Goal: Information Seeking & Learning: Compare options

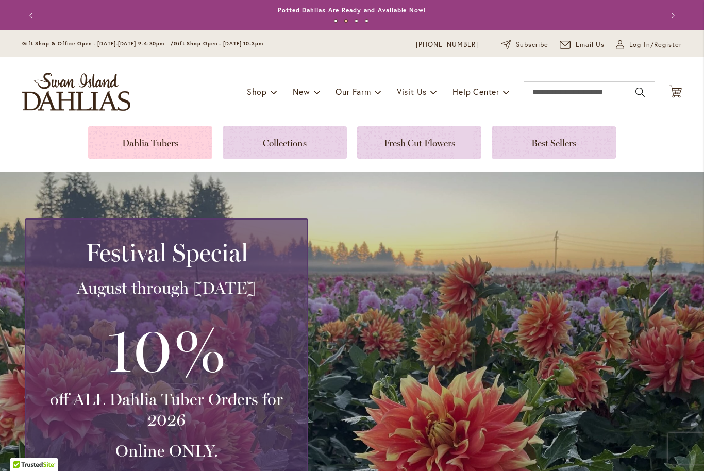
click at [143, 143] on link at bounding box center [150, 142] width 124 height 32
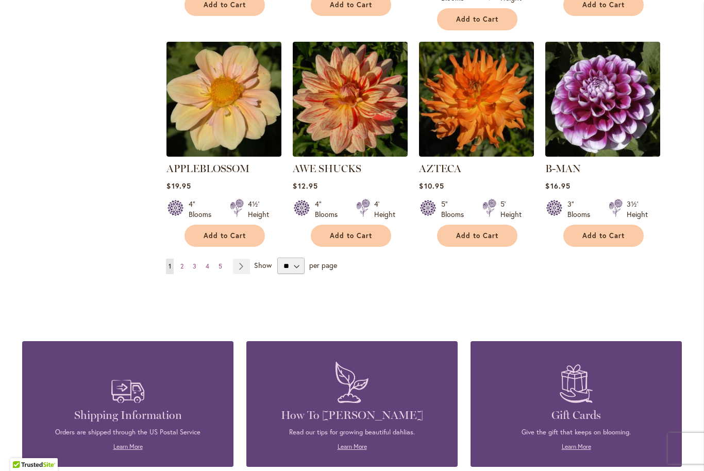
scroll to position [879, 0]
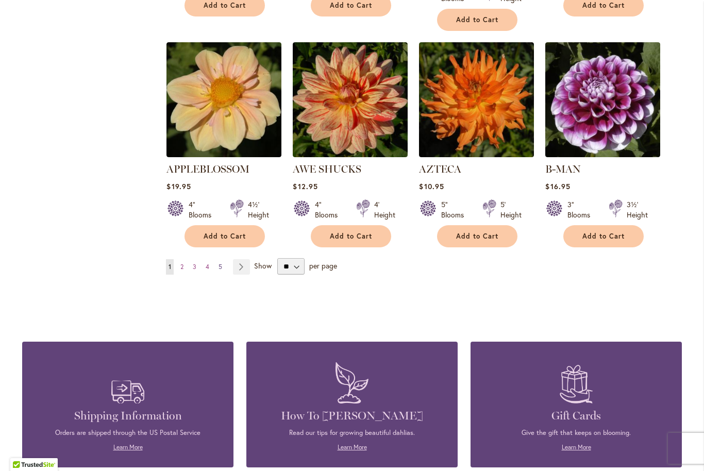
click at [225, 259] on link "Page 5" at bounding box center [220, 266] width 9 height 15
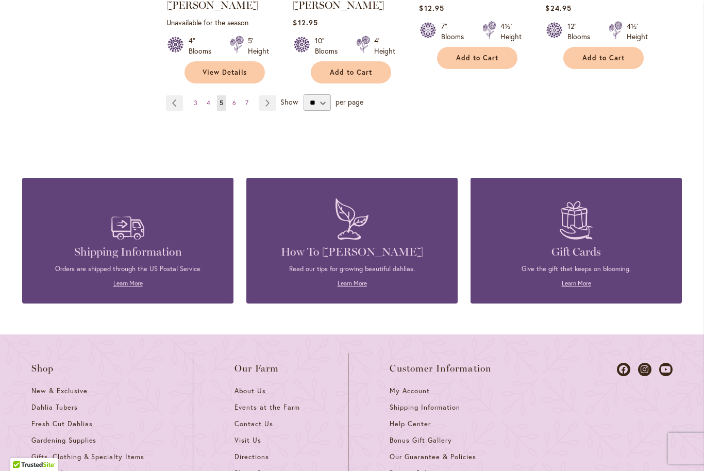
scroll to position [1033, 0]
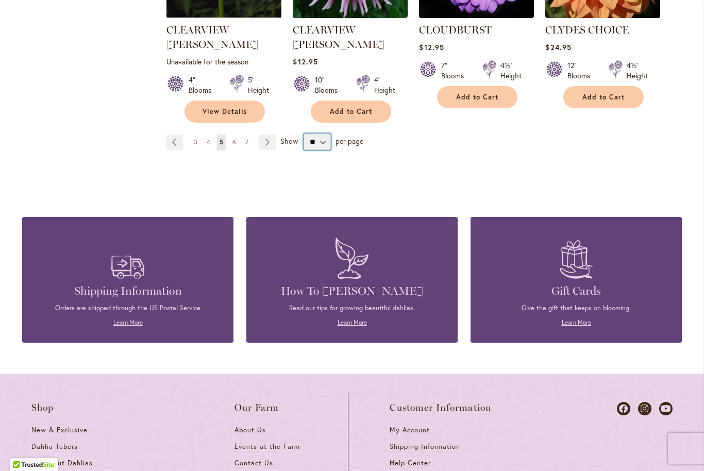
click at [311, 134] on select "** ** ** **" at bounding box center [317, 142] width 27 height 17
select select "**"
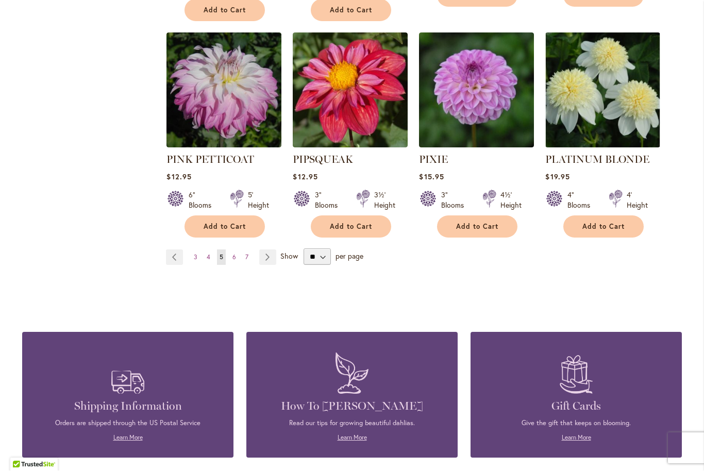
scroll to position [3621, 0]
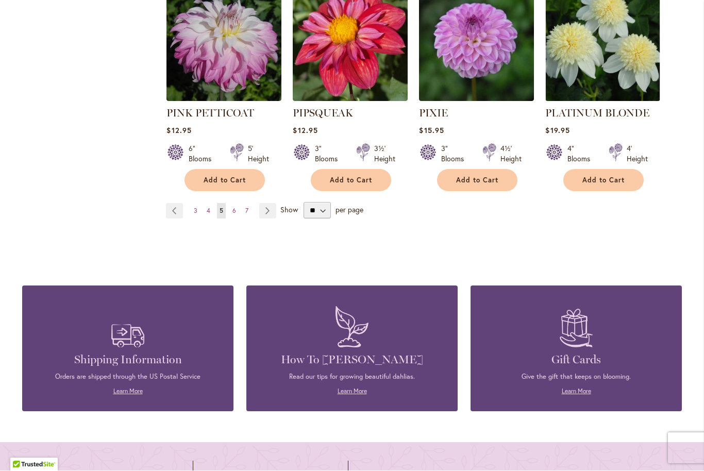
click at [243, 204] on link "Page 7" at bounding box center [247, 211] width 8 height 15
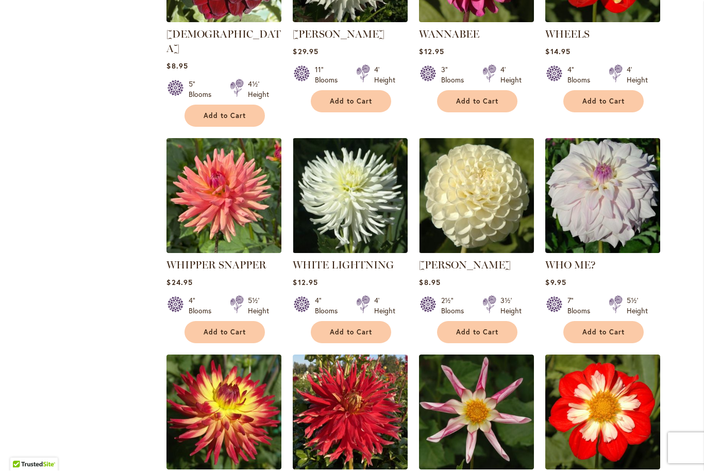
scroll to position [782, 0]
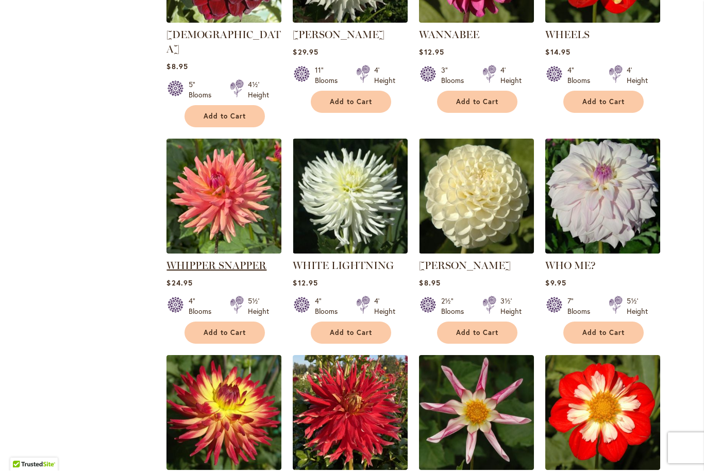
click at [249, 260] on link "WHIPPER SNAPPER" at bounding box center [217, 266] width 100 height 12
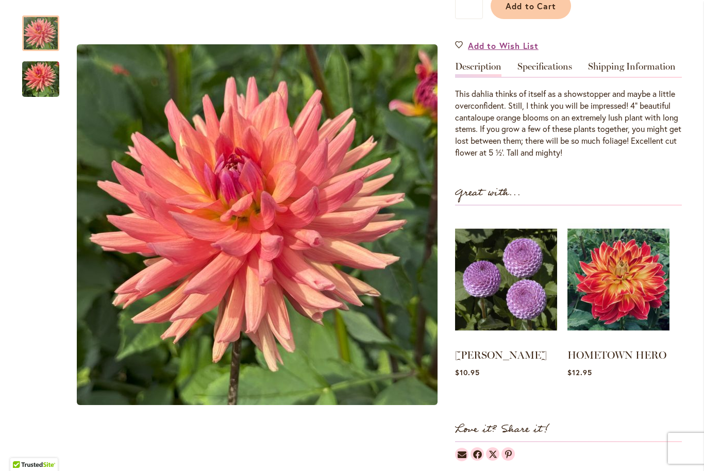
scroll to position [326, 0]
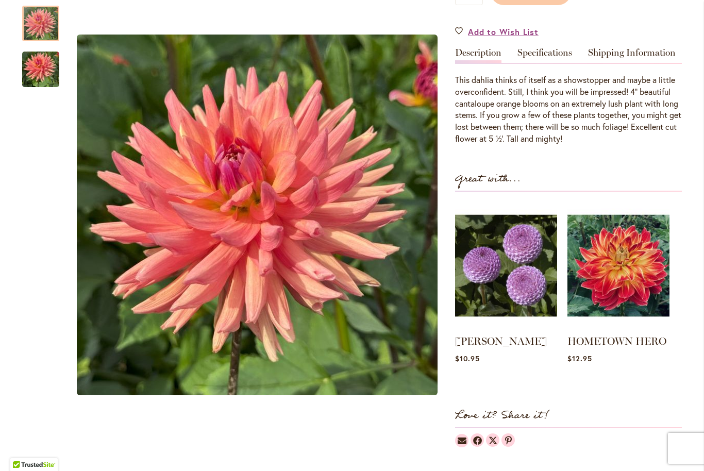
click at [43, 82] on img "WHIPPER SNAPPER" at bounding box center [40, 69] width 37 height 50
click at [43, 14] on img "WHIPPER SNAPPER" at bounding box center [40, 23] width 37 height 37
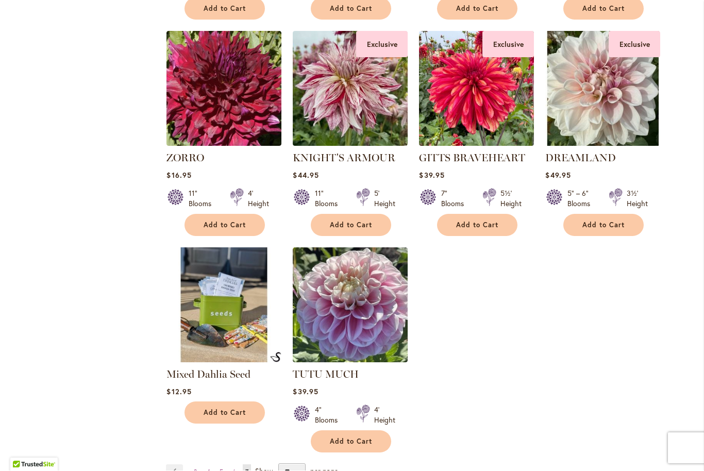
scroll to position [1539, 0]
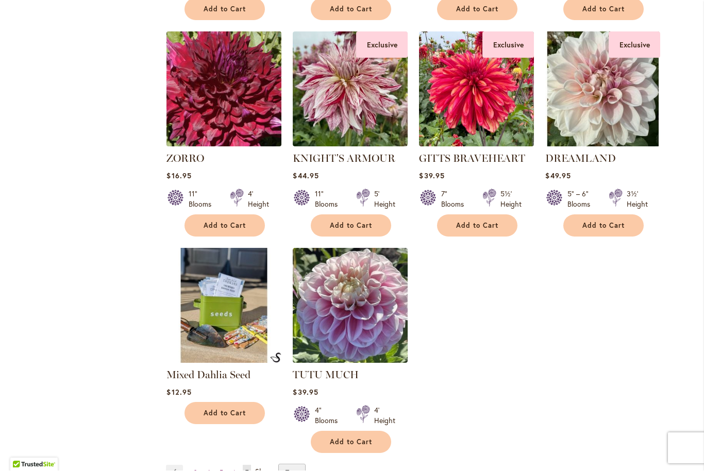
click at [210, 77] on img at bounding box center [224, 89] width 121 height 121
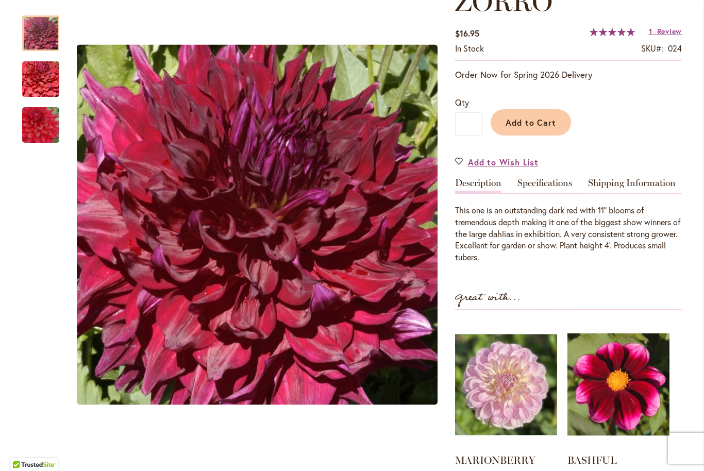
scroll to position [172, 0]
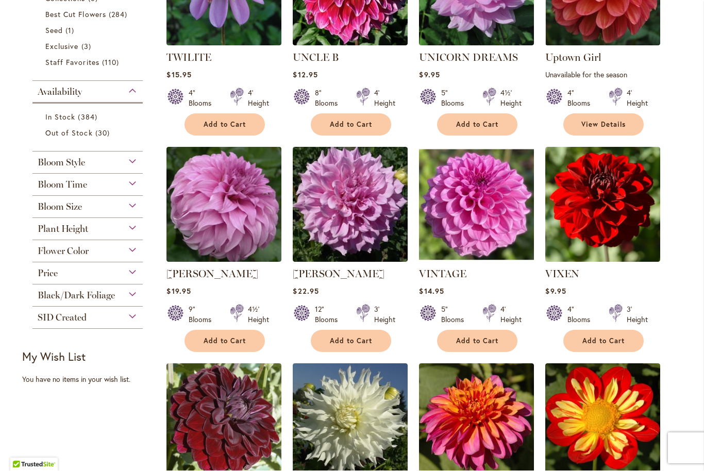
scroll to position [333, 0]
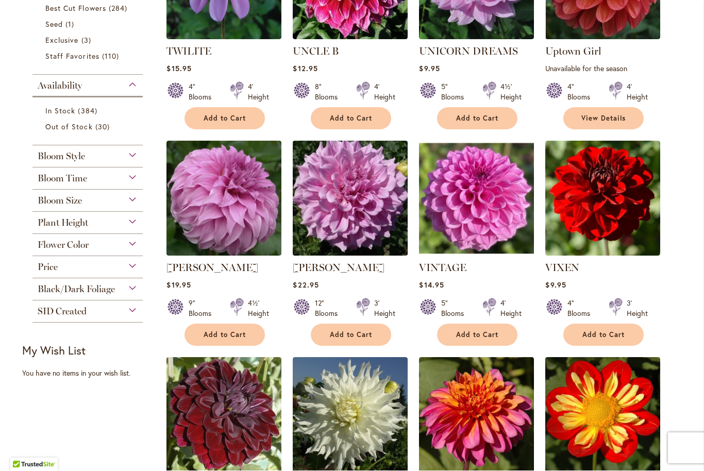
click at [330, 194] on img at bounding box center [350, 199] width 121 height 121
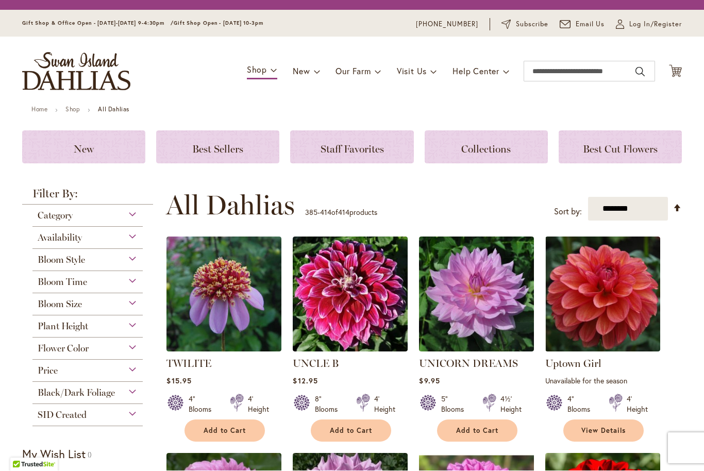
scroll to position [249, 0]
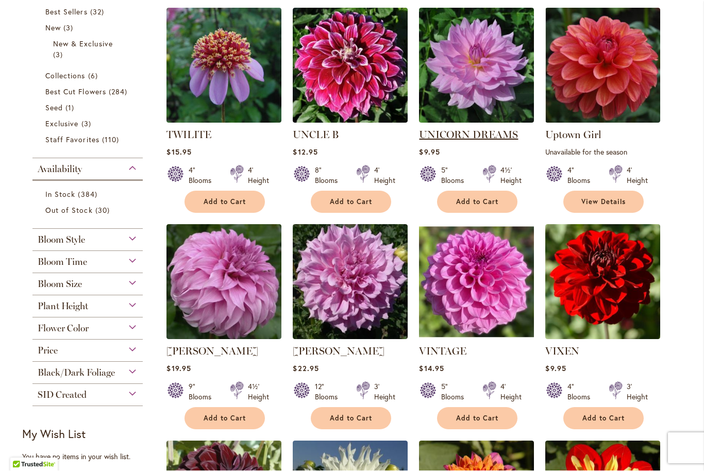
click at [441, 137] on link "UNICORN DREAMS" at bounding box center [468, 135] width 99 height 12
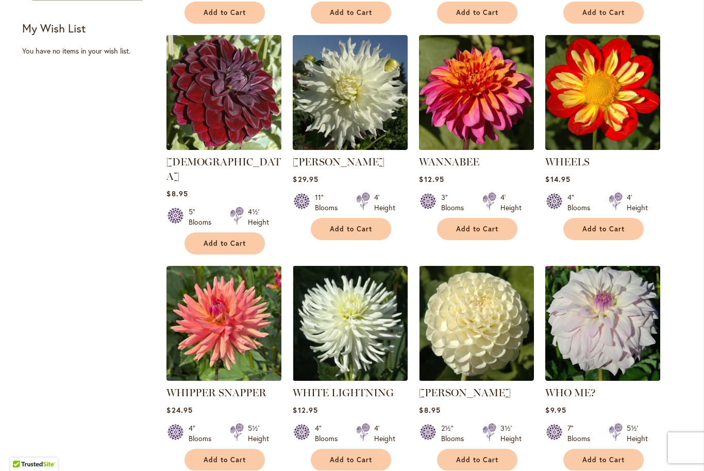
scroll to position [655, 0]
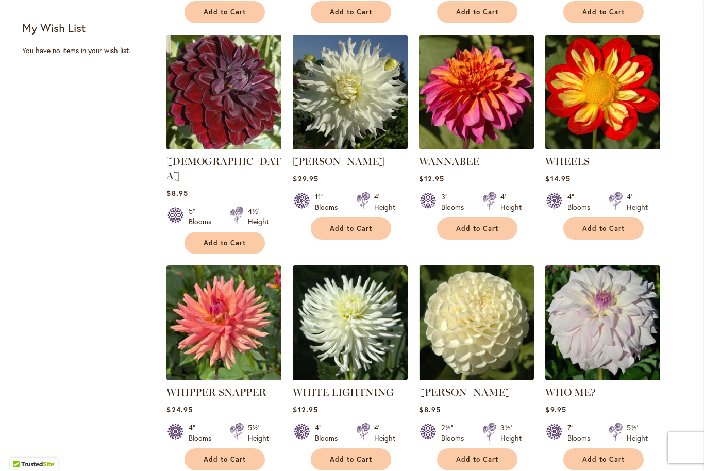
click at [211, 107] on img at bounding box center [224, 92] width 121 height 121
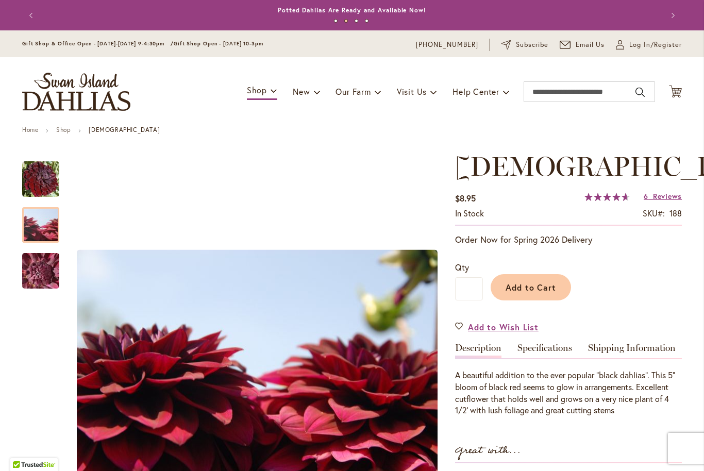
click at [44, 230] on img "VOODOO" at bounding box center [41, 226] width 74 height 50
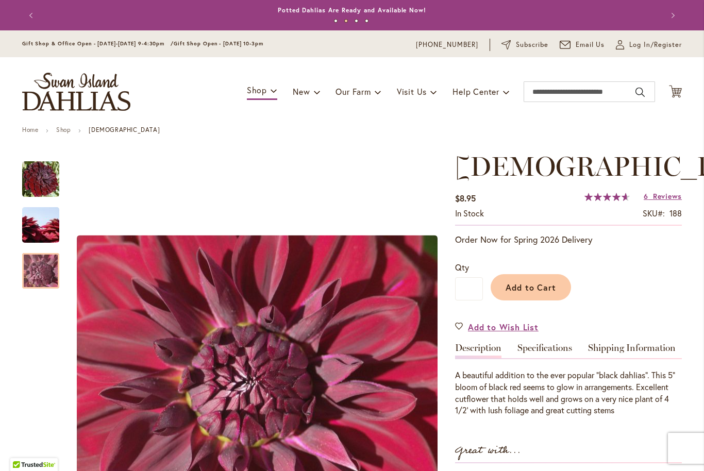
click at [45, 286] on img "VOODOO" at bounding box center [41, 271] width 74 height 56
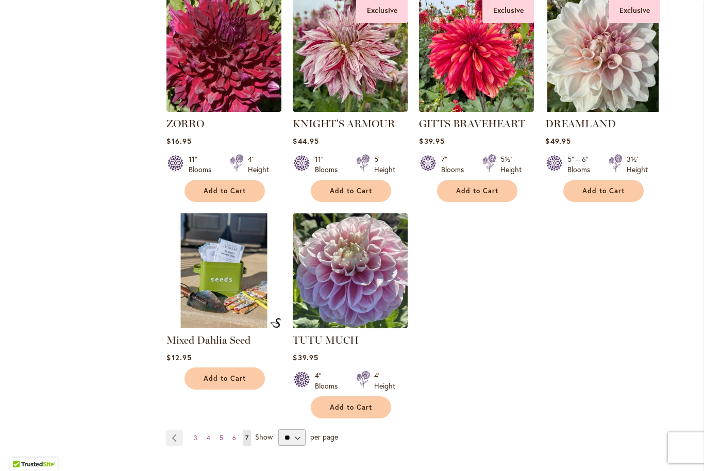
scroll to position [1573, 0]
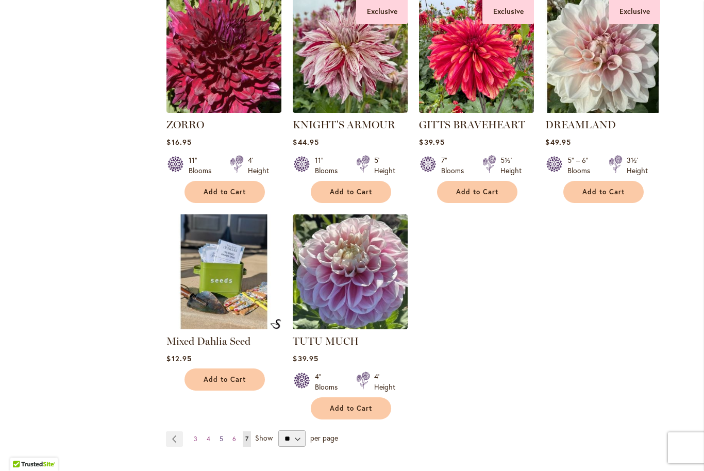
click at [224, 432] on link "Page 5" at bounding box center [221, 439] width 9 height 15
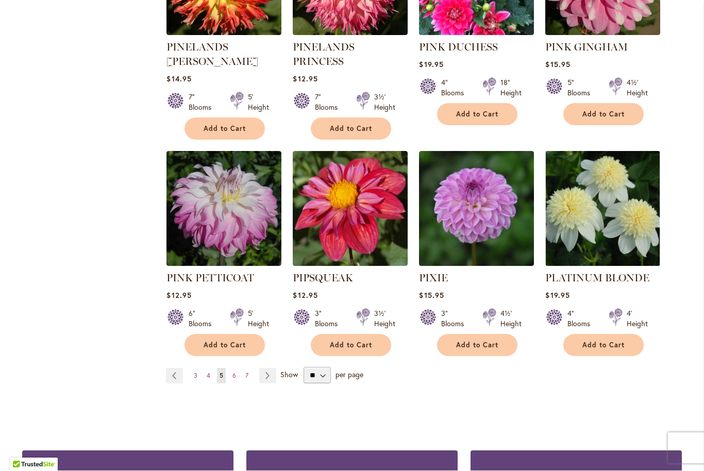
scroll to position [3468, 0]
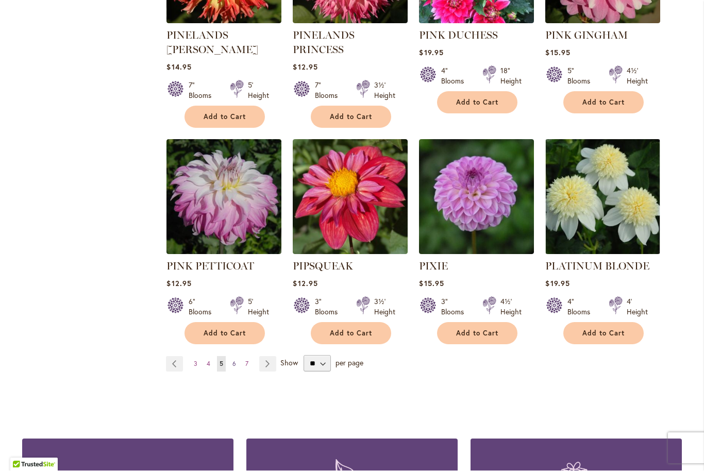
click at [232, 357] on link "Page 6" at bounding box center [234, 364] width 9 height 15
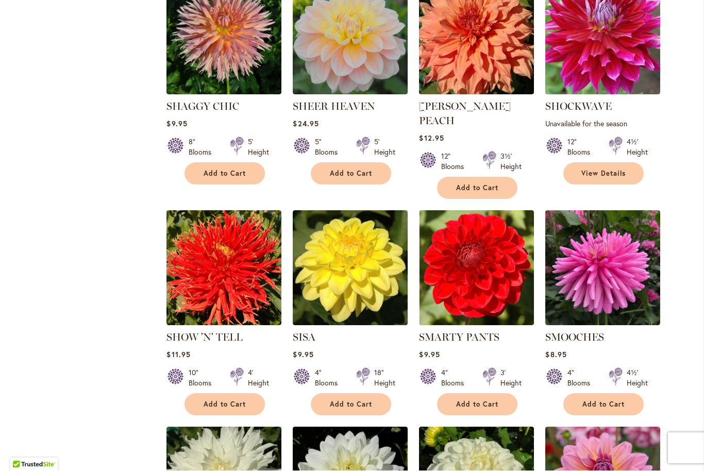
scroll to position [1375, 0]
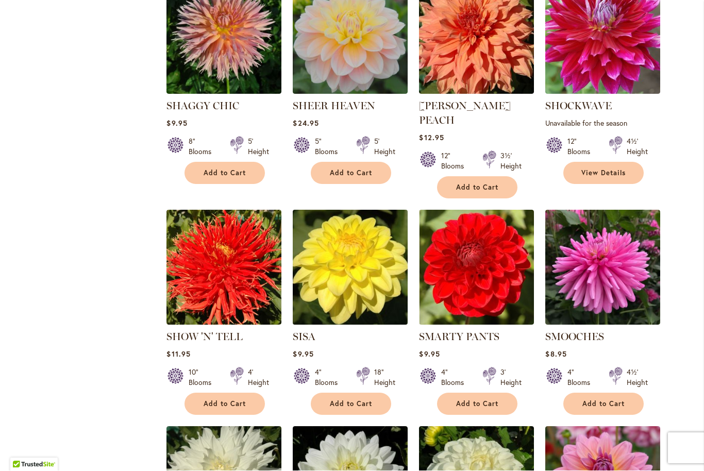
click at [326, 270] on img at bounding box center [350, 268] width 121 height 121
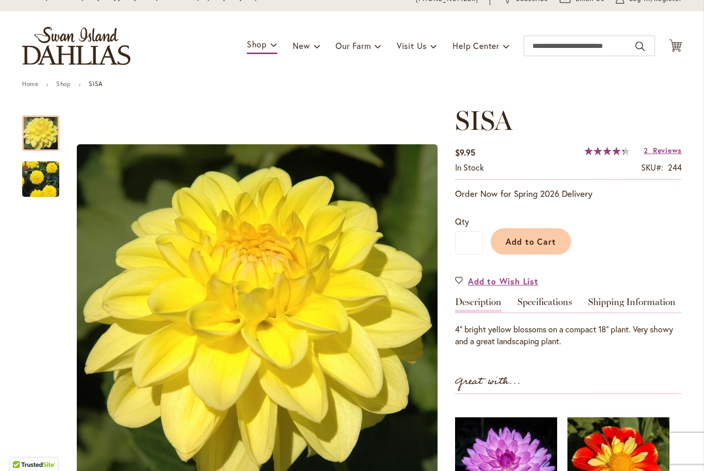
scroll to position [44, 0]
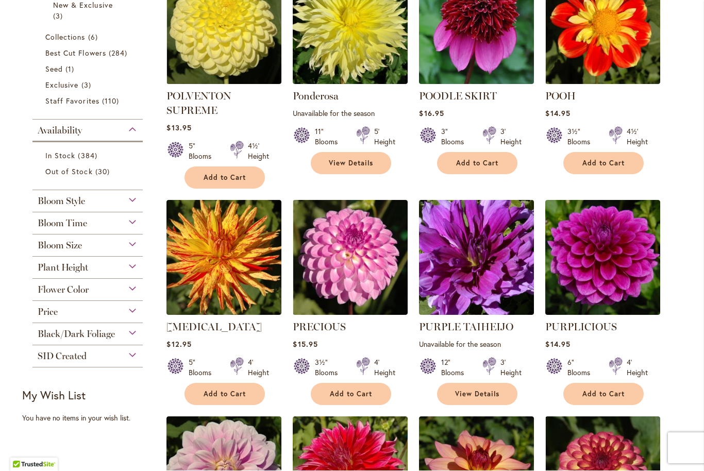
scroll to position [318, 0]
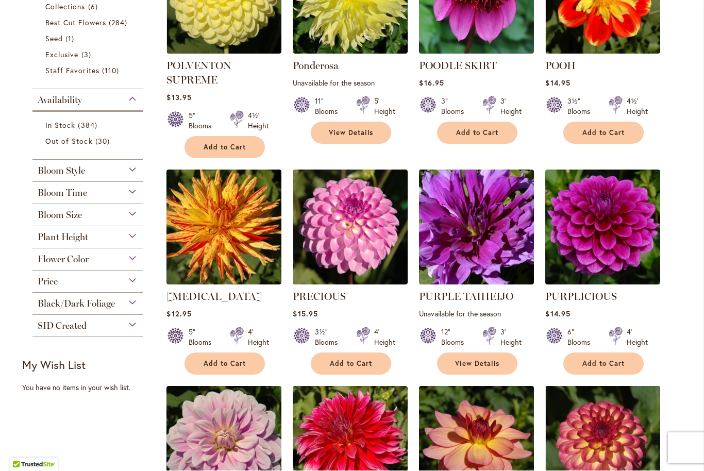
click at [56, 212] on span "Bloom Size" at bounding box center [60, 215] width 44 height 11
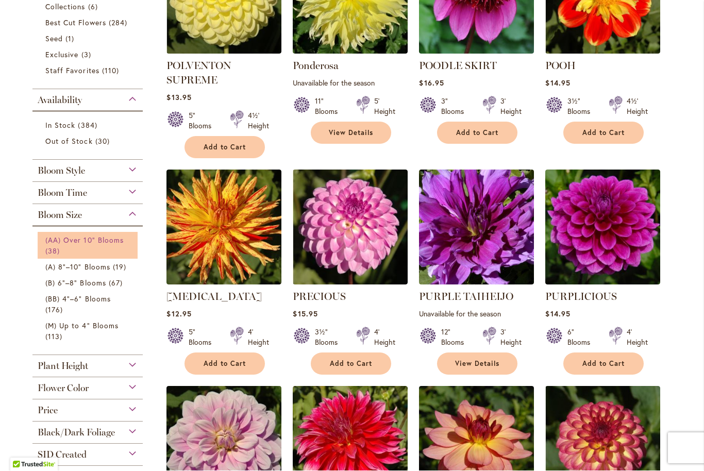
click at [74, 245] on span "(AA) Over 10" Blooms" at bounding box center [84, 241] width 78 height 10
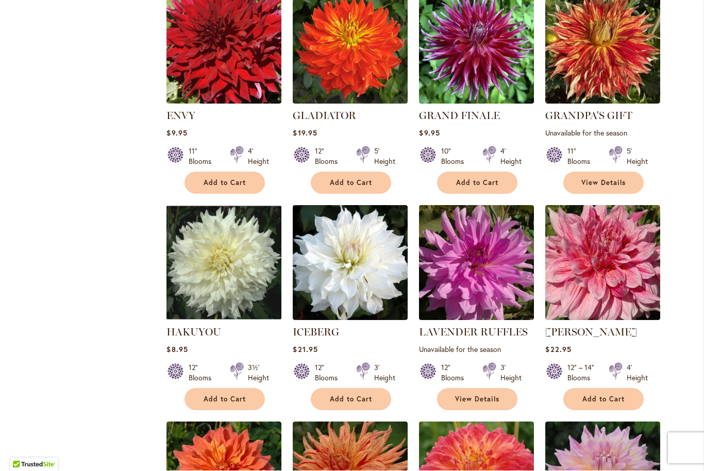
scroll to position [926, 0]
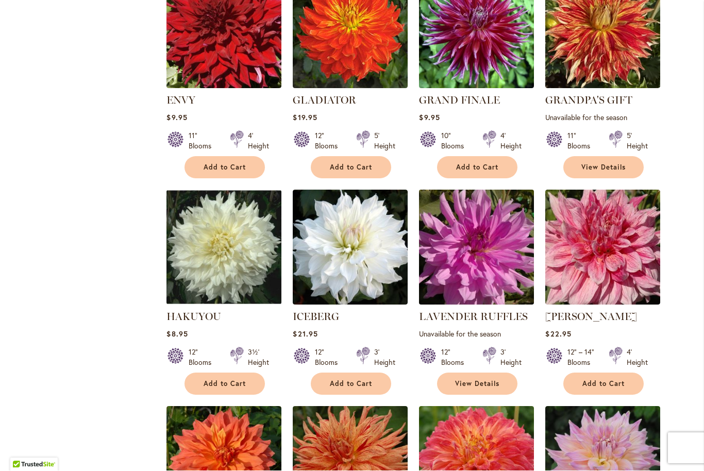
click at [453, 282] on img at bounding box center [477, 247] width 121 height 121
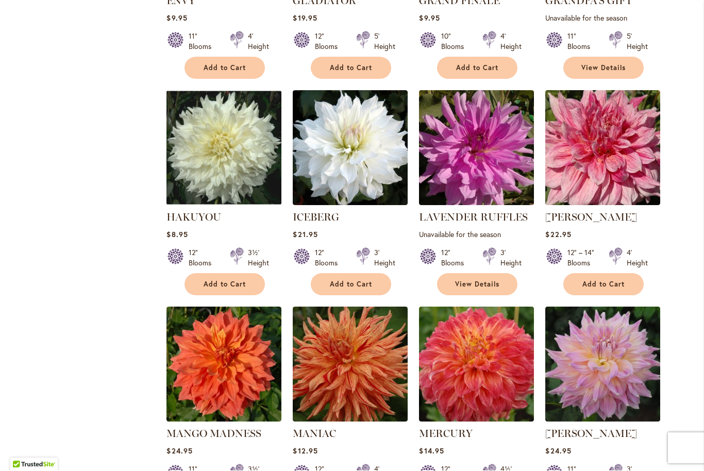
scroll to position [1027, 0]
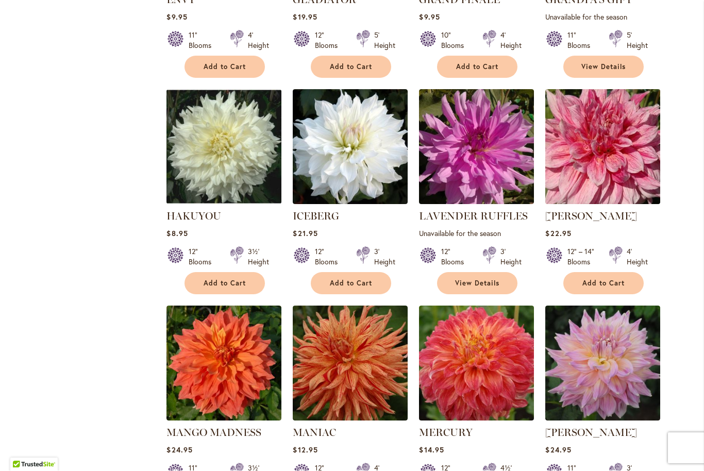
click at [644, 182] on img at bounding box center [603, 147] width 121 height 121
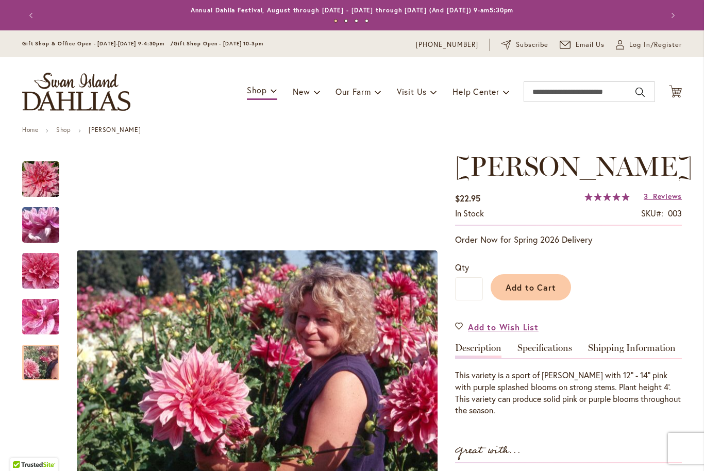
click at [38, 380] on img "MAKI" at bounding box center [41, 363] width 74 height 50
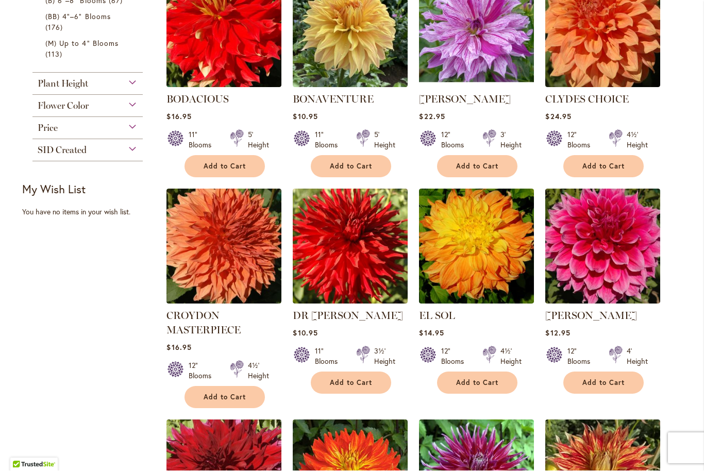
scroll to position [480, 0]
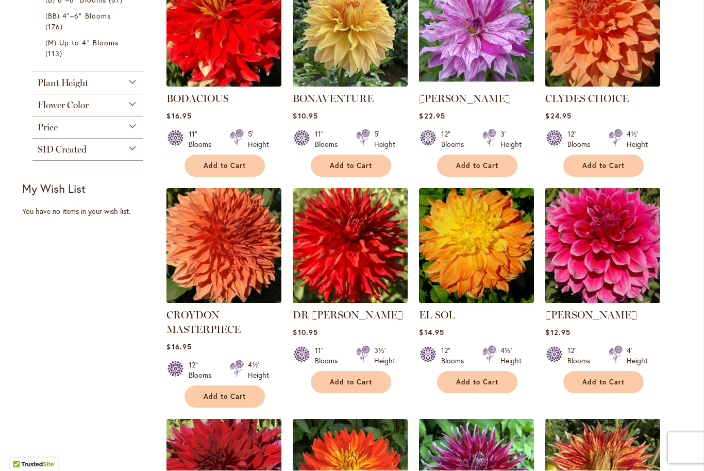
click at [608, 243] on img at bounding box center [603, 246] width 121 height 121
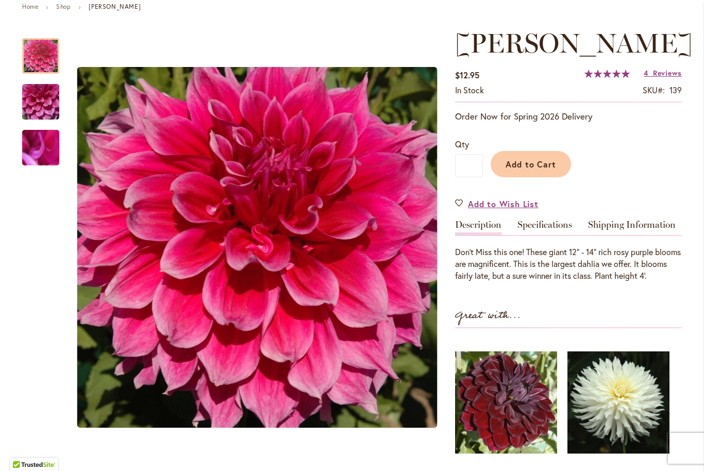
scroll to position [124, 0]
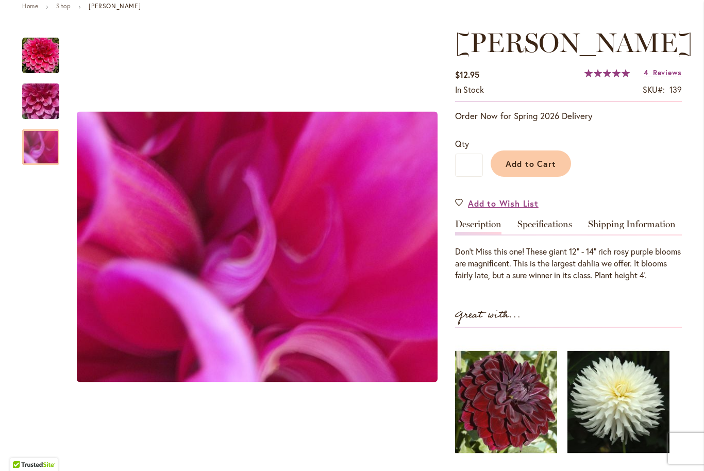
click at [51, 155] on img "EMORY PAUL" at bounding box center [41, 148] width 74 height 56
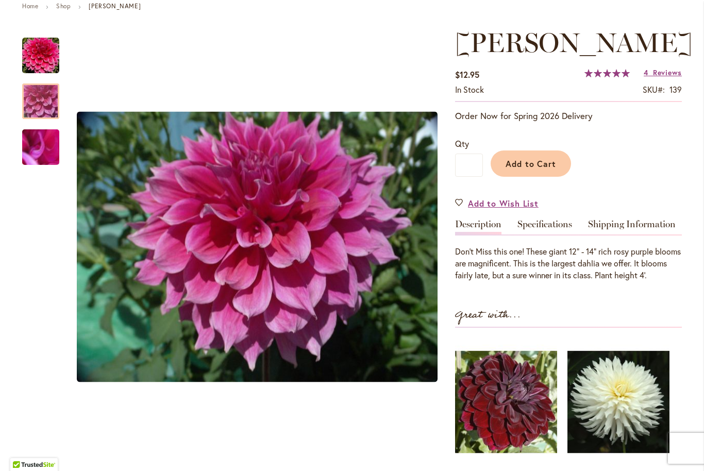
click at [44, 106] on img "EMORY PAUL" at bounding box center [41, 102] width 74 height 56
click at [40, 58] on img "EMORY PAUL" at bounding box center [40, 55] width 37 height 37
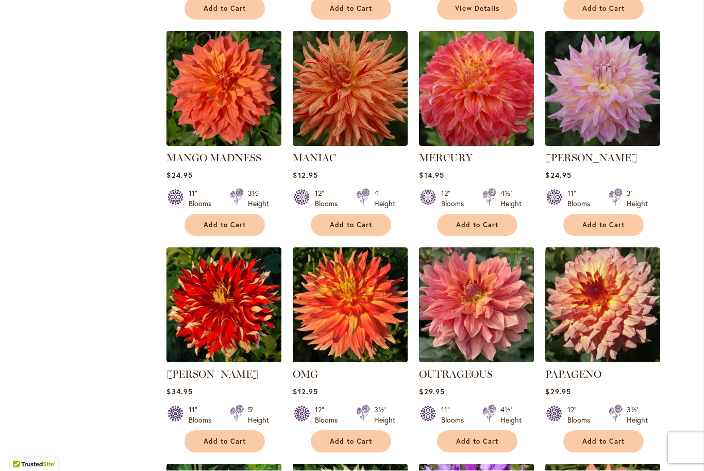
scroll to position [1310, 0]
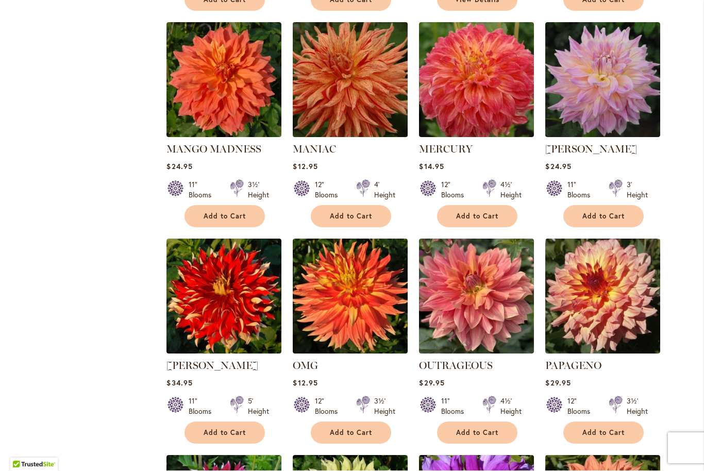
click at [373, 103] on img at bounding box center [350, 80] width 121 height 121
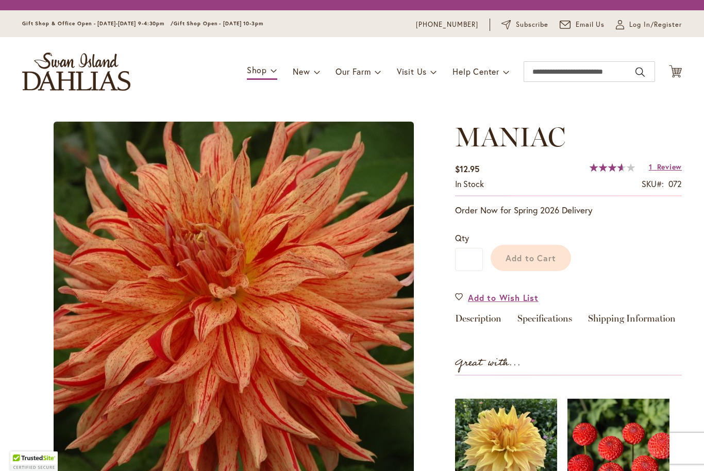
click at [378, 81] on link "Our Farm" at bounding box center [358, 72] width 45 height 20
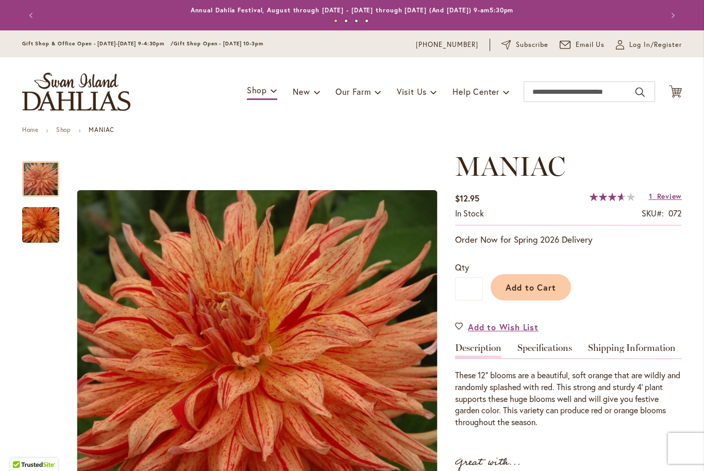
click at [45, 239] on img "Maniac" at bounding box center [41, 226] width 74 height 50
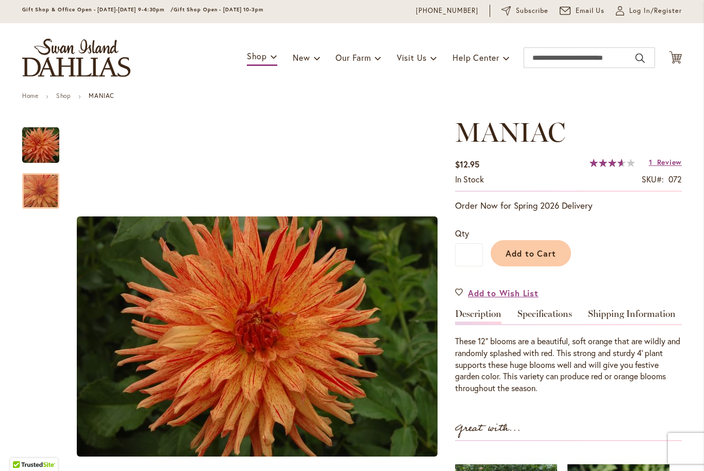
scroll to position [26, 0]
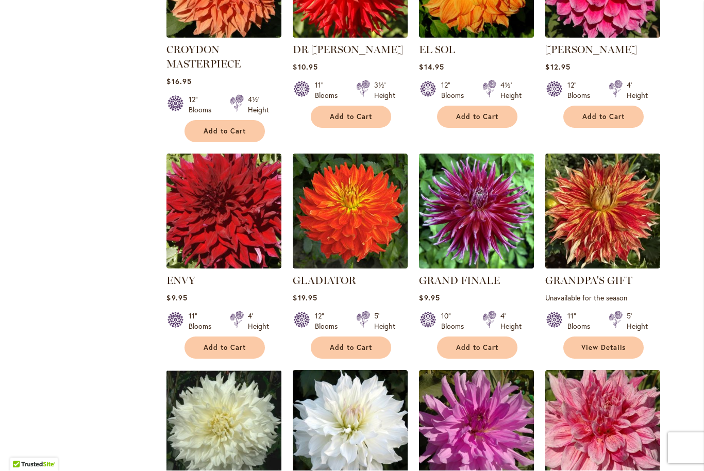
scroll to position [746, 0]
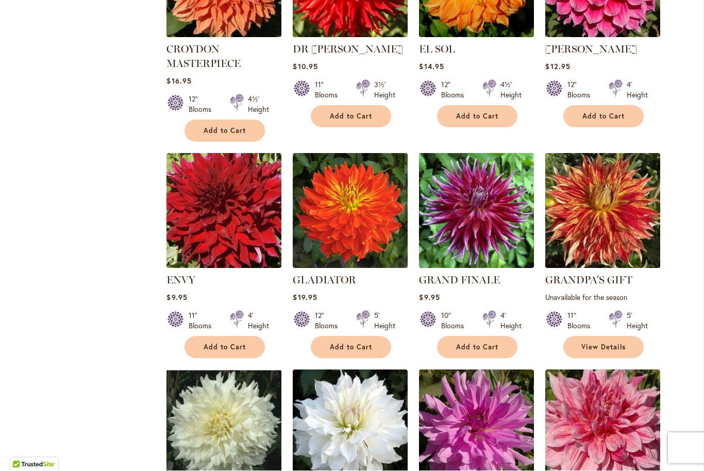
click at [631, 230] on img at bounding box center [603, 211] width 121 height 121
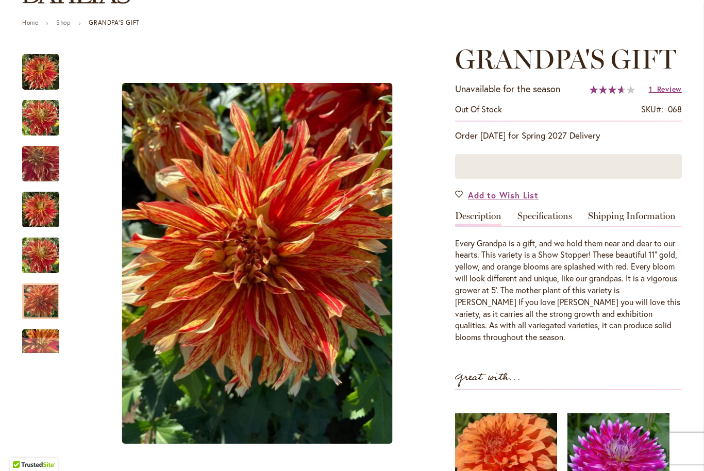
scroll to position [108, 0]
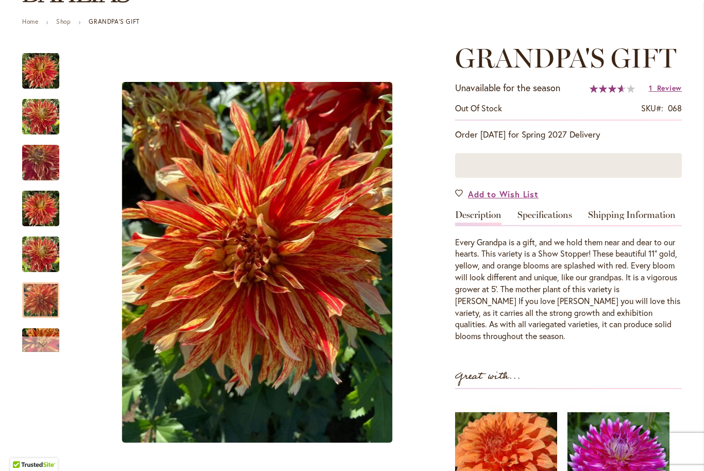
click at [39, 348] on div "Next" at bounding box center [40, 344] width 15 height 15
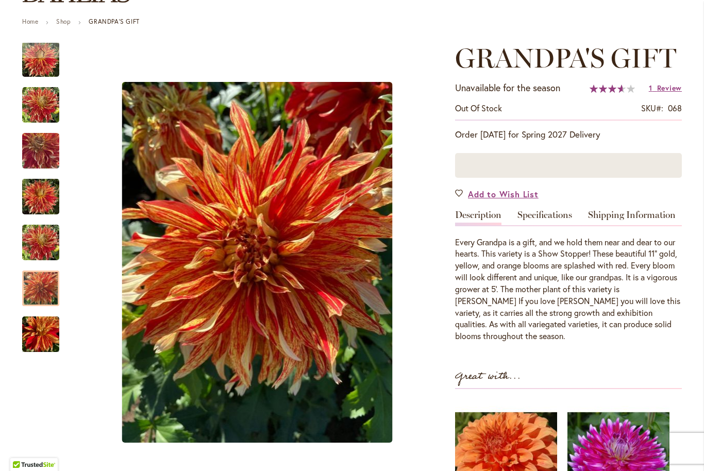
click at [30, 344] on img "GRANDPA'S GIFT" at bounding box center [40, 335] width 37 height 50
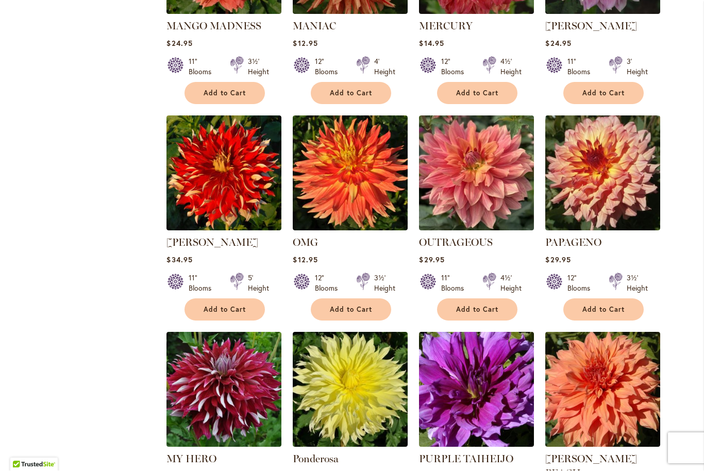
scroll to position [1434, 0]
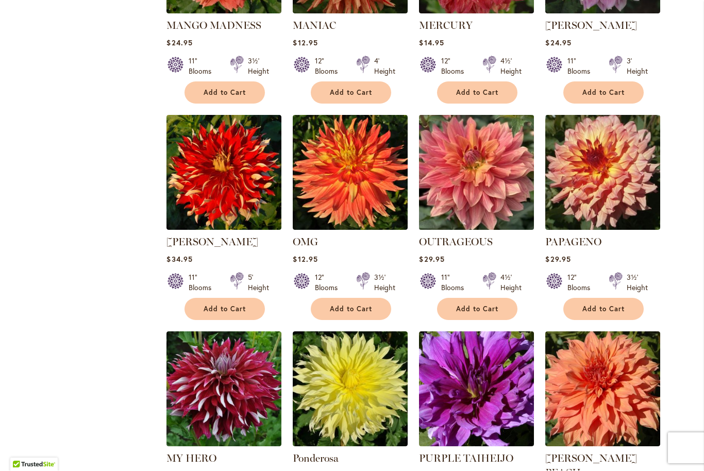
click at [469, 210] on img at bounding box center [477, 172] width 121 height 121
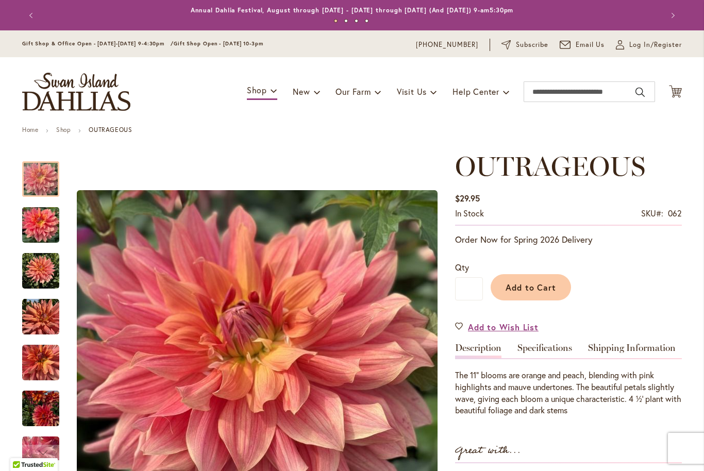
click at [39, 419] on img "OUTRAGEOUS" at bounding box center [40, 409] width 37 height 50
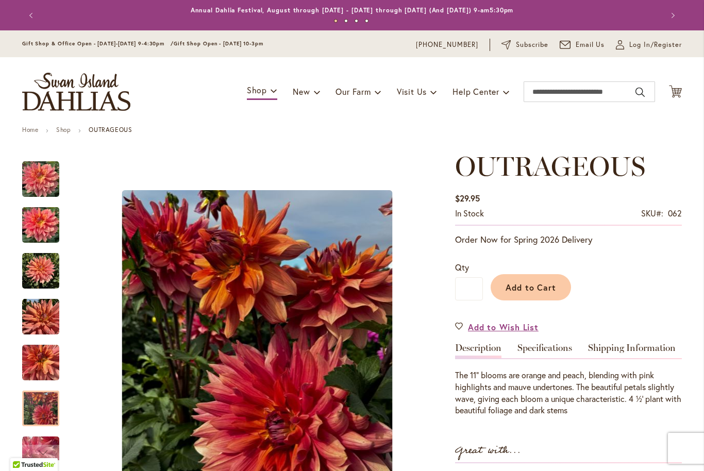
click at [39, 364] on img "OUTRAGEOUS" at bounding box center [40, 362] width 37 height 37
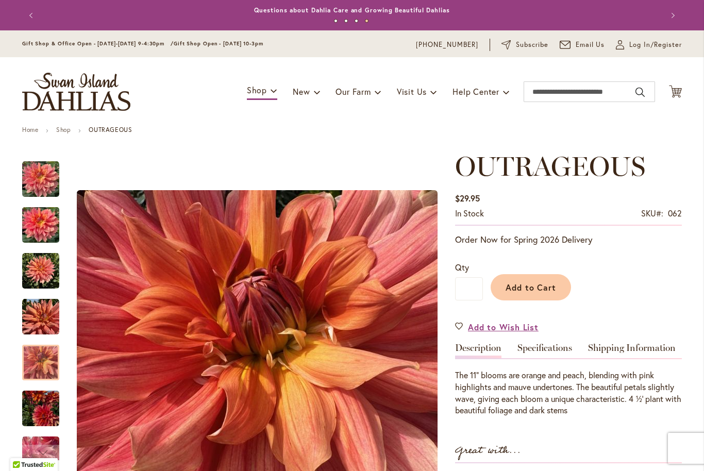
click at [39, 368] on div at bounding box center [40, 363] width 37 height 36
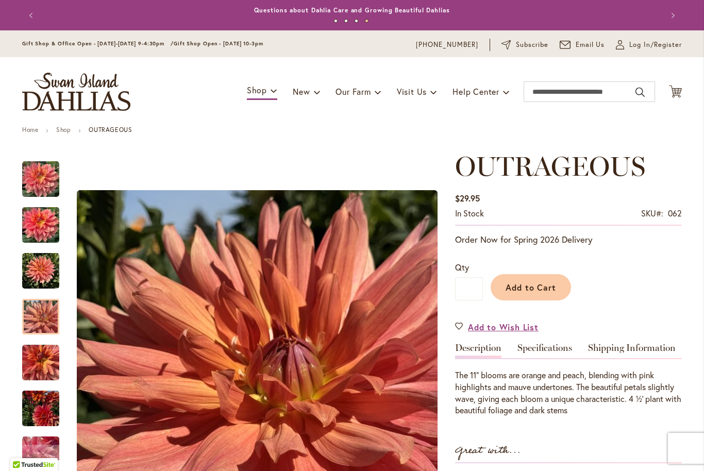
click at [40, 324] on div at bounding box center [40, 317] width 37 height 36
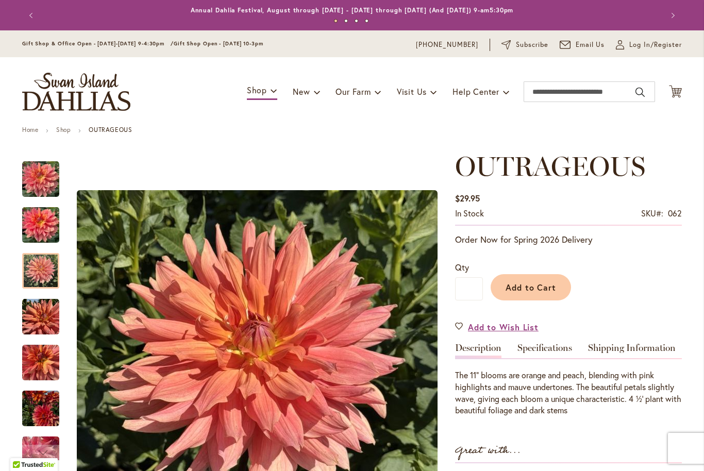
click at [39, 278] on div at bounding box center [40, 271] width 37 height 36
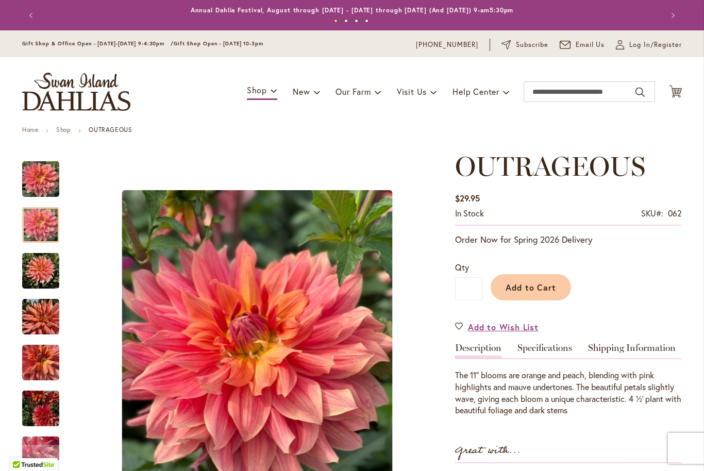
click at [43, 237] on div at bounding box center [40, 225] width 37 height 36
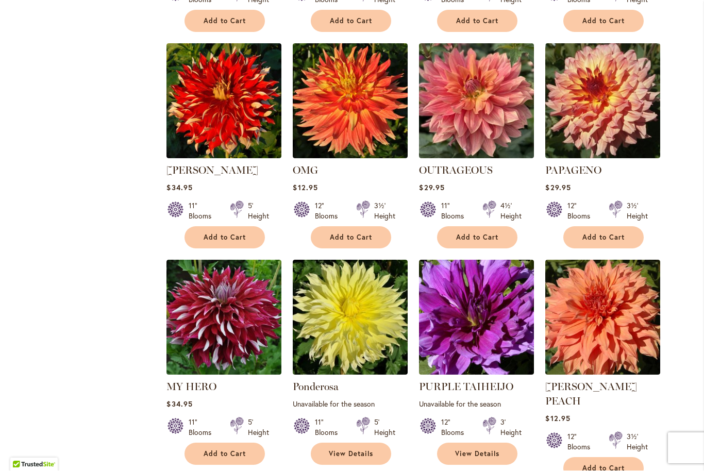
scroll to position [1469, 0]
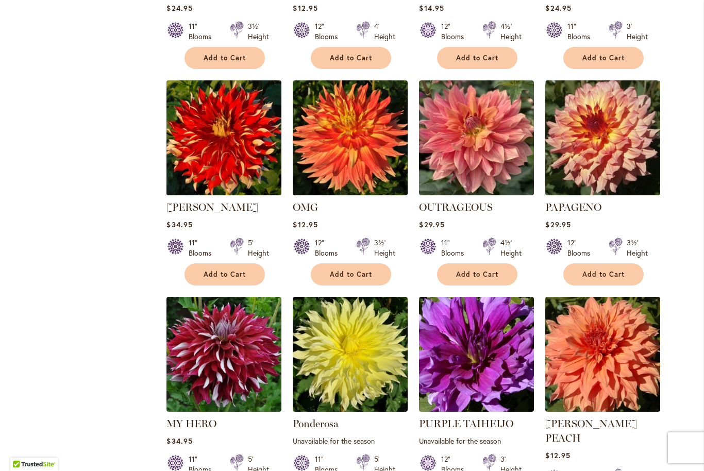
click at [207, 161] on img at bounding box center [224, 138] width 121 height 121
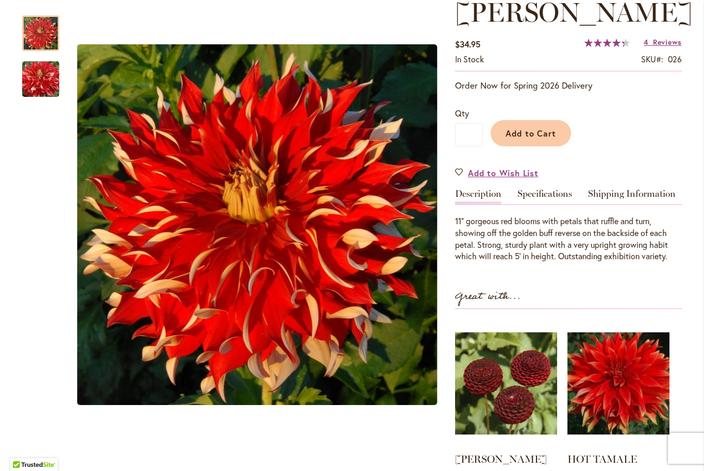
scroll to position [158, 0]
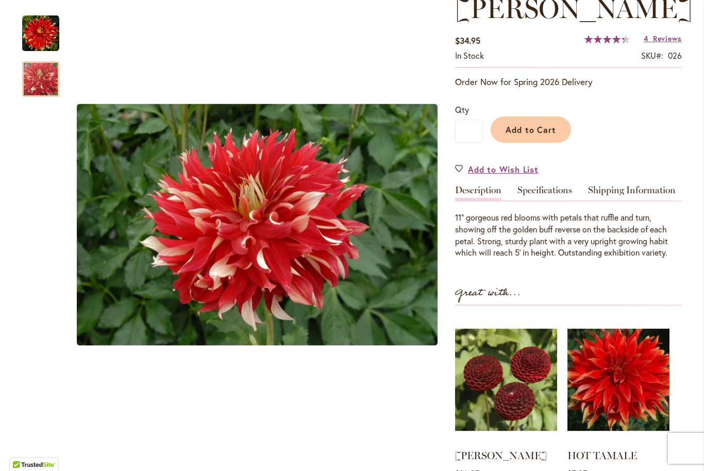
click at [42, 80] on img "Nick Sr" at bounding box center [41, 80] width 74 height 50
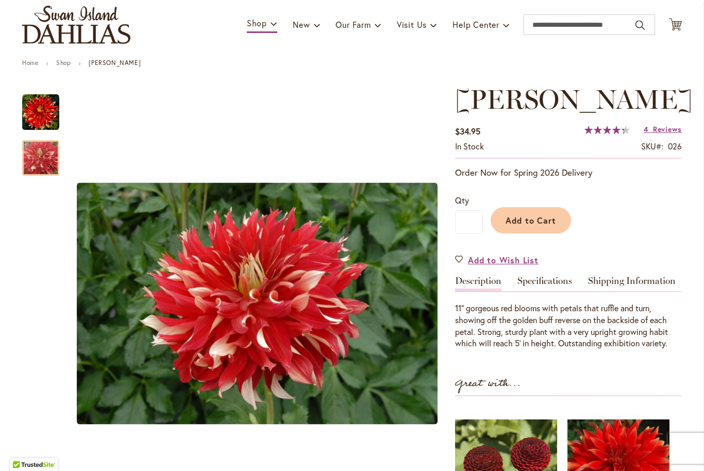
scroll to position [59, 0]
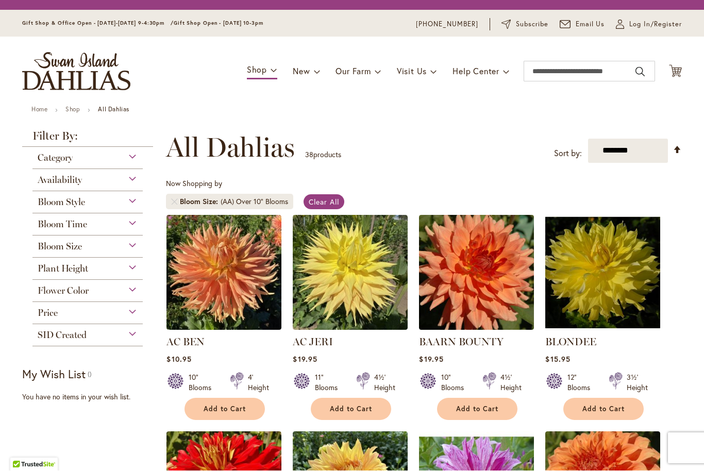
scroll to position [191, 0]
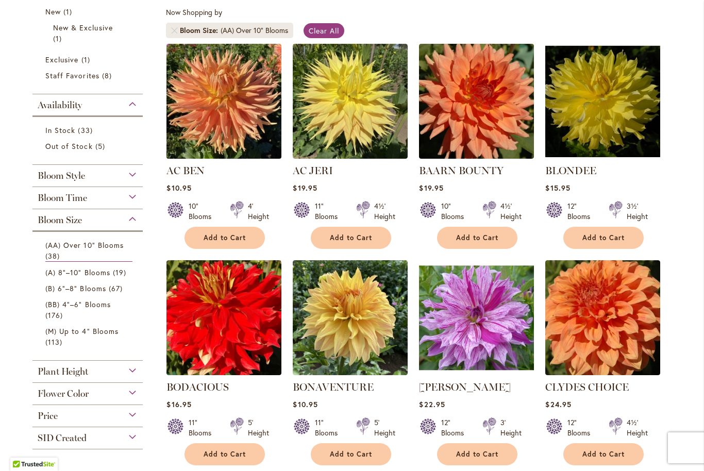
click at [229, 120] on img at bounding box center [224, 101] width 121 height 121
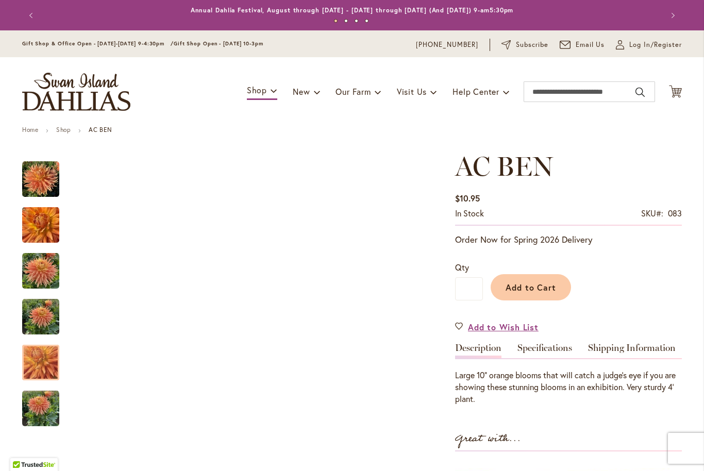
click at [40, 373] on img "AC BEN" at bounding box center [40, 363] width 37 height 50
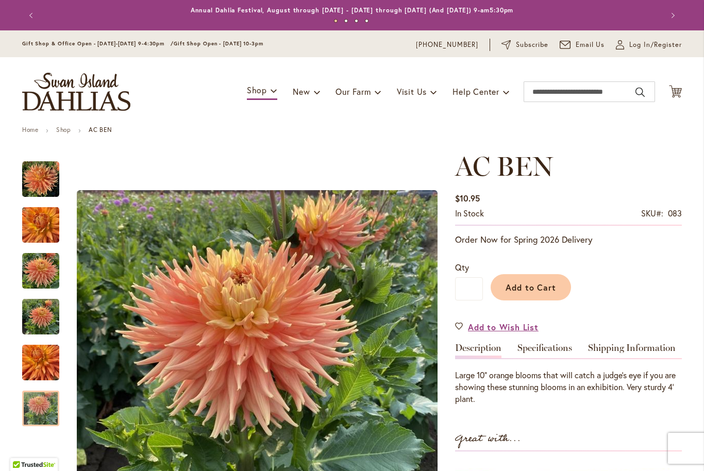
click at [45, 409] on img "AC BEN" at bounding box center [40, 408] width 37 height 37
click at [41, 408] on div at bounding box center [40, 409] width 37 height 36
click at [38, 229] on img "AC BEN" at bounding box center [40, 226] width 37 height 50
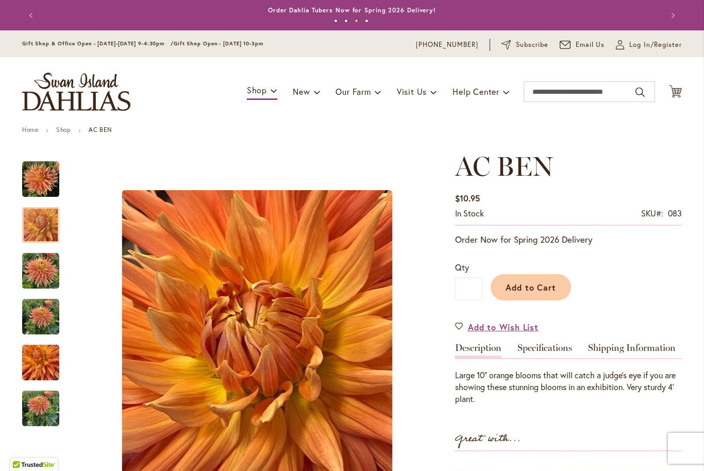
click at [43, 273] on img "AC BEN" at bounding box center [40, 271] width 37 height 37
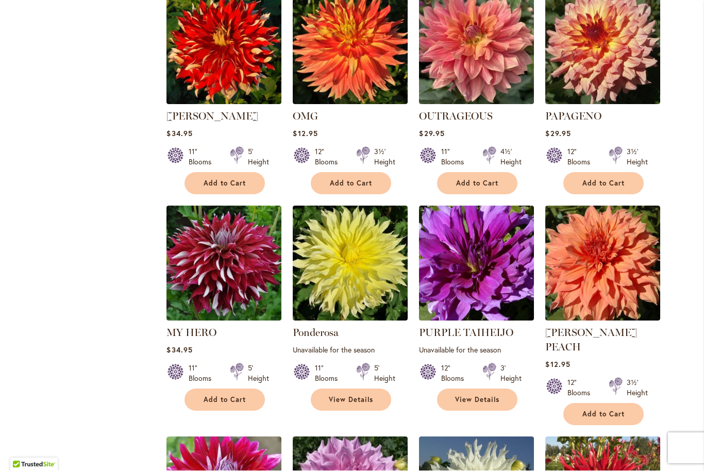
scroll to position [1559, 0]
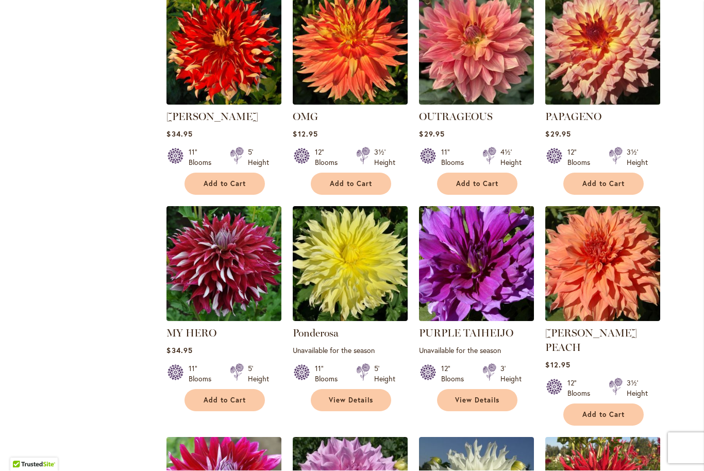
click at [601, 60] on img at bounding box center [603, 47] width 121 height 121
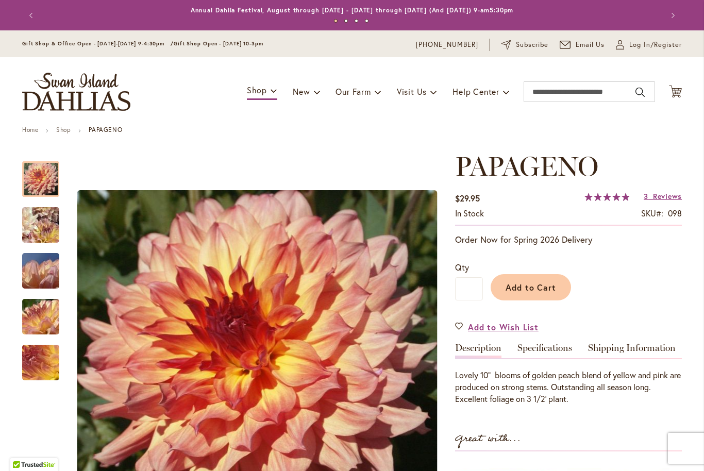
click at [40, 375] on img "Papageno" at bounding box center [41, 363] width 74 height 56
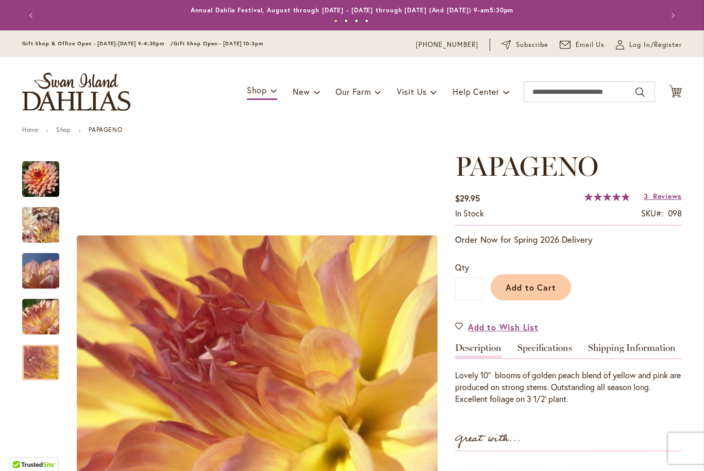
click at [46, 345] on div at bounding box center [40, 363] width 37 height 36
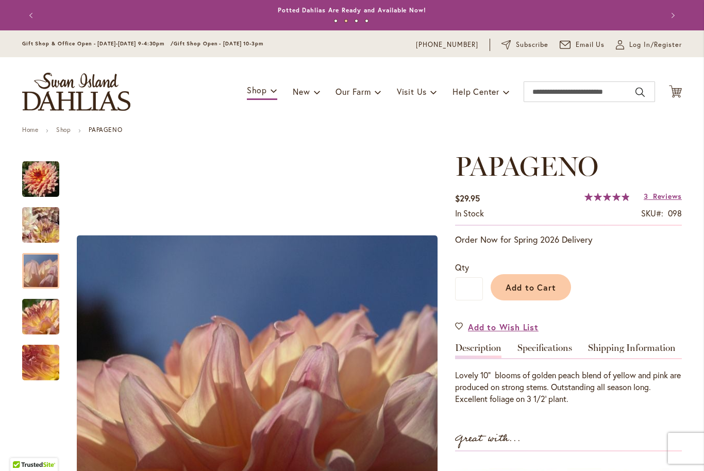
click at [40, 279] on div at bounding box center [40, 271] width 37 height 36
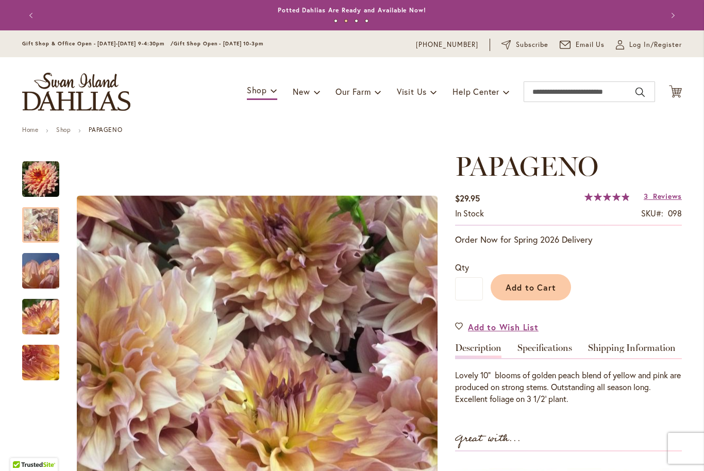
click at [40, 234] on div at bounding box center [40, 225] width 37 height 36
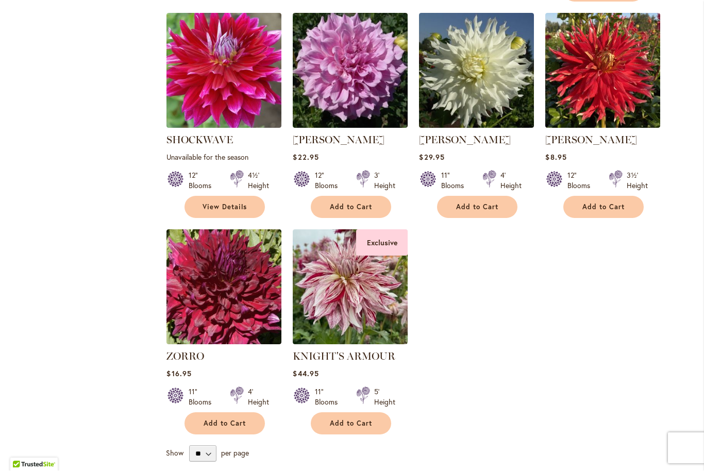
scroll to position [1983, 0]
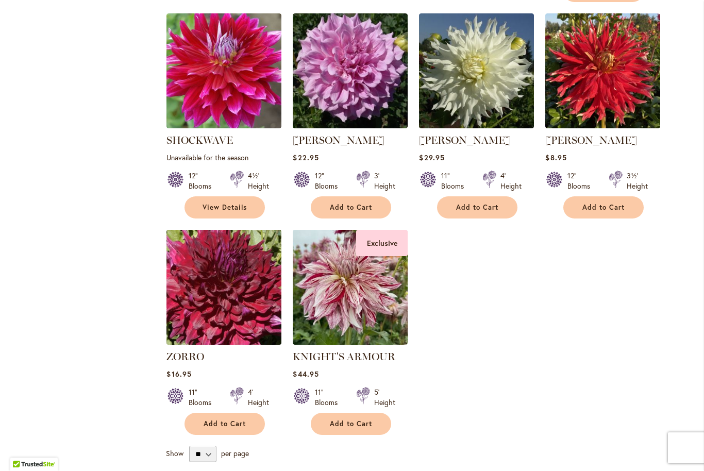
click at [226, 258] on img at bounding box center [224, 287] width 121 height 121
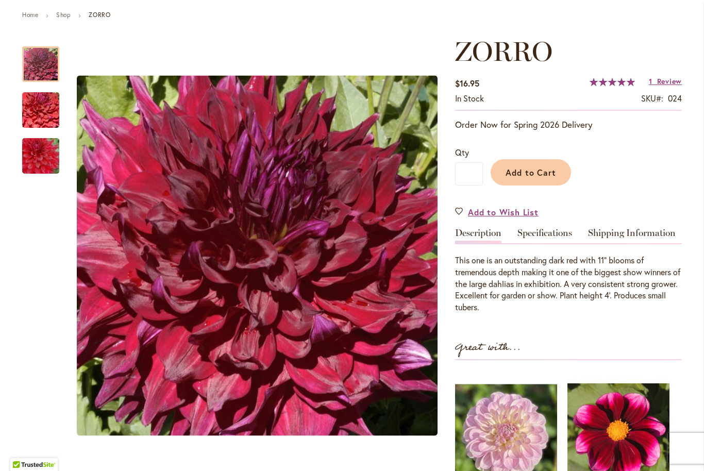
scroll to position [112, 0]
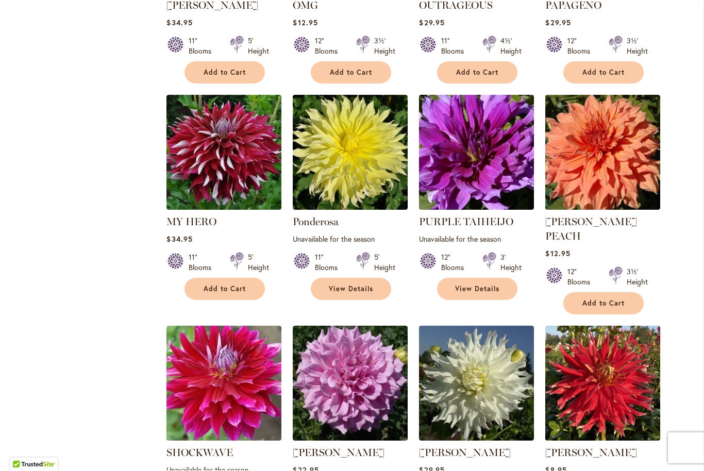
scroll to position [1678, 0]
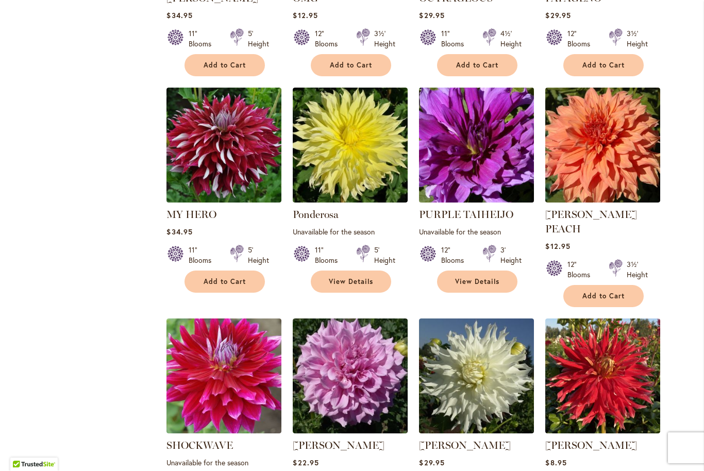
click at [512, 175] on img at bounding box center [477, 145] width 121 height 121
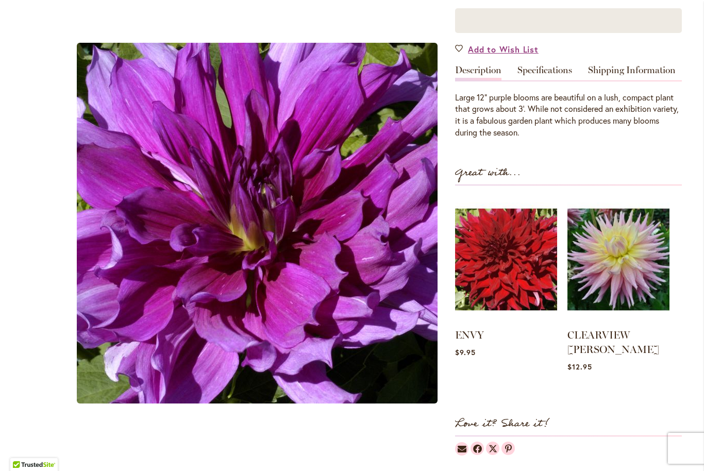
scroll to position [285, 0]
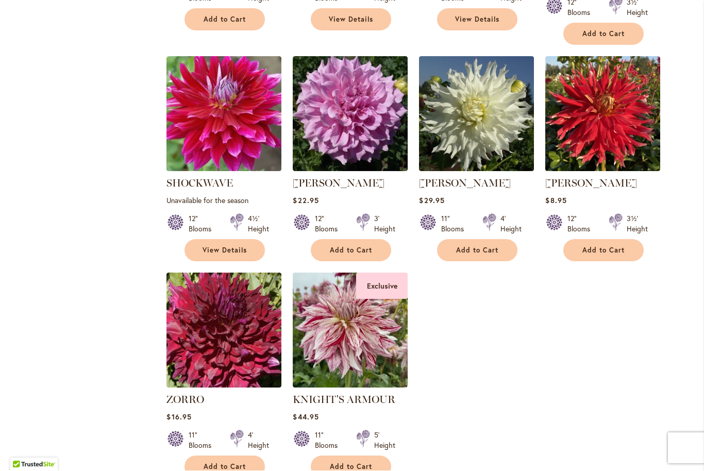
scroll to position [1998, 0]
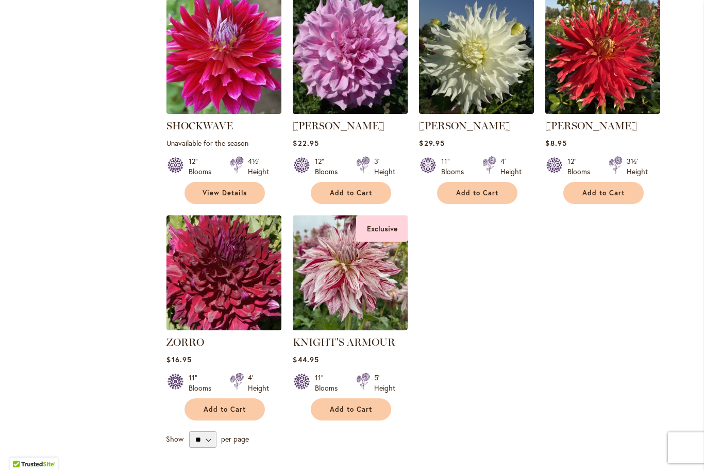
click at [352, 62] on img at bounding box center [350, 56] width 121 height 121
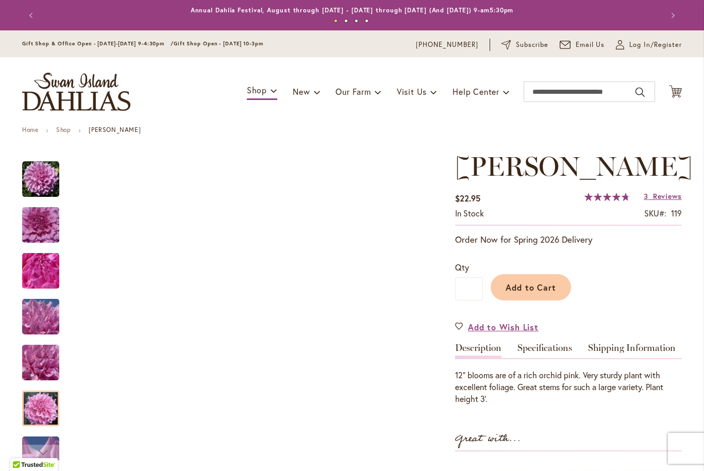
click at [41, 412] on img "Vera Seyfang" at bounding box center [40, 408] width 37 height 37
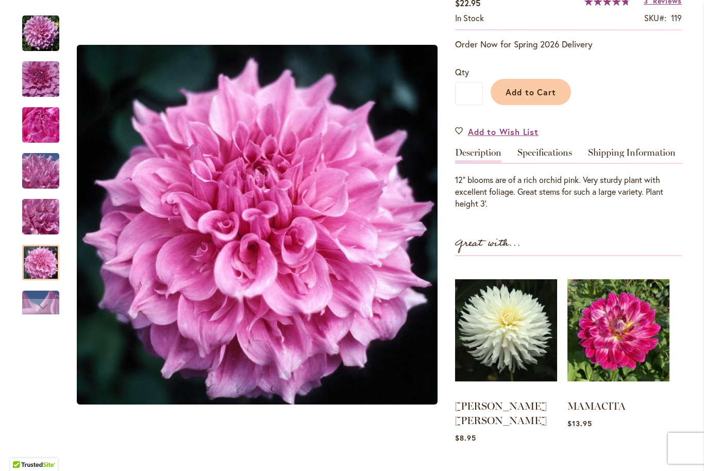
scroll to position [223, 0]
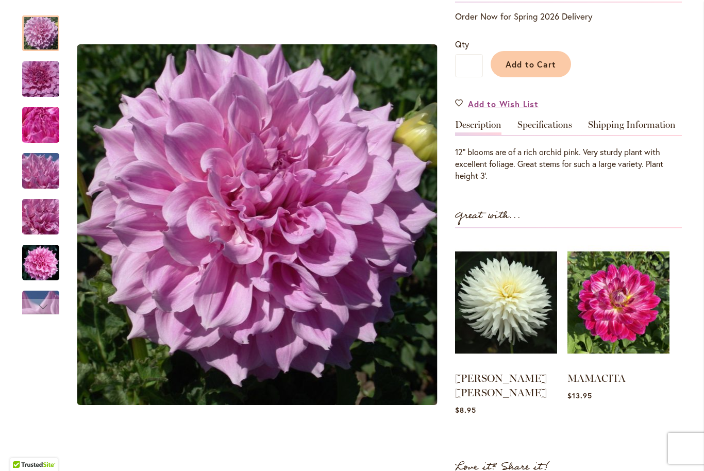
click at [38, 38] on img "Vera Seyfang" at bounding box center [40, 33] width 37 height 37
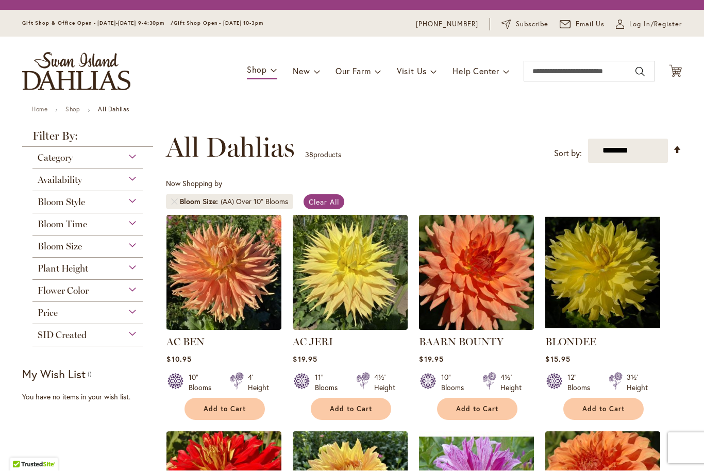
scroll to position [191, 0]
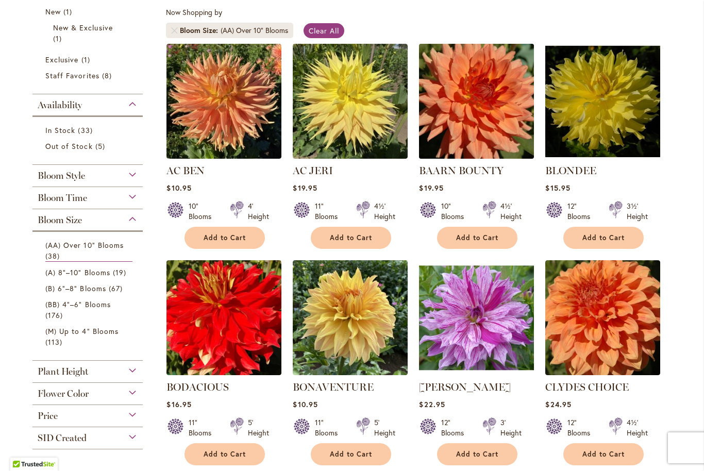
click at [495, 114] on img at bounding box center [477, 101] width 121 height 121
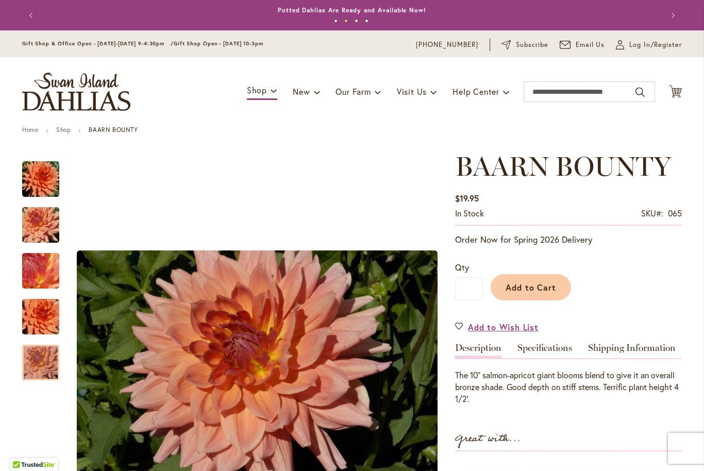
click at [38, 368] on img "Baarn Bounty" at bounding box center [41, 363] width 74 height 50
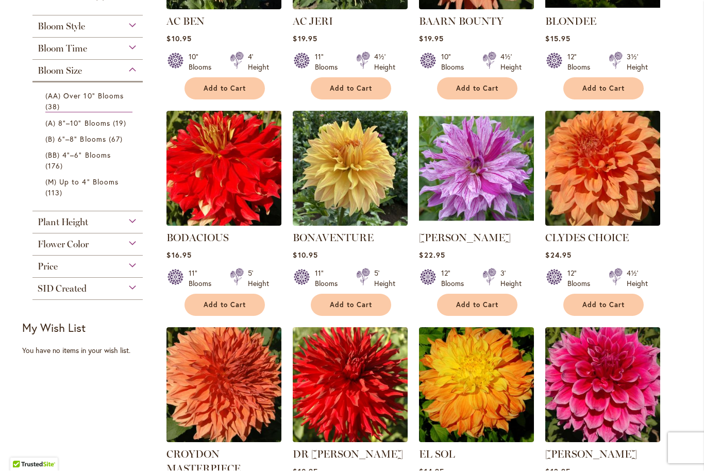
scroll to position [348, 0]
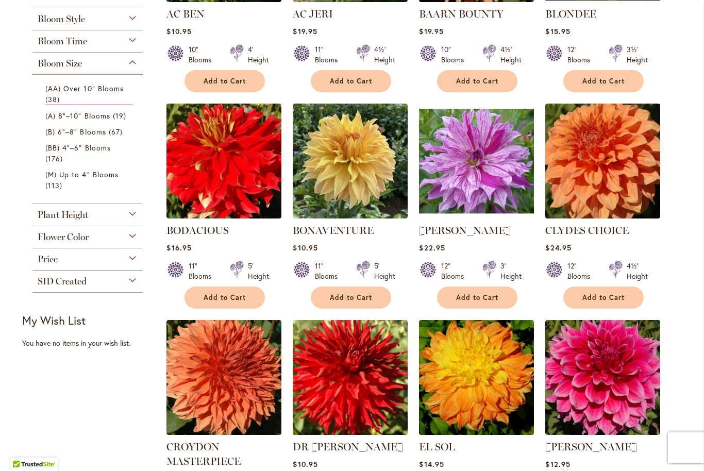
click at [63, 220] on span "Plant Height" at bounding box center [63, 215] width 51 height 11
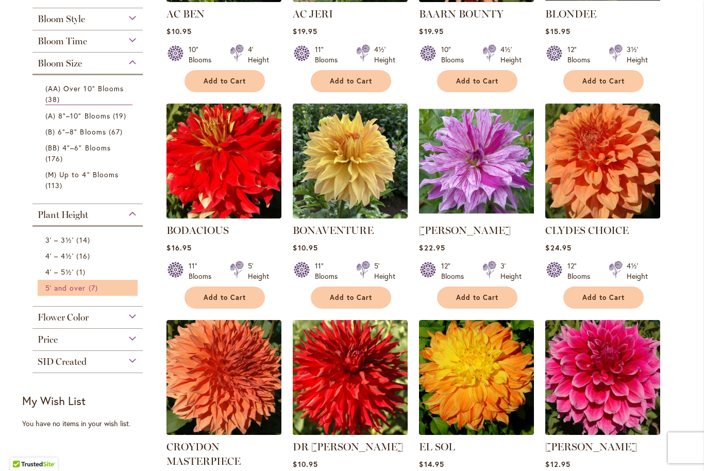
click at [62, 293] on span "5' and over" at bounding box center [65, 289] width 41 height 10
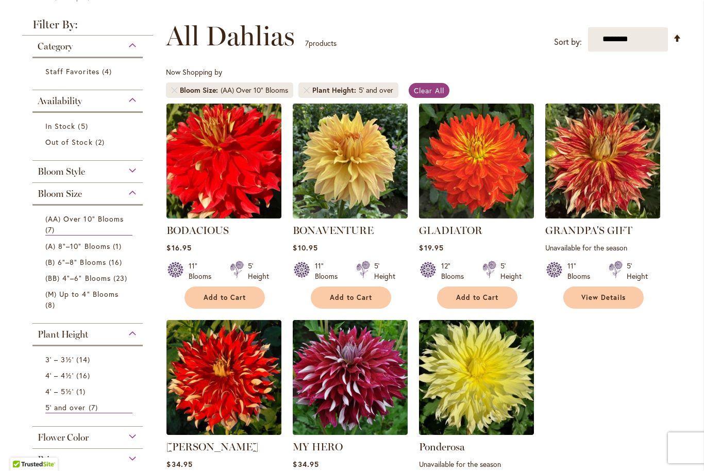
scroll to position [131, 0]
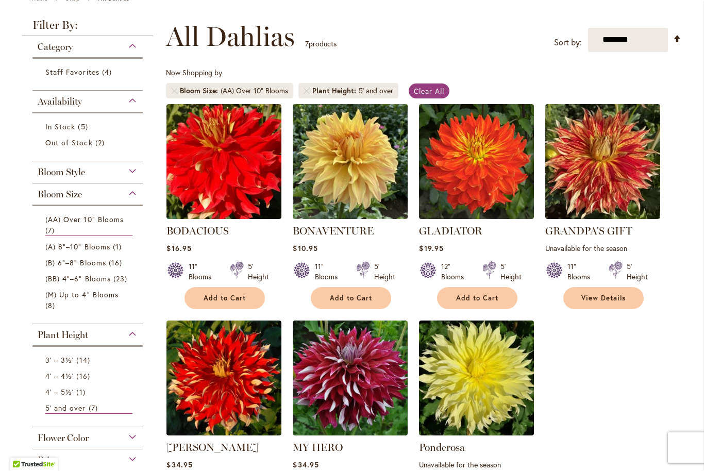
click at [340, 158] on img at bounding box center [350, 162] width 121 height 121
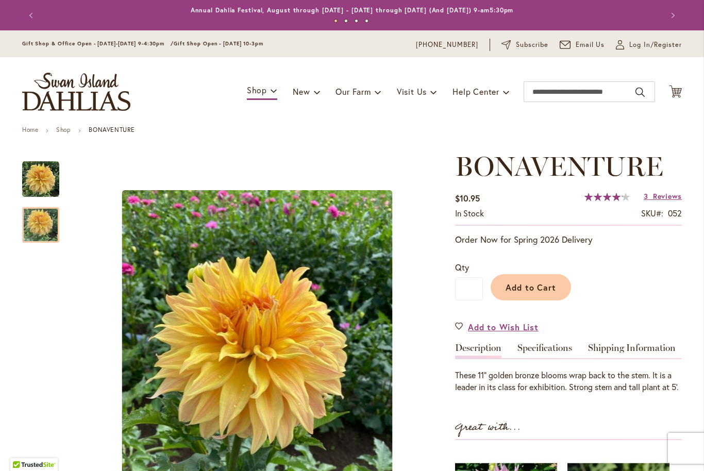
click at [38, 229] on img "Bonaventure" at bounding box center [40, 226] width 37 height 50
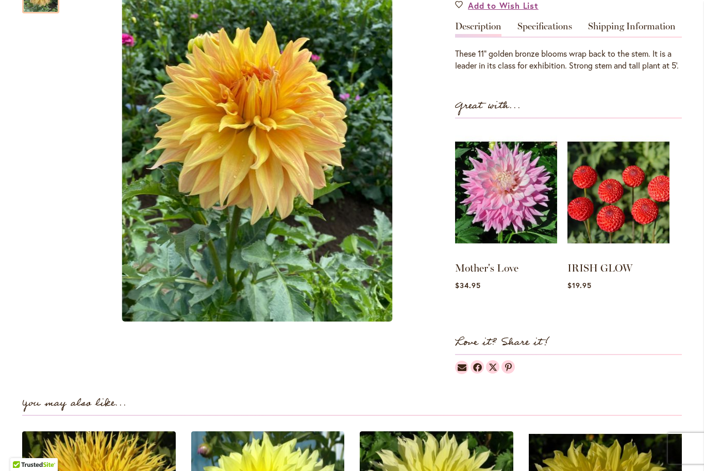
scroll to position [322, 0]
click at [496, 207] on img at bounding box center [506, 192] width 101 height 126
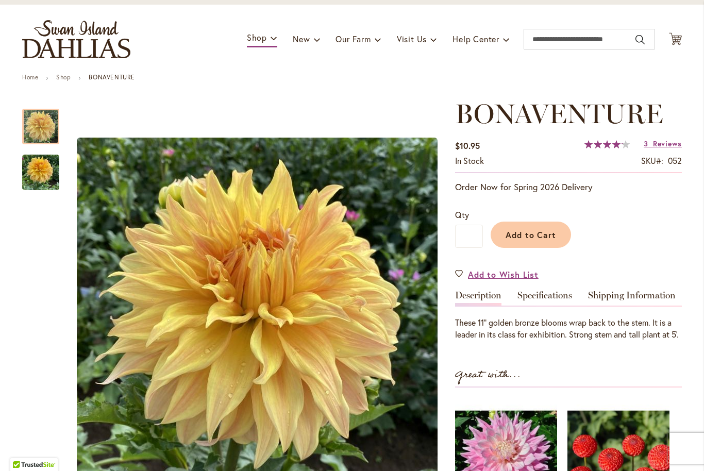
scroll to position [110, 0]
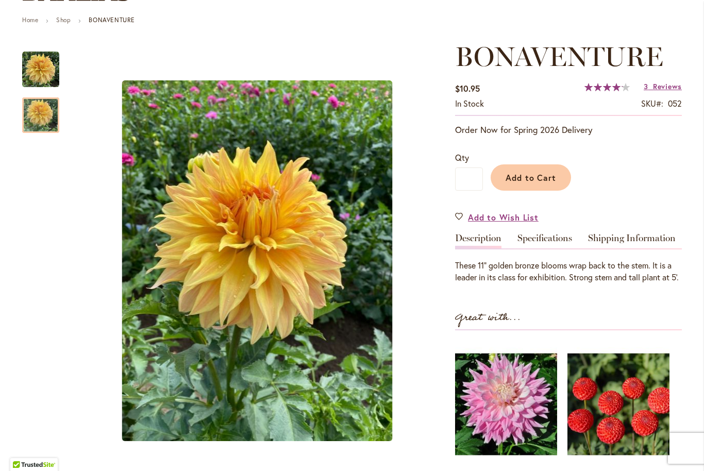
click at [36, 105] on div at bounding box center [40, 115] width 37 height 36
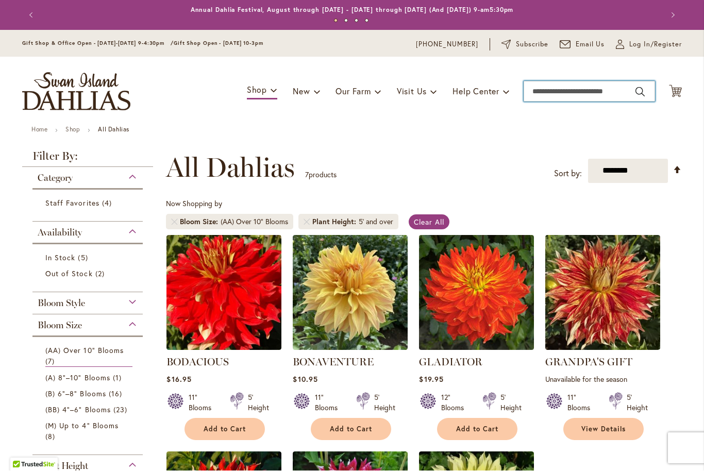
click at [544, 92] on input "Search" at bounding box center [590, 91] width 132 height 21
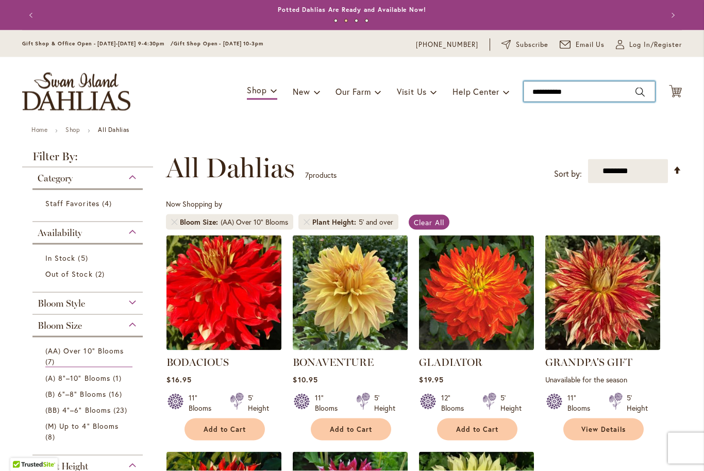
type input "**********"
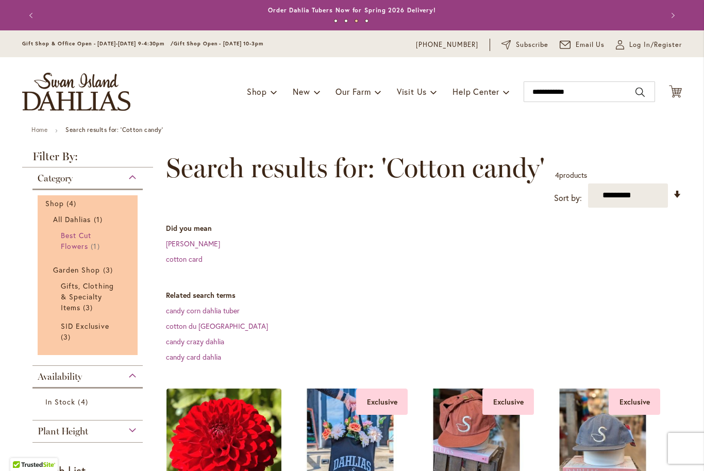
click at [83, 242] on span "Best Cut Flowers" at bounding box center [76, 241] width 30 height 21
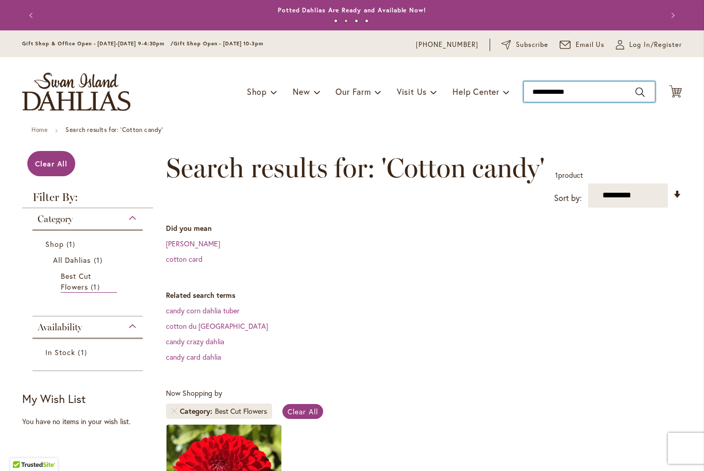
click at [591, 94] on input "**********" at bounding box center [590, 91] width 132 height 21
type input "*"
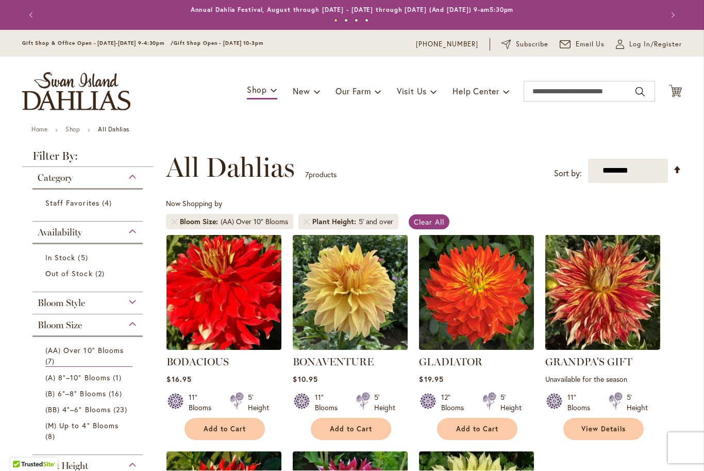
click at [52, 159] on strong "Filter By:" at bounding box center [87, 159] width 131 height 17
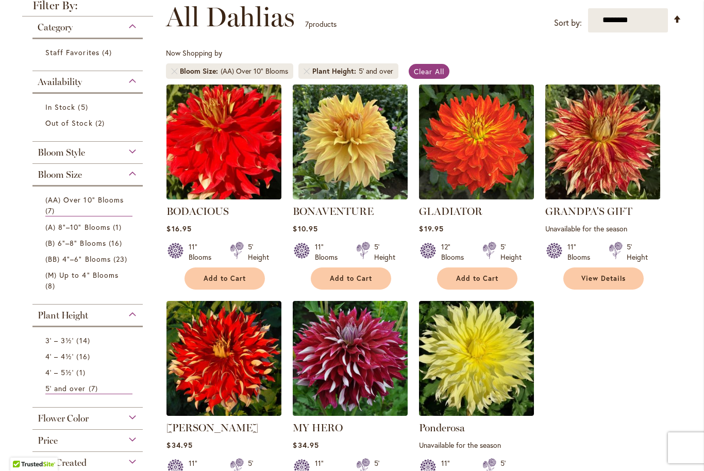
scroll to position [138, 0]
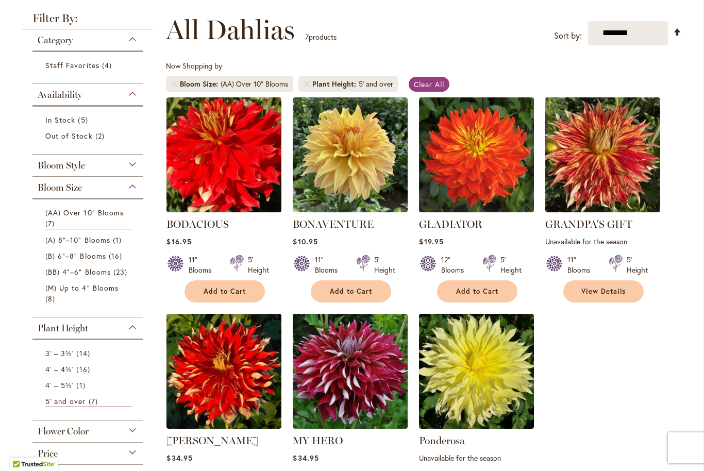
click at [56, 171] on span "Bloom Style" at bounding box center [61, 165] width 47 height 11
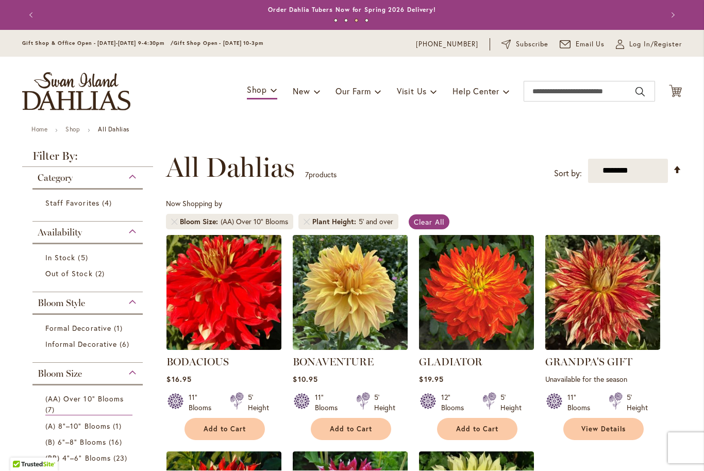
scroll to position [0, 0]
click at [71, 130] on link "Shop" at bounding box center [72, 130] width 14 height 8
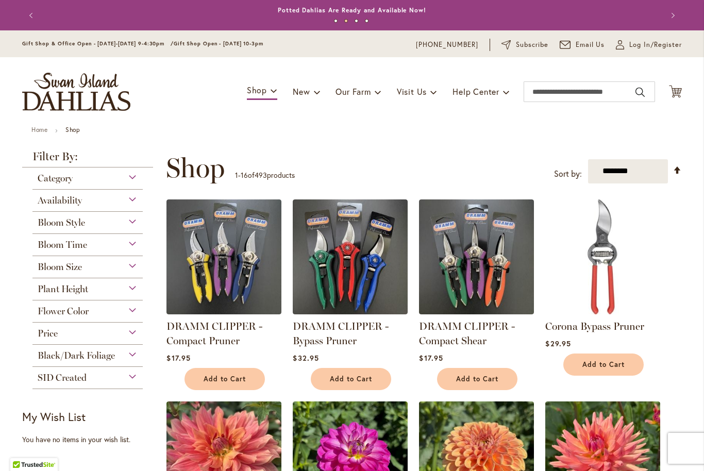
click at [60, 220] on span "Bloom Style" at bounding box center [61, 222] width 47 height 11
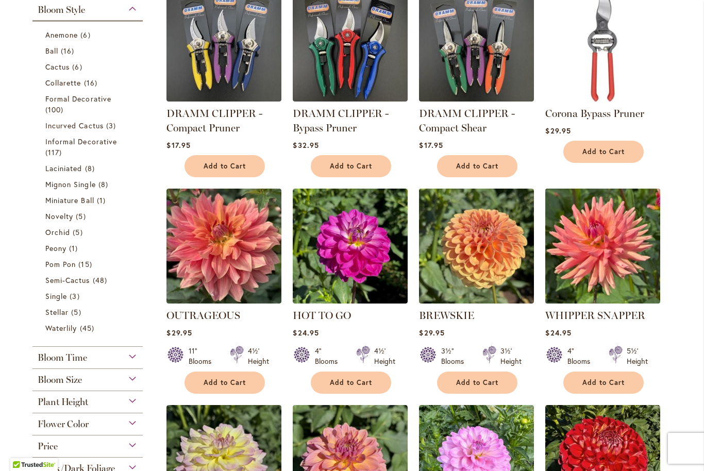
click at [581, 266] on img at bounding box center [603, 246] width 121 height 121
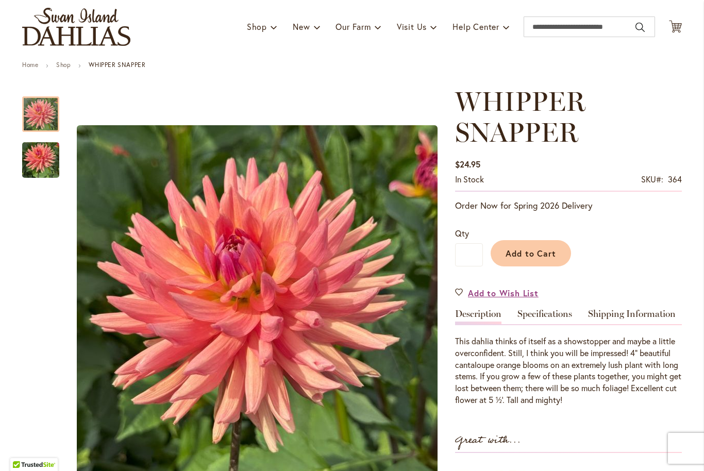
scroll to position [45, 0]
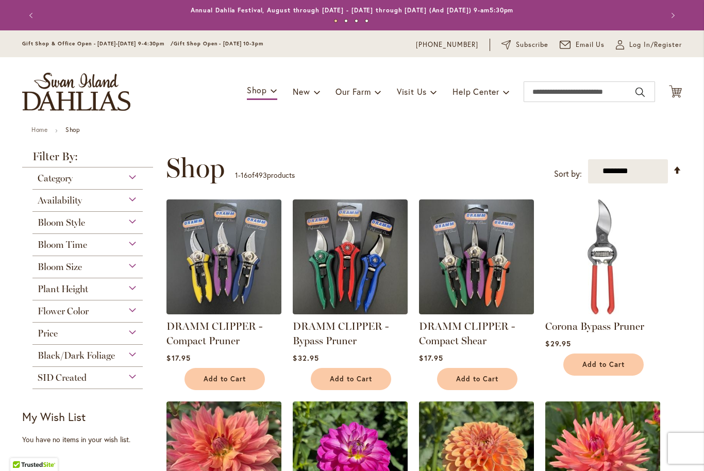
click at [49, 184] on span "Category" at bounding box center [55, 178] width 35 height 11
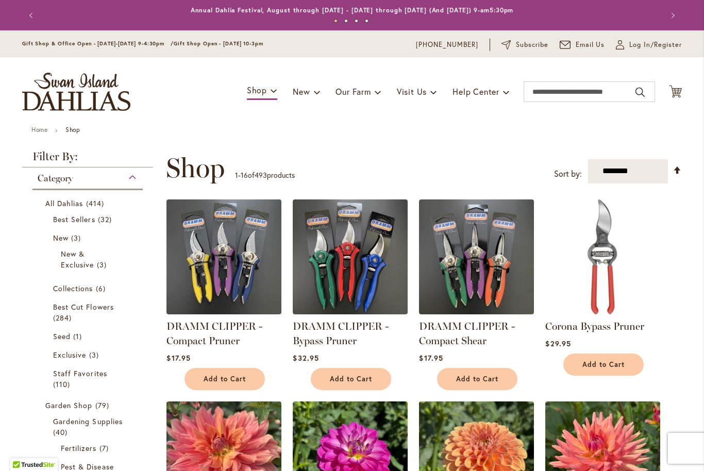
scroll to position [168, 0]
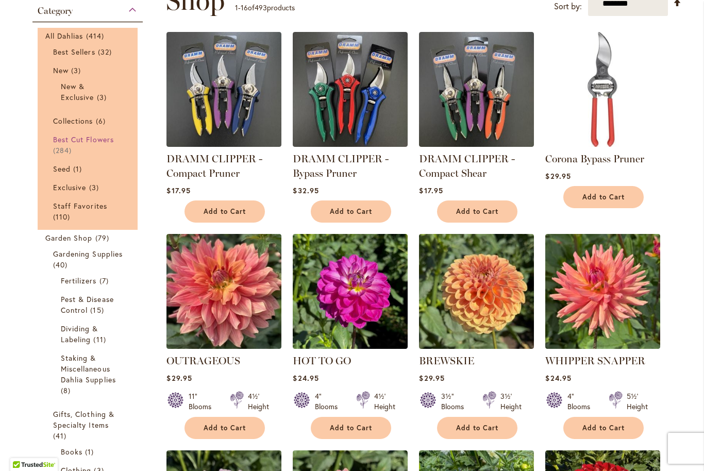
click at [61, 144] on span "Best Cut Flowers" at bounding box center [83, 140] width 61 height 10
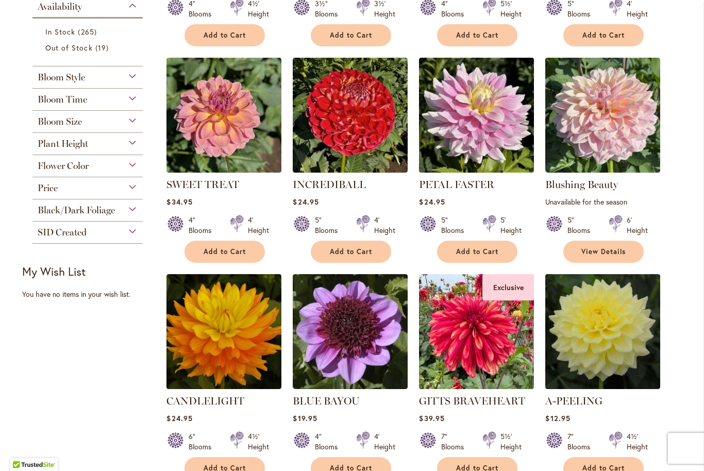
scroll to position [395, 0]
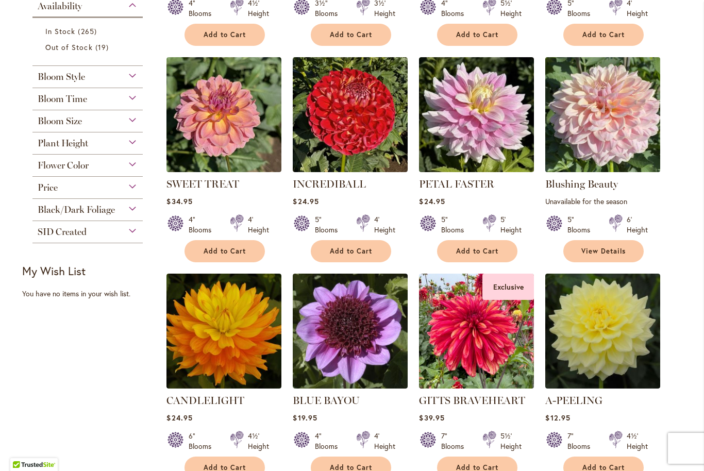
click at [603, 130] on img at bounding box center [603, 114] width 121 height 121
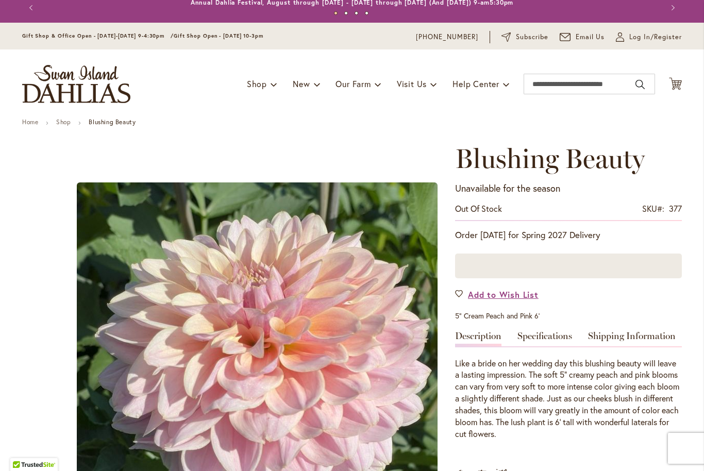
scroll to position [2, 0]
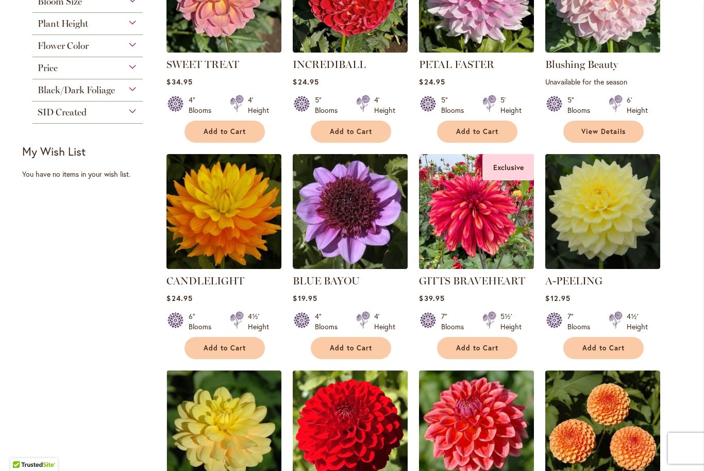
scroll to position [515, 0]
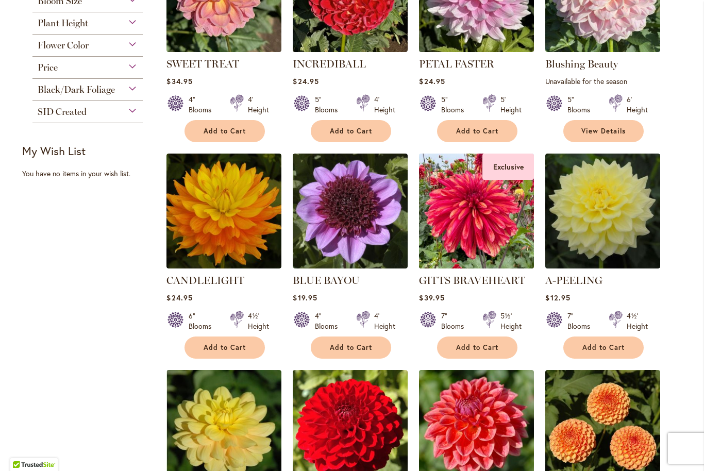
click at [453, 224] on img at bounding box center [477, 211] width 121 height 121
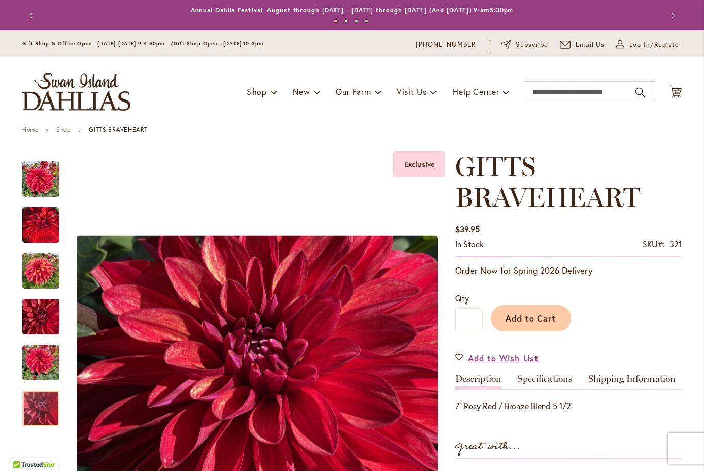
click at [38, 421] on img "GITTS BRAVEHEART" at bounding box center [41, 409] width 74 height 56
click at [40, 391] on div at bounding box center [40, 409] width 37 height 36
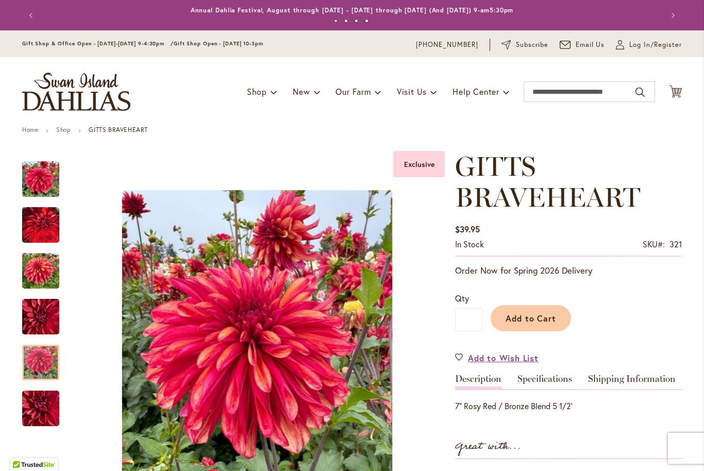
click at [44, 350] on div at bounding box center [40, 363] width 37 height 36
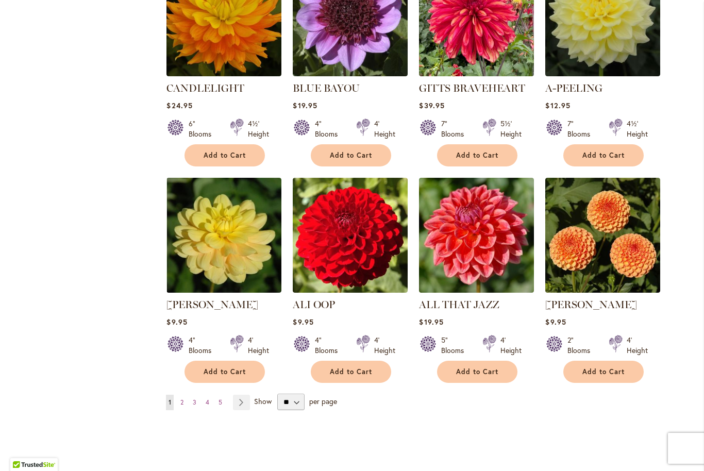
scroll to position [708, 0]
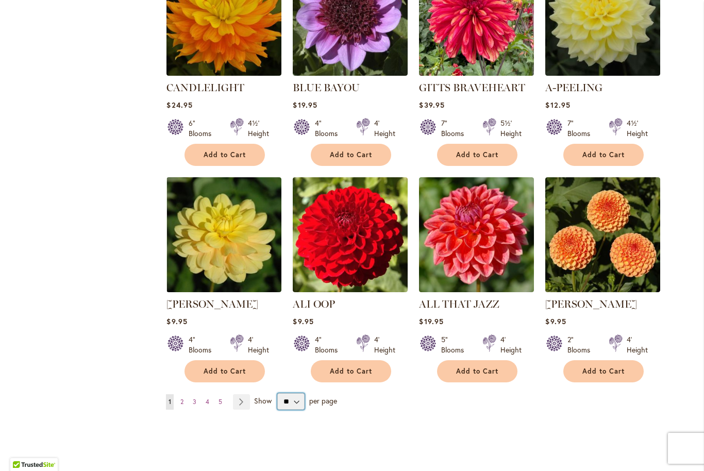
click at [290, 406] on select "** ** ** **" at bounding box center [290, 401] width 27 height 17
select select "**"
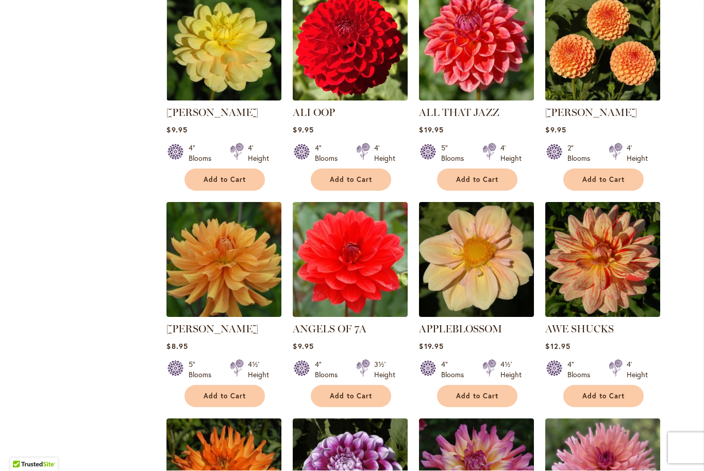
scroll to position [900, 0]
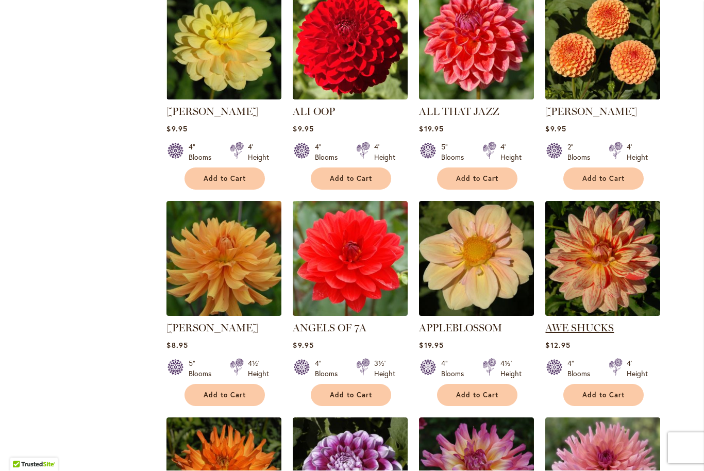
click at [578, 334] on link "AWE SHUCKS" at bounding box center [580, 328] width 69 height 12
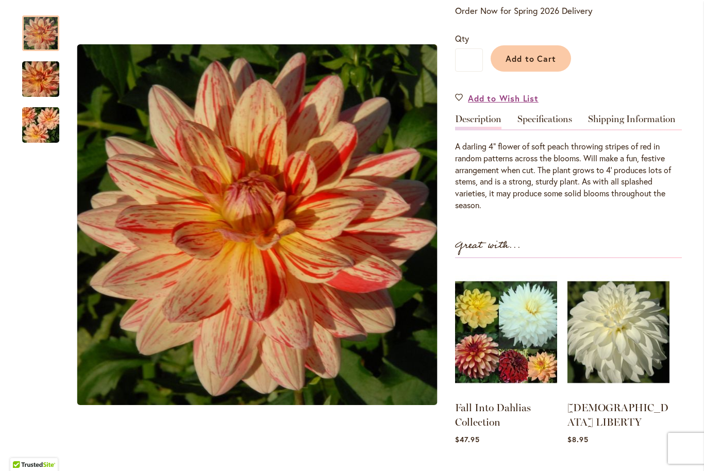
scroll to position [229, 0]
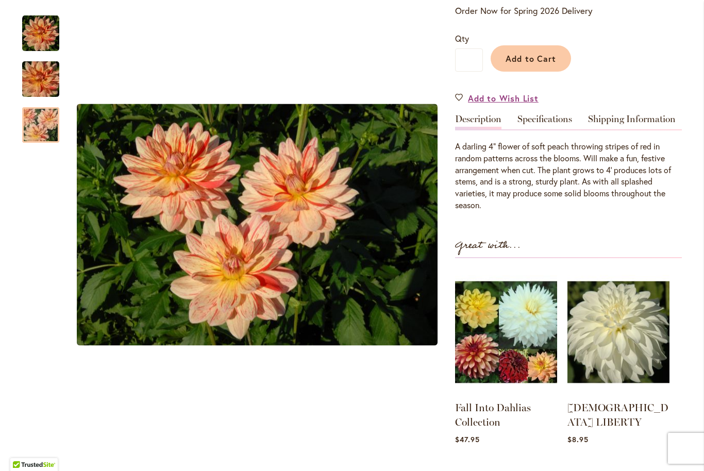
click at [43, 125] on img "AWE SHUCKS" at bounding box center [41, 126] width 74 height 50
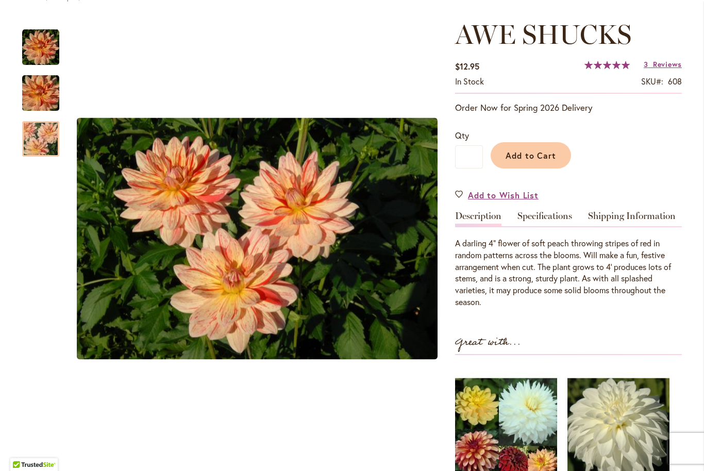
scroll to position [128, 0]
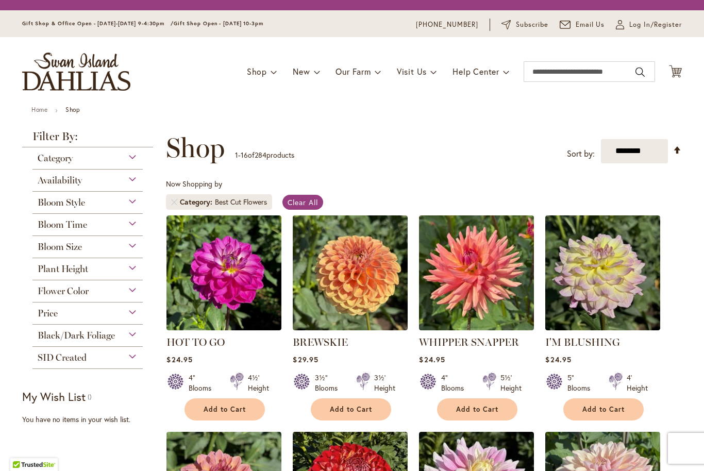
select select "**"
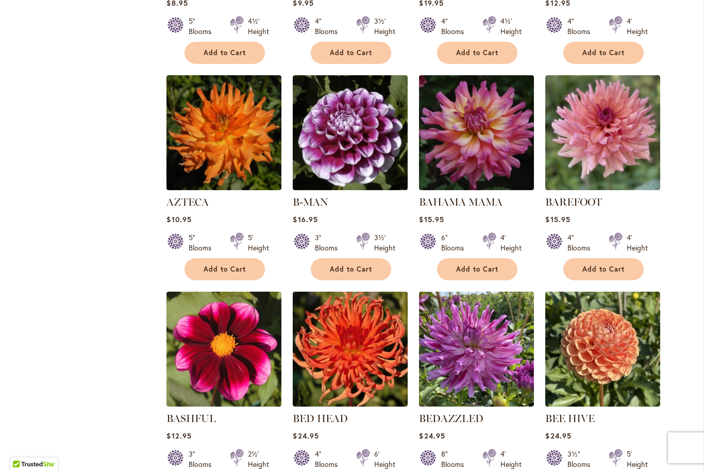
scroll to position [1243, 0]
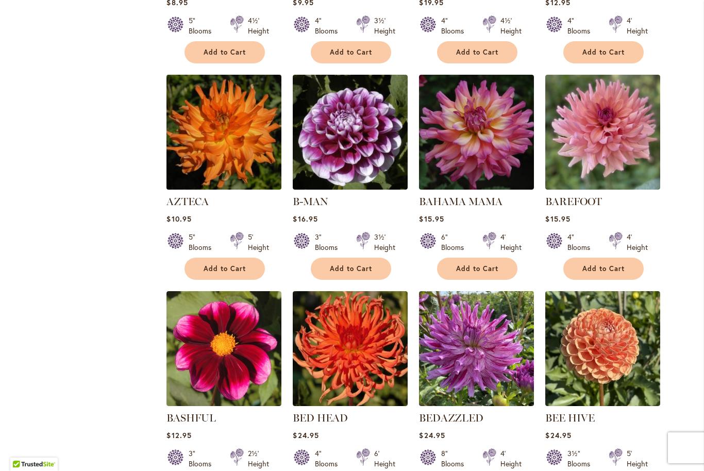
click at [205, 161] on img at bounding box center [224, 132] width 121 height 121
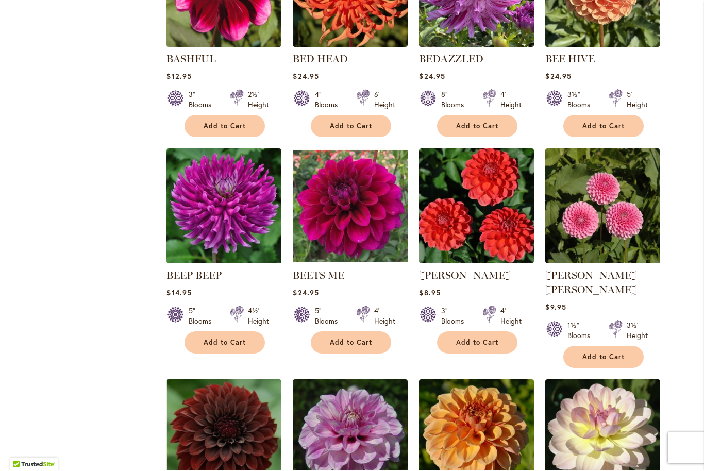
scroll to position [1603, 0]
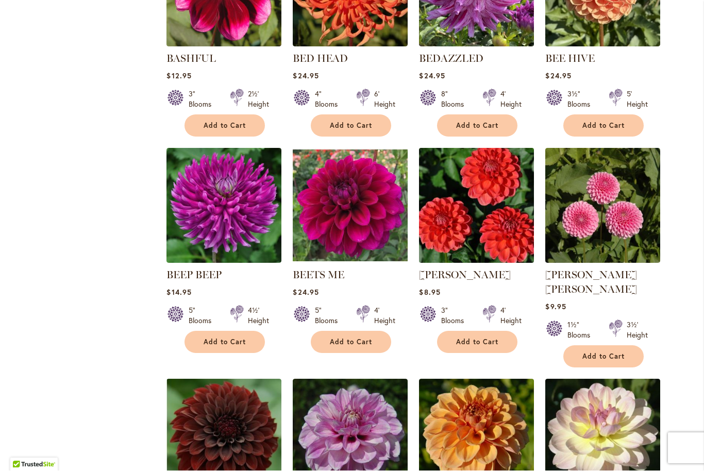
click at [458, 214] on img at bounding box center [477, 205] width 121 height 121
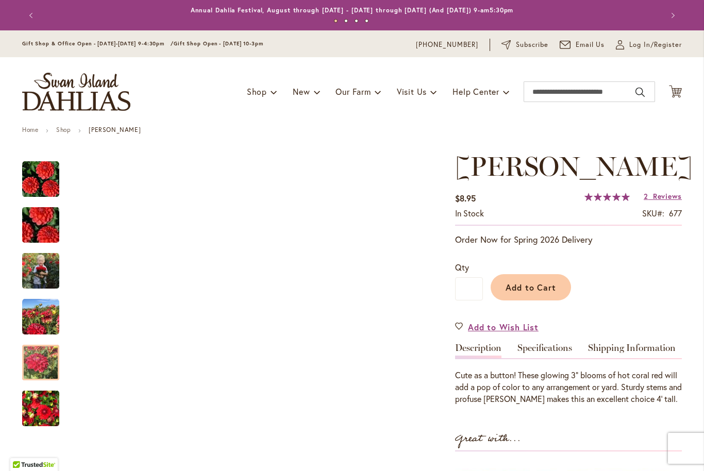
click at [40, 375] on img "BENJAMIN MATTHEW" at bounding box center [40, 363] width 37 height 50
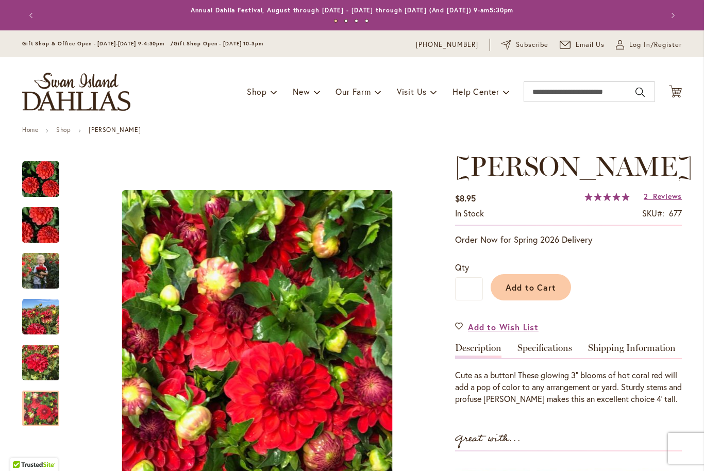
click at [50, 417] on img "BENJAMIN MATTHEW" at bounding box center [40, 409] width 37 height 50
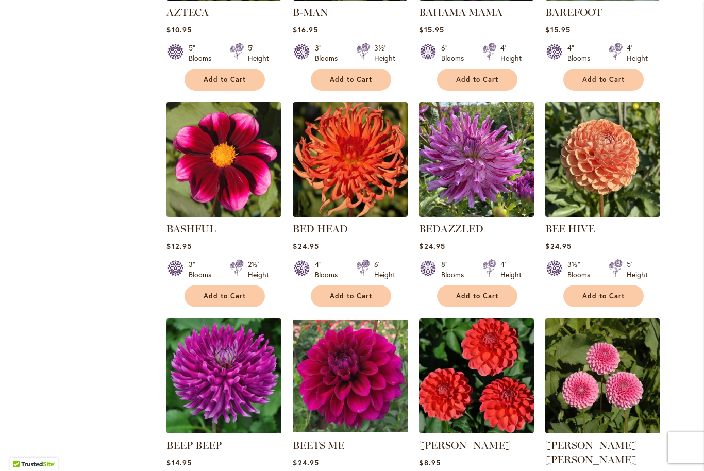
scroll to position [1545, 0]
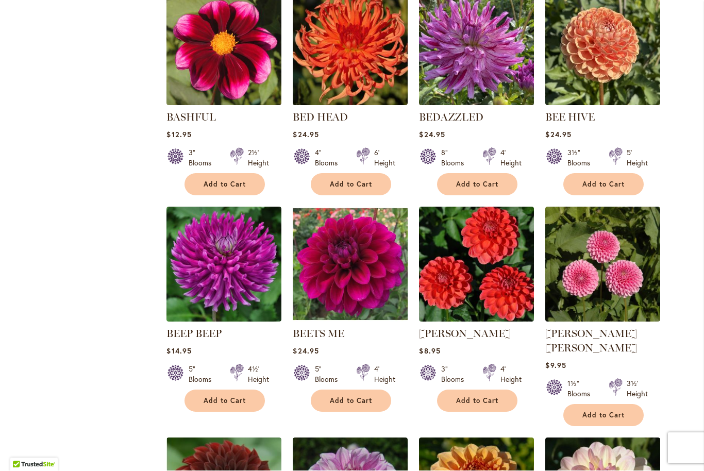
click at [487, 68] on img at bounding box center [477, 48] width 121 height 121
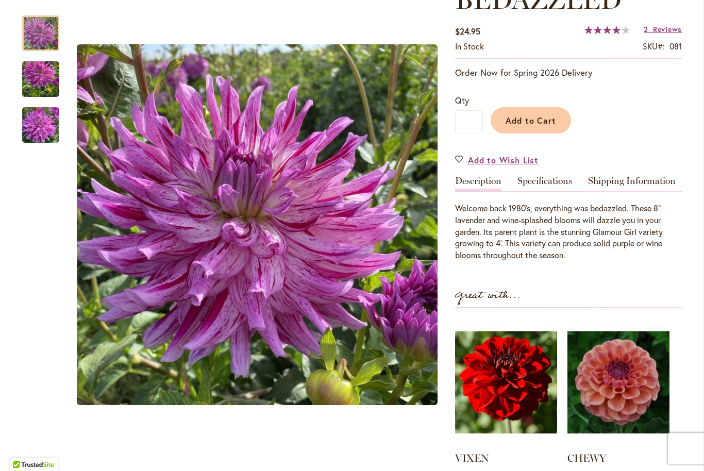
scroll to position [168, 0]
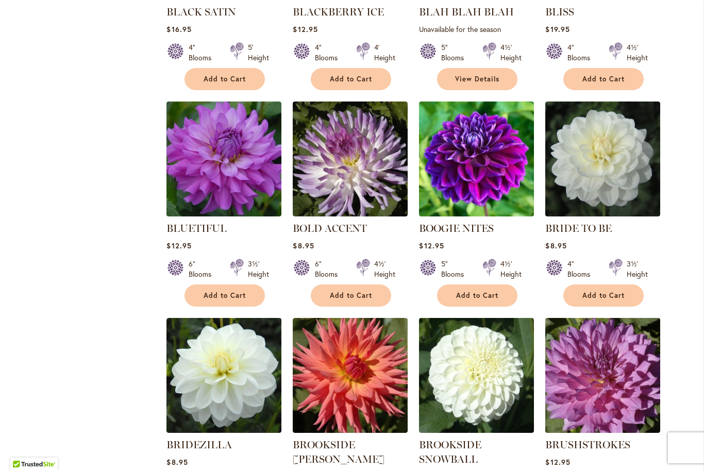
scroll to position [2086, 0]
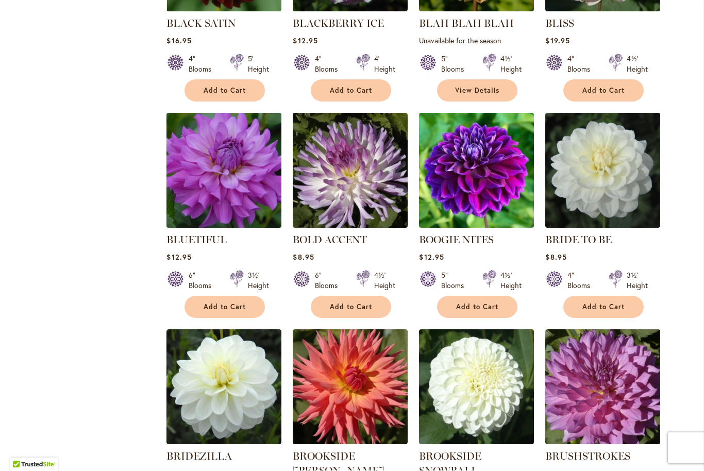
click at [210, 184] on img at bounding box center [224, 170] width 121 height 121
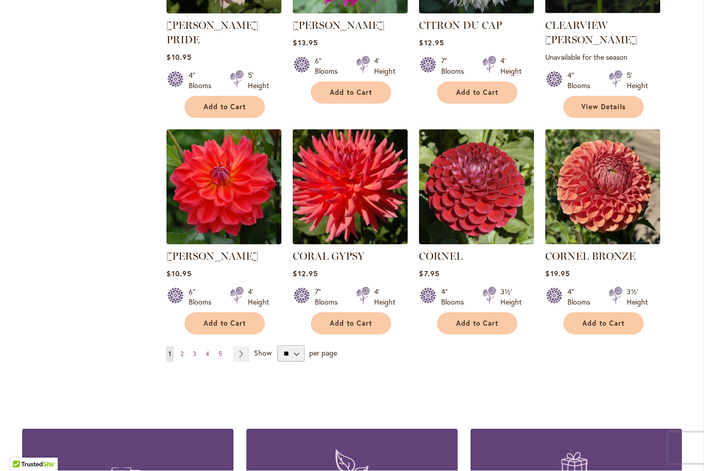
scroll to position [3427, 0]
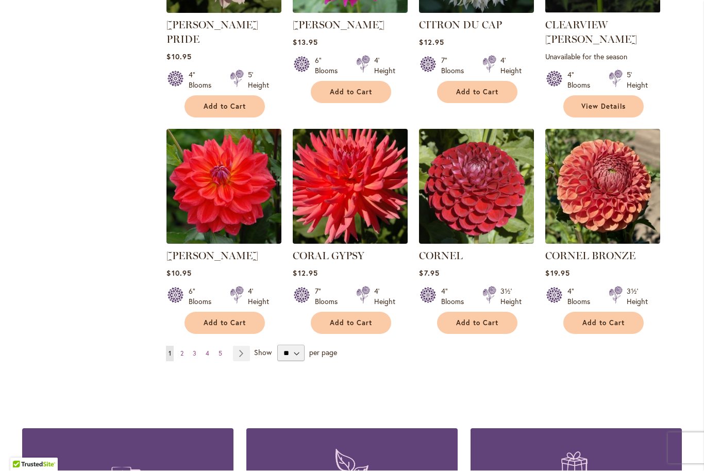
click at [338, 134] on img at bounding box center [350, 186] width 121 height 121
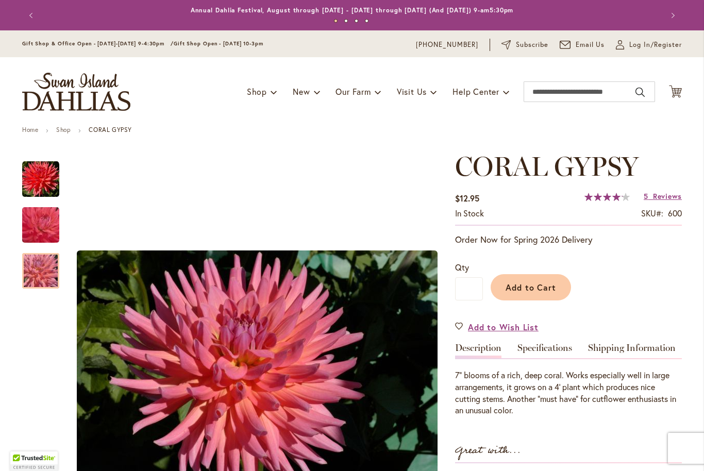
click at [37, 275] on img "CORAL GYPSY" at bounding box center [41, 272] width 74 height 50
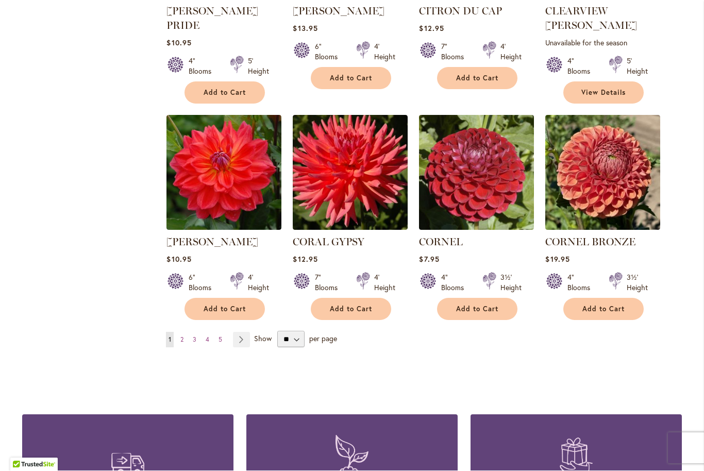
scroll to position [3442, 0]
click at [236, 332] on link "Page Next" at bounding box center [241, 339] width 17 height 15
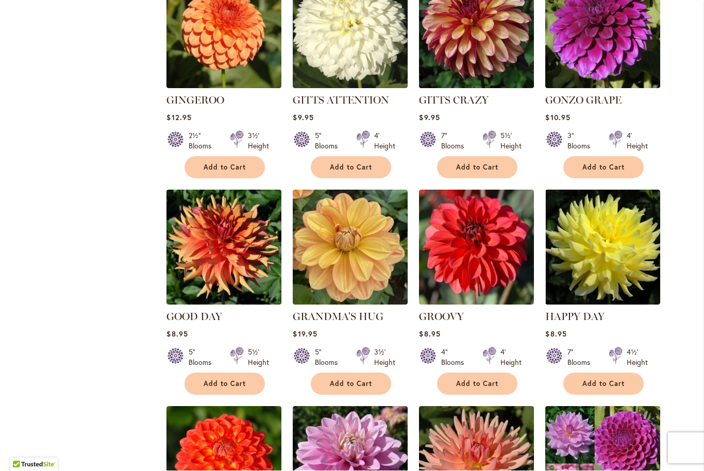
scroll to position [2998, 0]
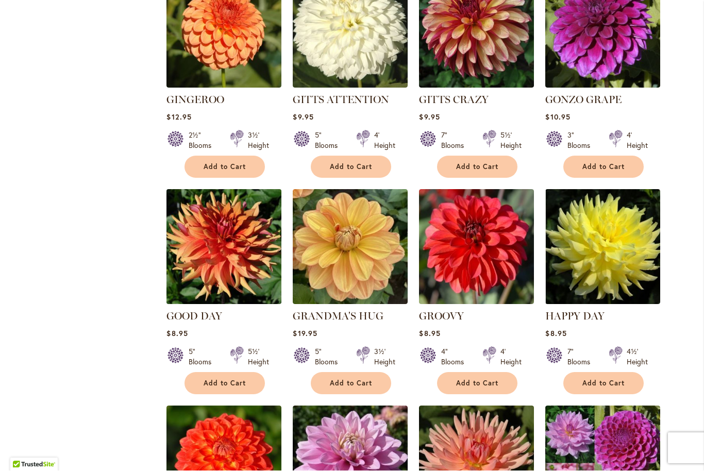
click at [231, 187] on img at bounding box center [224, 247] width 121 height 121
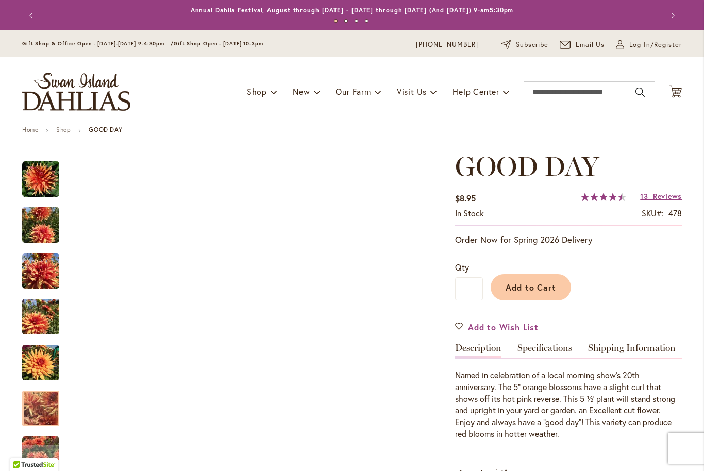
click at [32, 418] on img "GOOD DAY" at bounding box center [40, 409] width 37 height 50
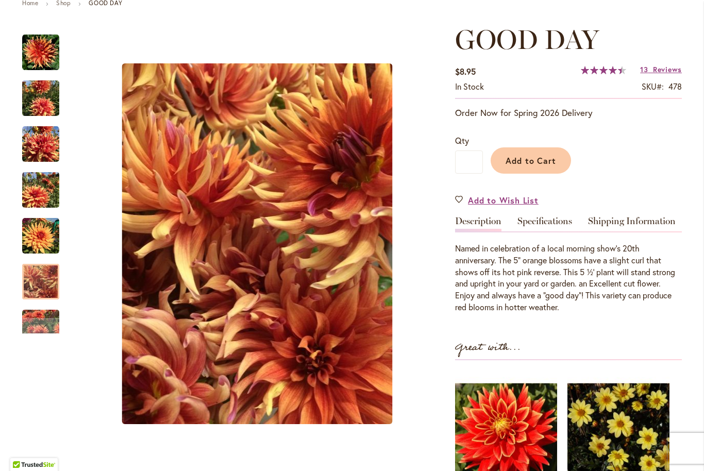
scroll to position [150, 0]
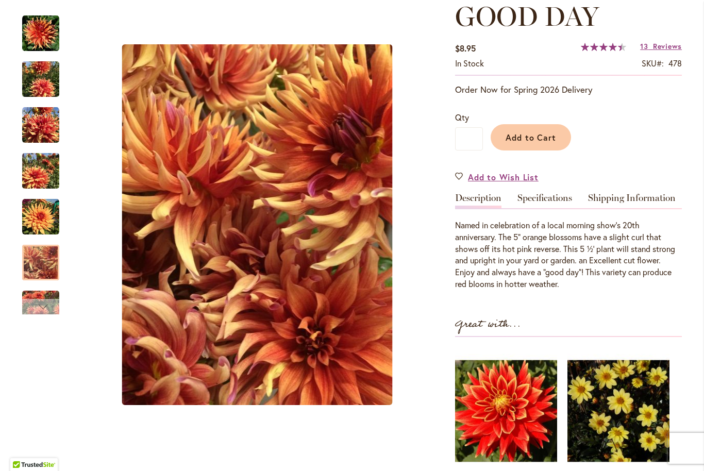
click at [39, 314] on div "Next" at bounding box center [40, 306] width 15 height 15
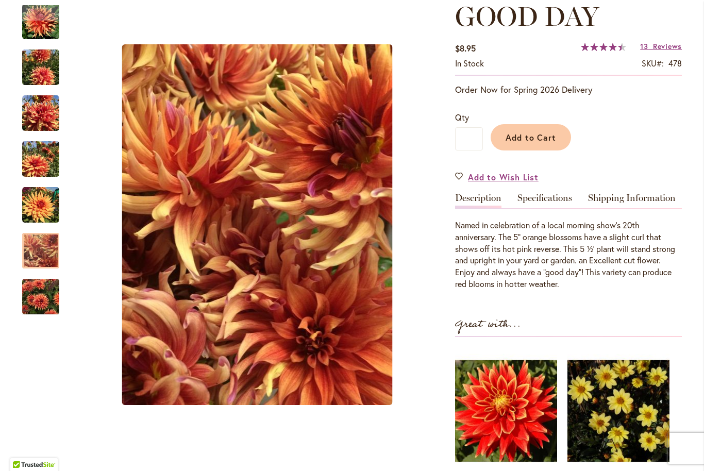
click at [33, 299] on img "GOOD DAY" at bounding box center [40, 297] width 37 height 50
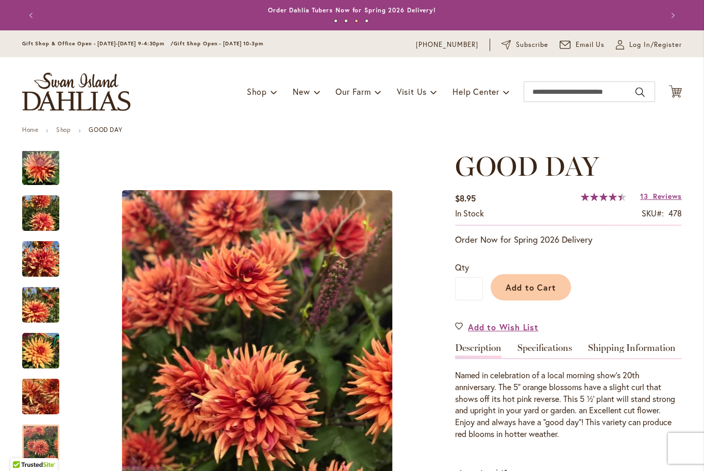
scroll to position [-1, 0]
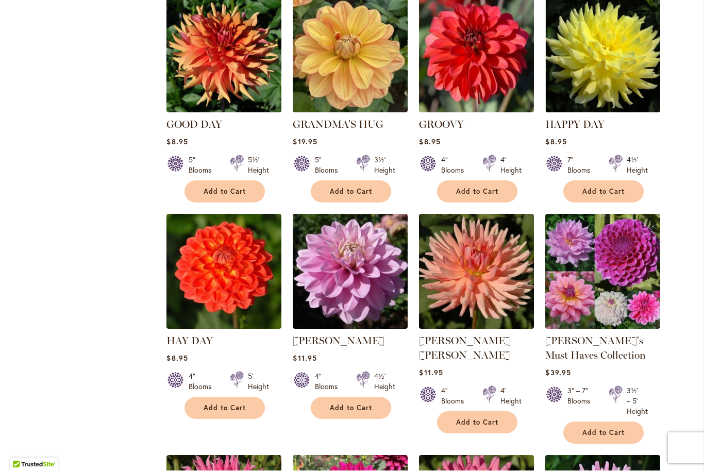
scroll to position [3191, 0]
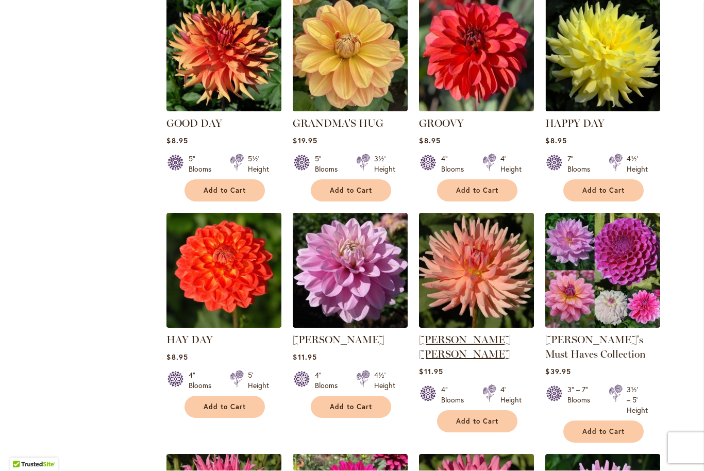
click at [449, 334] on link "[PERSON_NAME] [PERSON_NAME]" at bounding box center [465, 347] width 92 height 27
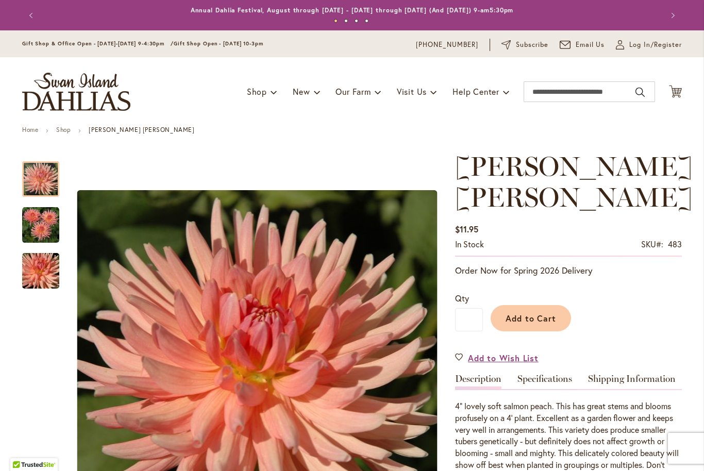
click at [41, 278] on img "HEATHER MARIE" at bounding box center [41, 272] width 74 height 50
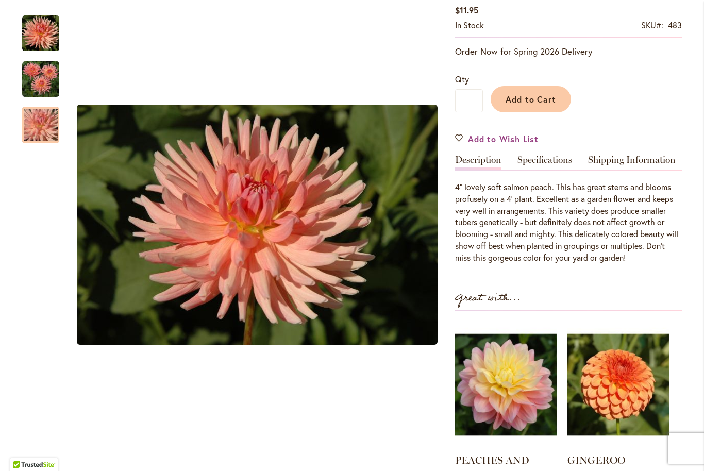
scroll to position [220, 0]
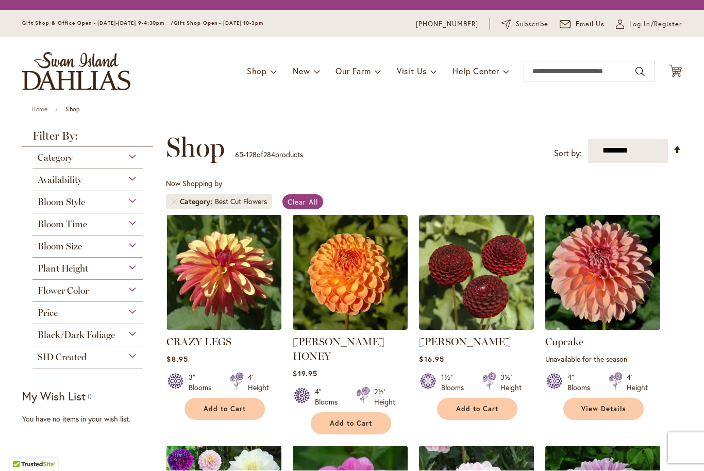
scroll to position [191, 0]
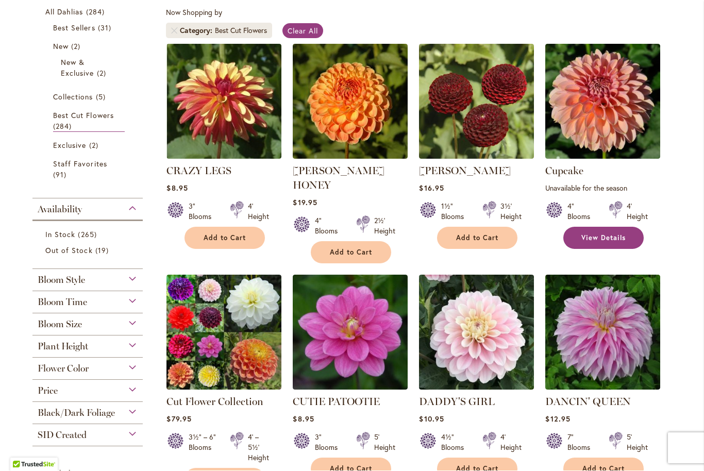
click at [598, 235] on span "View Details" at bounding box center [604, 238] width 44 height 9
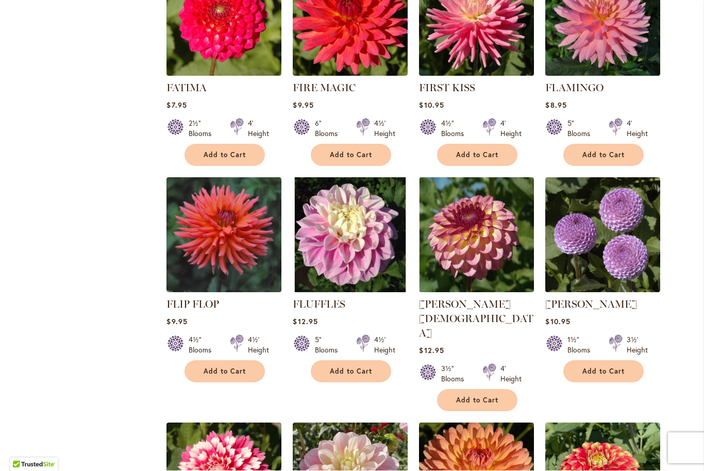
scroll to position [1853, 0]
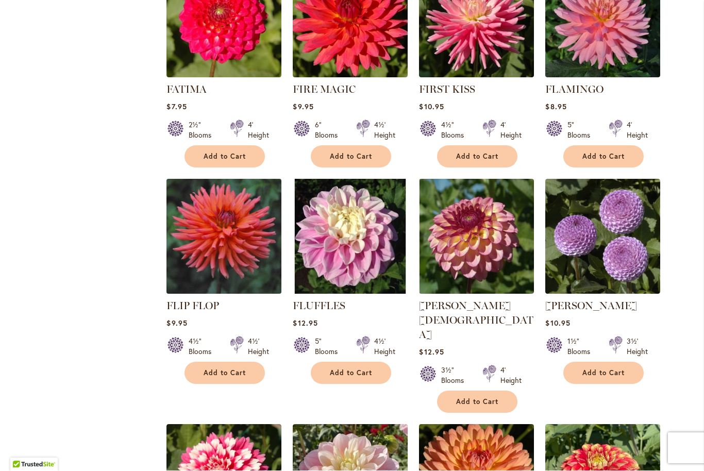
click at [200, 225] on img at bounding box center [224, 236] width 121 height 121
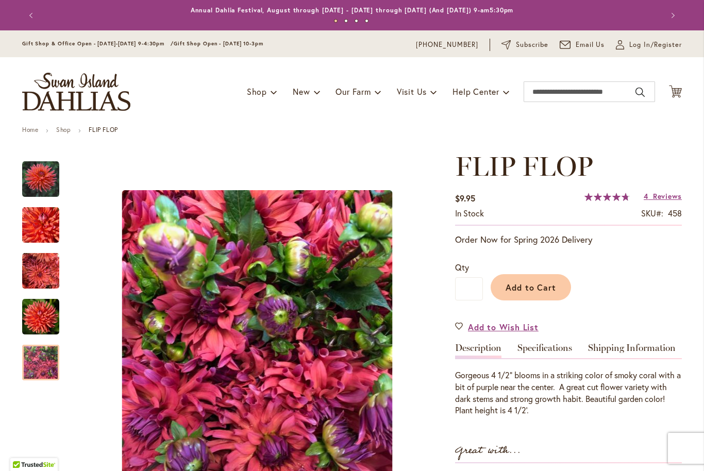
click at [34, 367] on img "FLIP FLOP" at bounding box center [40, 363] width 37 height 50
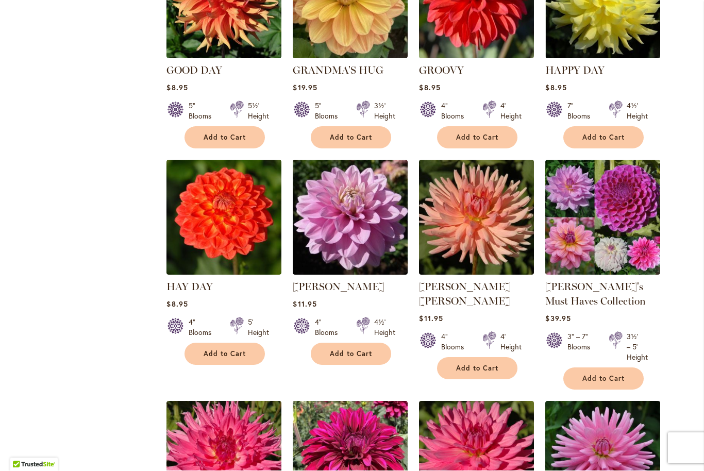
scroll to position [3288, 0]
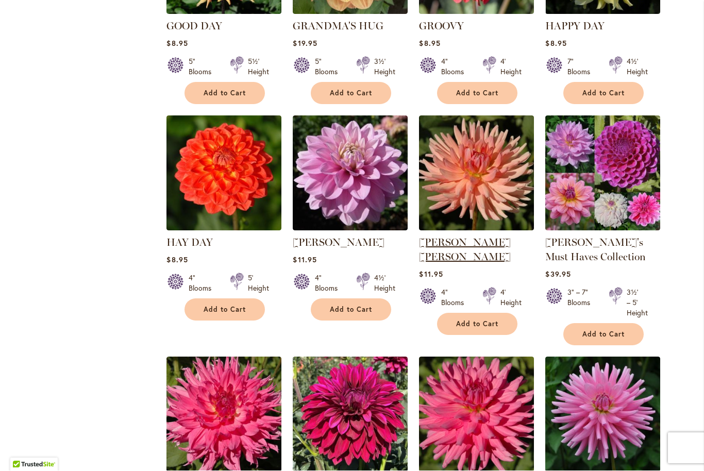
click at [442, 237] on link "[PERSON_NAME] [PERSON_NAME]" at bounding box center [465, 250] width 92 height 27
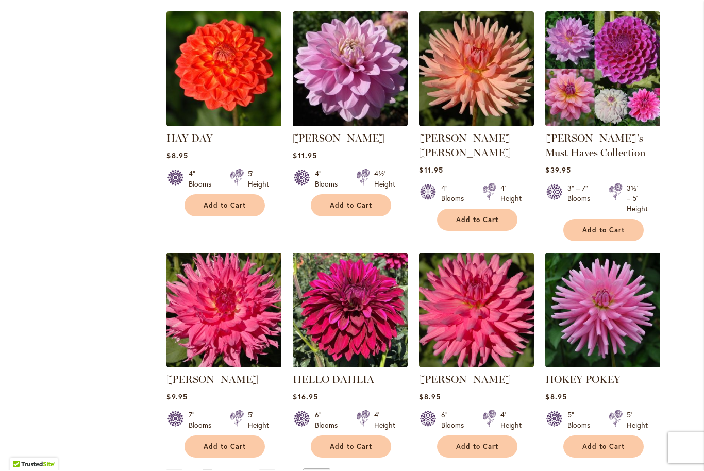
scroll to position [3393, 0]
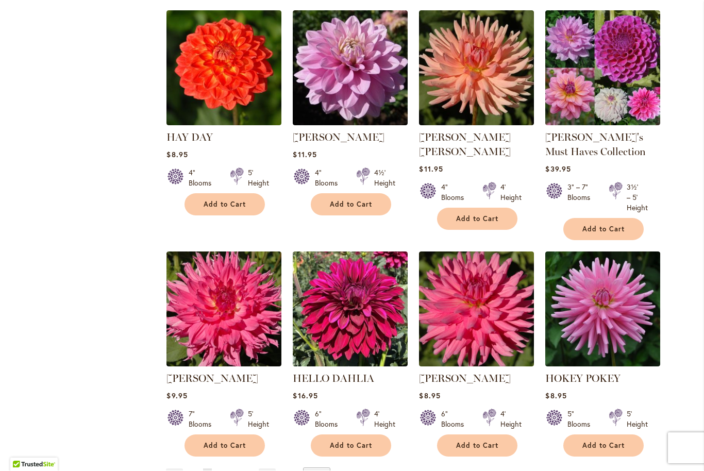
click at [224, 469] on link "Page 3" at bounding box center [220, 476] width 9 height 15
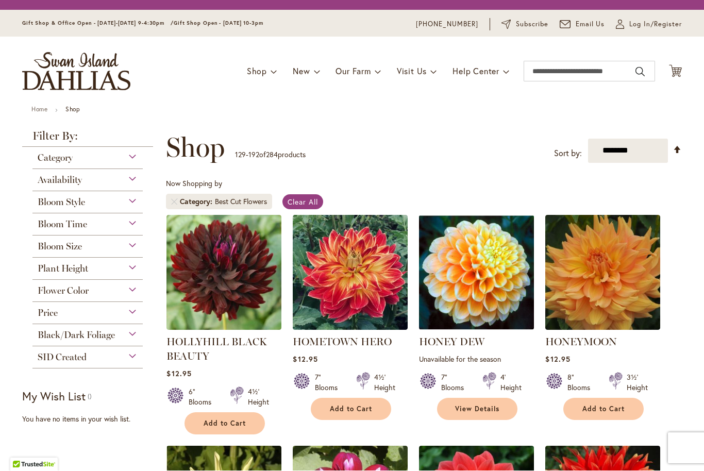
scroll to position [191, 0]
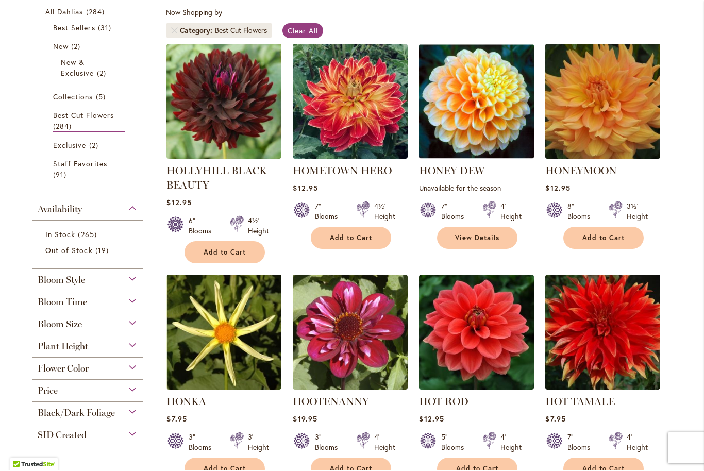
click at [628, 123] on img at bounding box center [603, 101] width 121 height 121
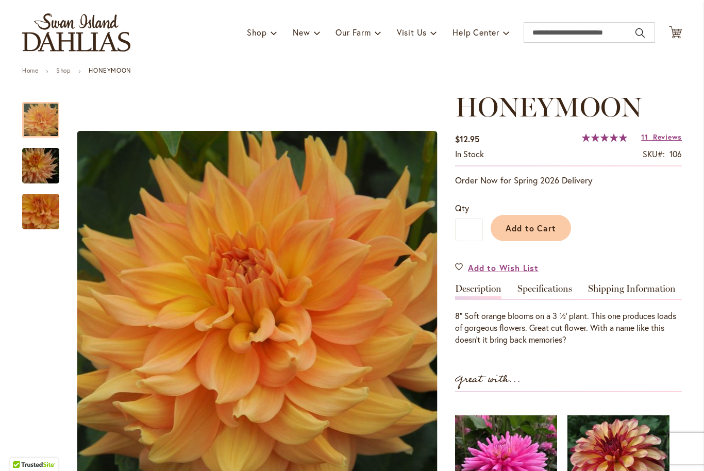
scroll to position [64, 0]
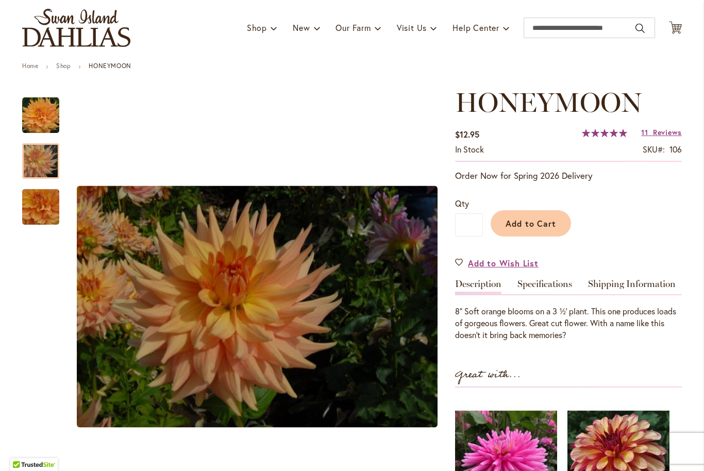
click at [47, 165] on img "Honeymoon" at bounding box center [41, 162] width 74 height 50
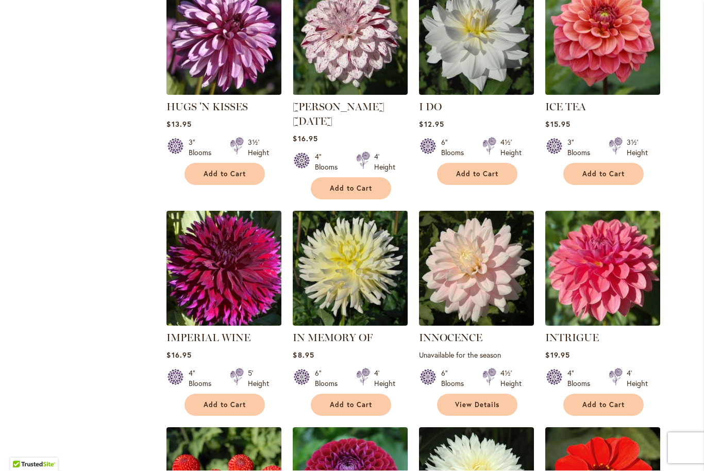
scroll to position [703, 0]
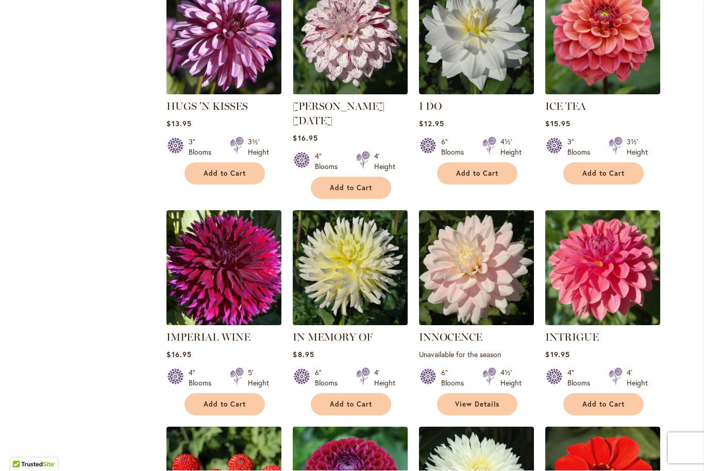
click at [465, 280] on img at bounding box center [477, 268] width 121 height 121
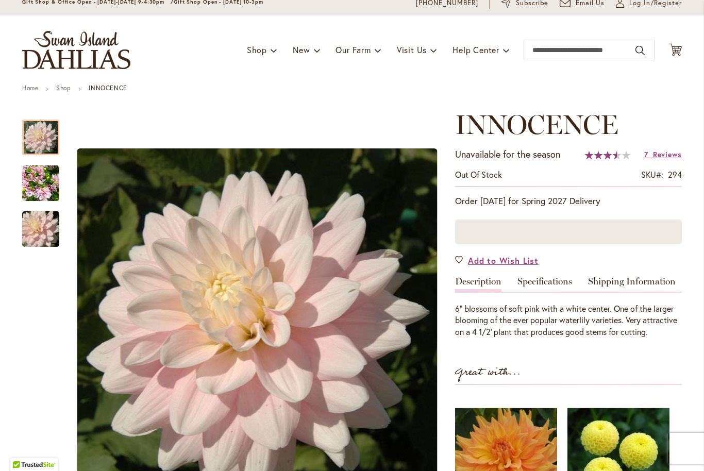
scroll to position [94, 0]
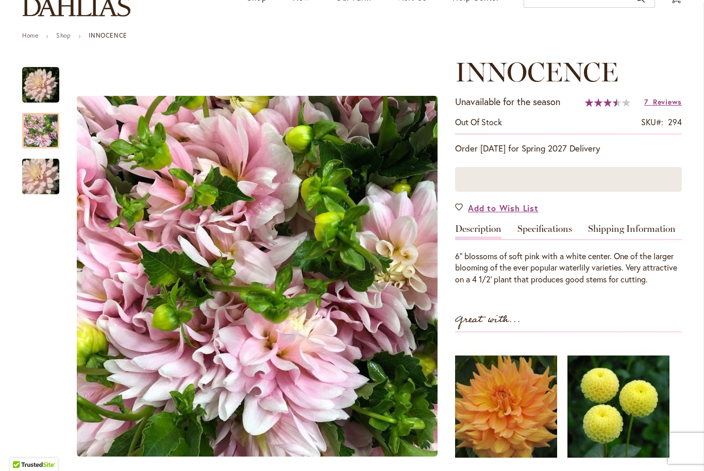
click at [45, 144] on img "INNOCENCE" at bounding box center [40, 130] width 37 height 37
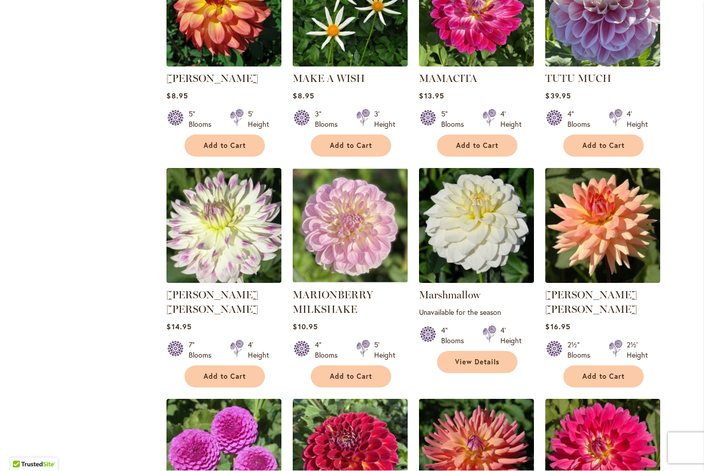
scroll to position [3219, 0]
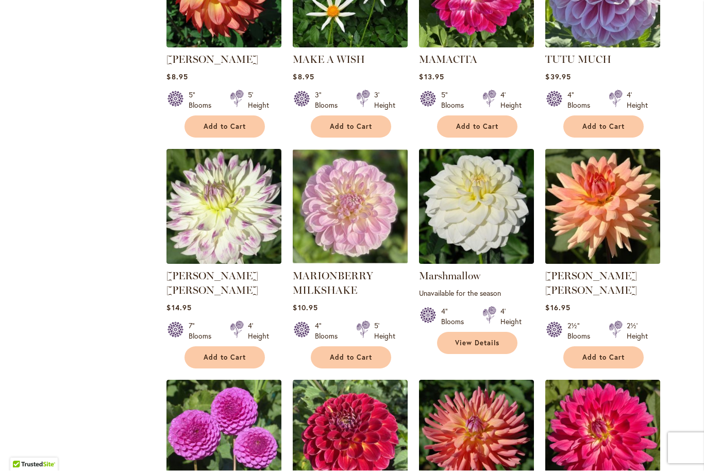
click at [623, 155] on img at bounding box center [603, 206] width 121 height 121
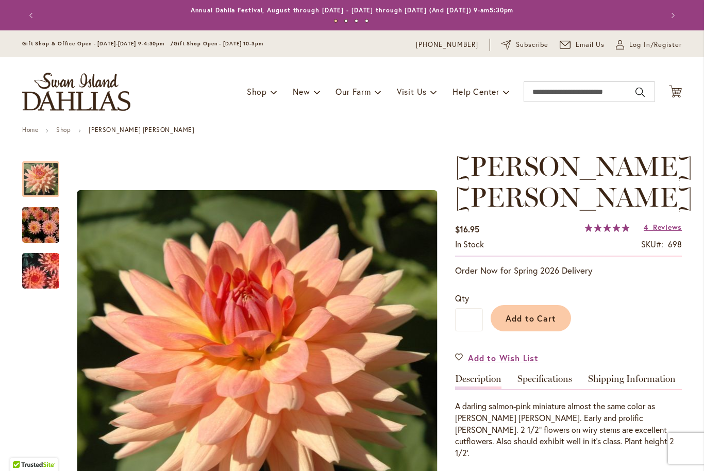
click at [40, 285] on img "Mary Jo" at bounding box center [41, 272] width 74 height 50
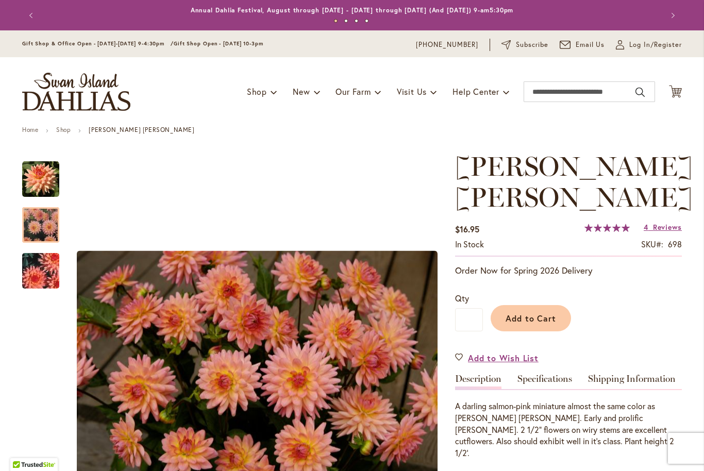
click at [46, 220] on img "Mary Jo" at bounding box center [41, 226] width 74 height 50
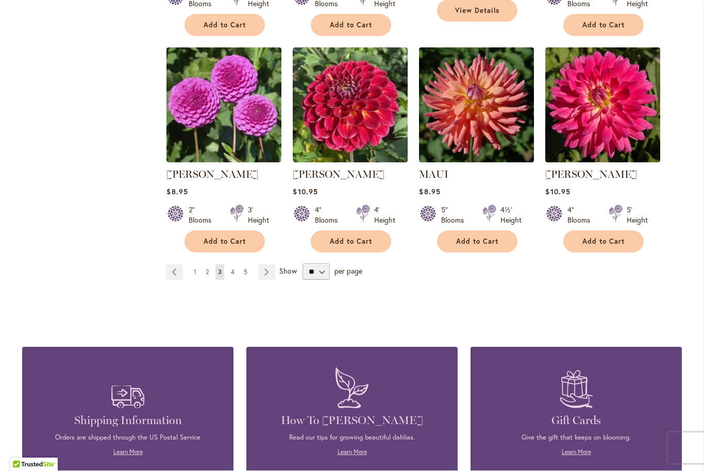
scroll to position [3518, 0]
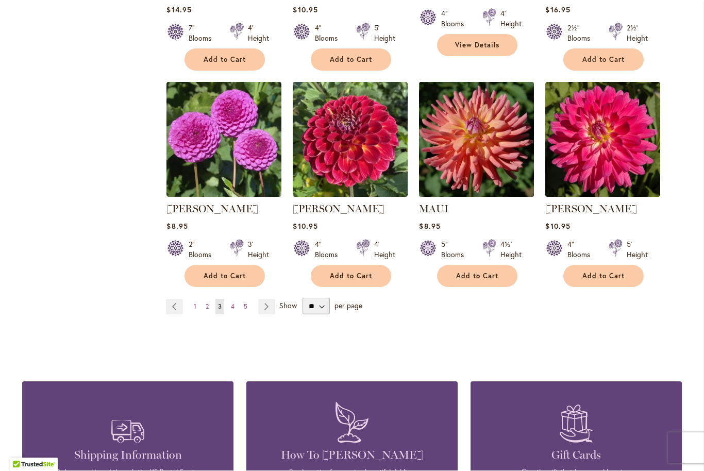
click at [444, 102] on img at bounding box center [477, 139] width 121 height 121
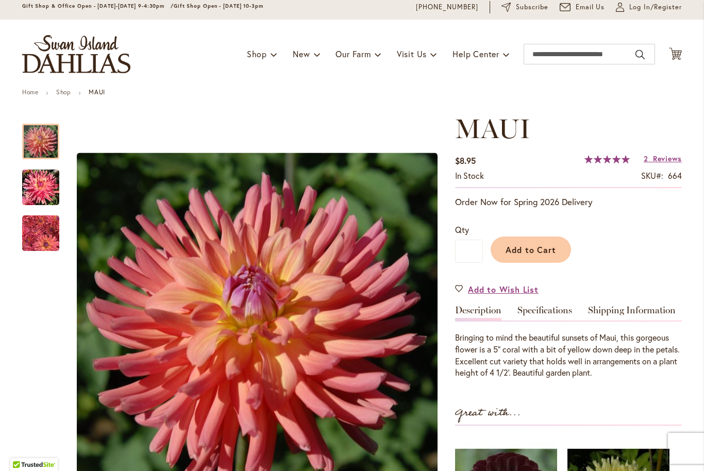
scroll to position [80, 0]
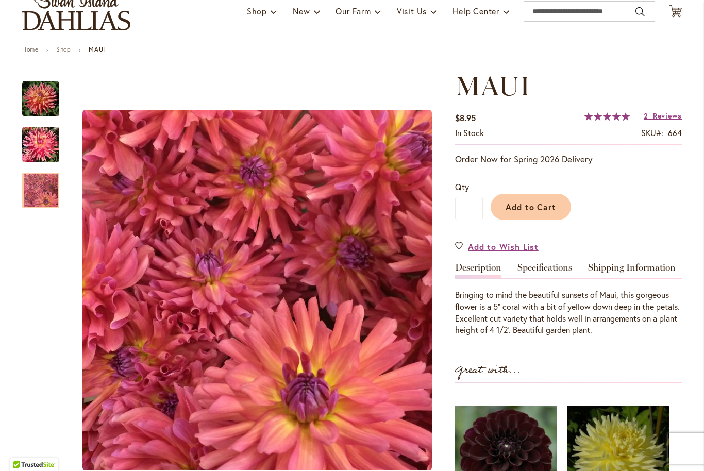
click at [41, 204] on img "MAUI" at bounding box center [40, 190] width 37 height 38
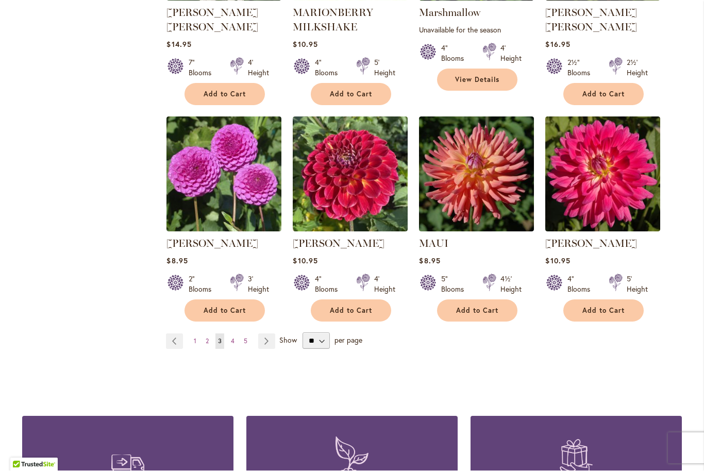
scroll to position [3480, 0]
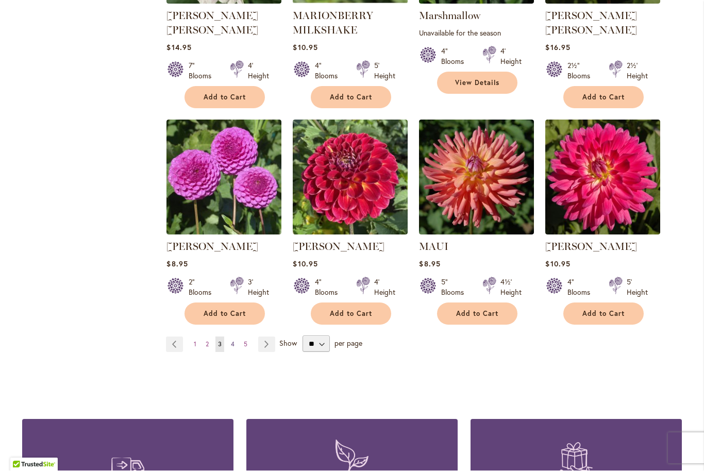
click at [233, 341] on span "4" at bounding box center [233, 345] width 4 height 8
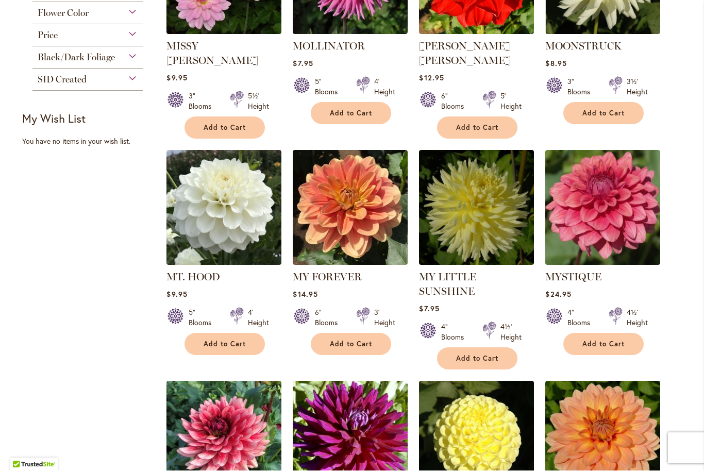
scroll to position [572, 0]
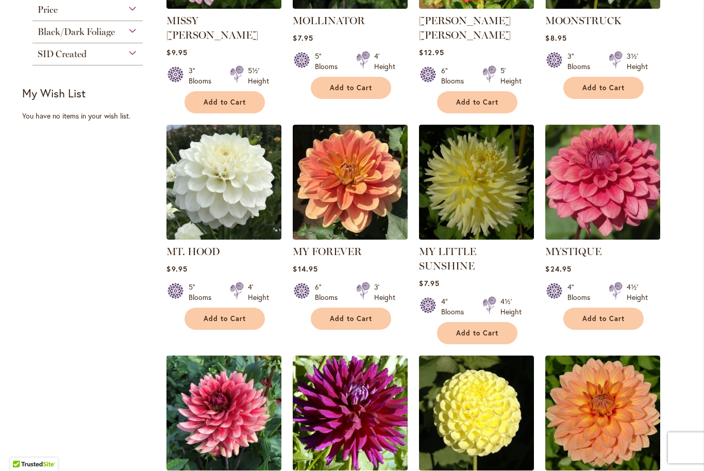
click at [607, 181] on img at bounding box center [603, 182] width 121 height 121
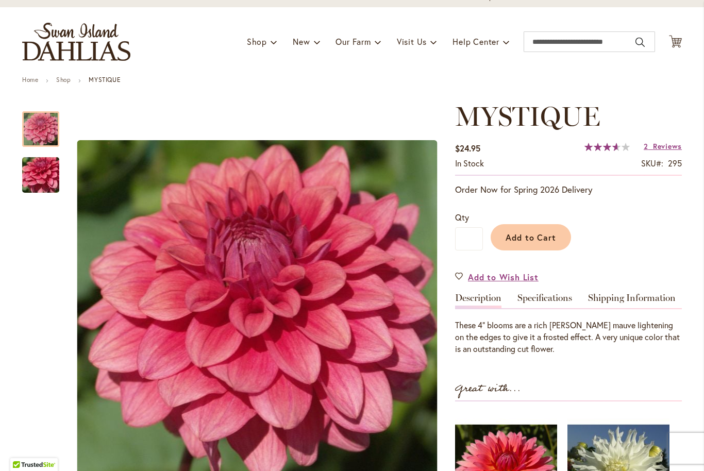
scroll to position [98, 0]
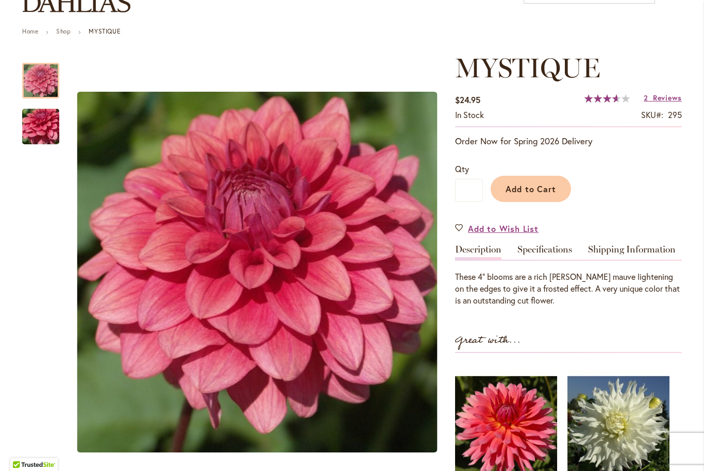
click at [40, 86] on div at bounding box center [40, 81] width 37 height 36
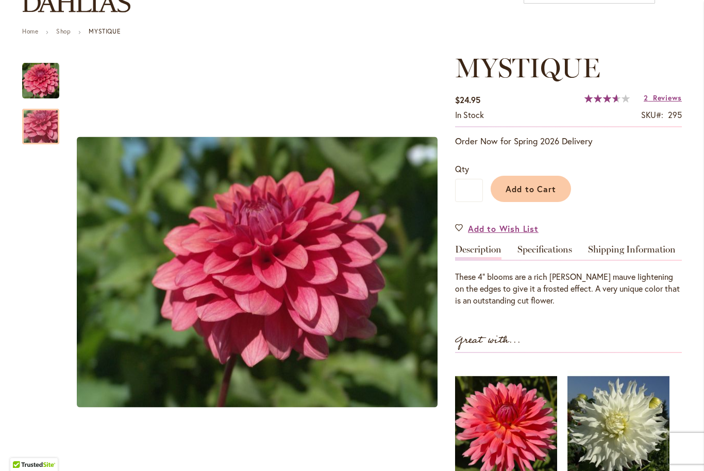
click at [43, 142] on img "MYSTIQUE" at bounding box center [41, 127] width 74 height 56
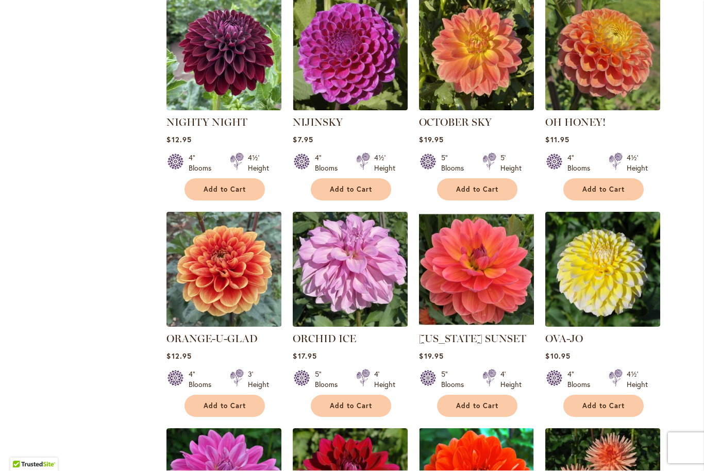
scroll to position [1191, 0]
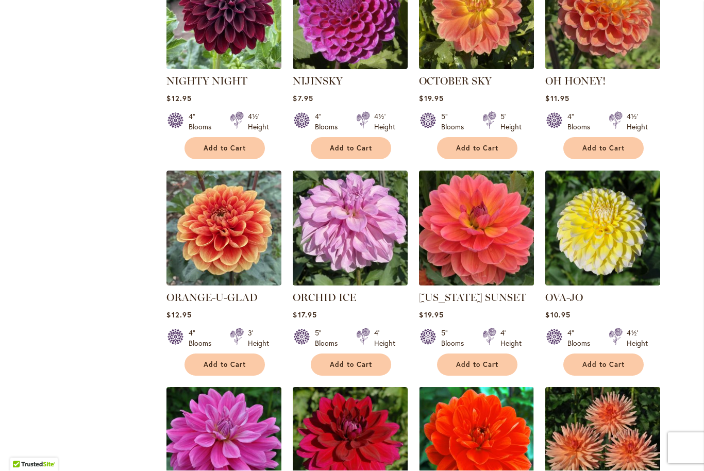
click at [452, 212] on img at bounding box center [477, 228] width 121 height 121
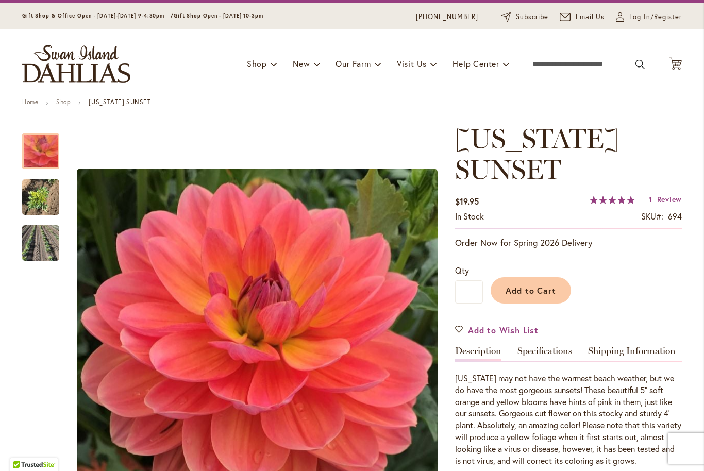
scroll to position [72, 0]
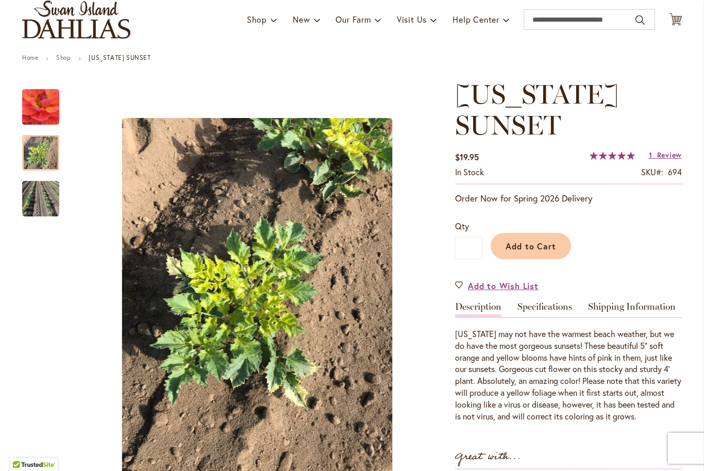
click at [42, 169] on img "OREGON SUNSET" at bounding box center [40, 153] width 37 height 50
click at [49, 209] on img "OREGON SUNSET" at bounding box center [40, 199] width 37 height 54
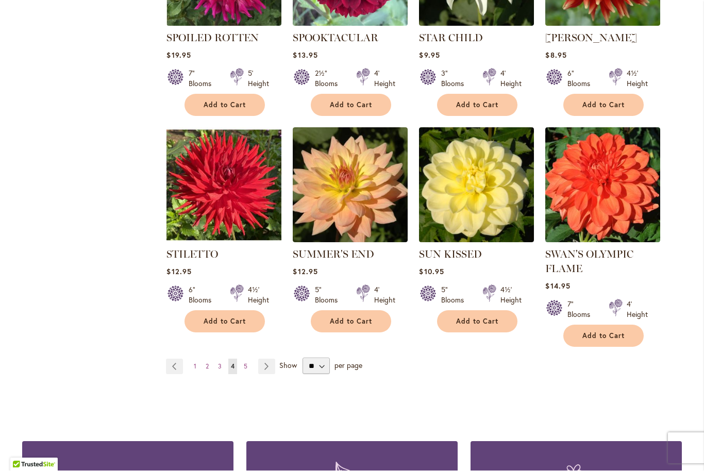
scroll to position [3444, 0]
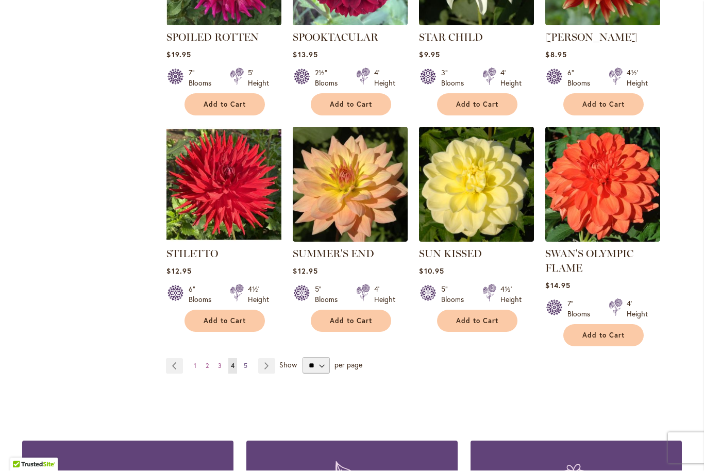
click at [249, 359] on link "Page 5" at bounding box center [245, 366] width 9 height 15
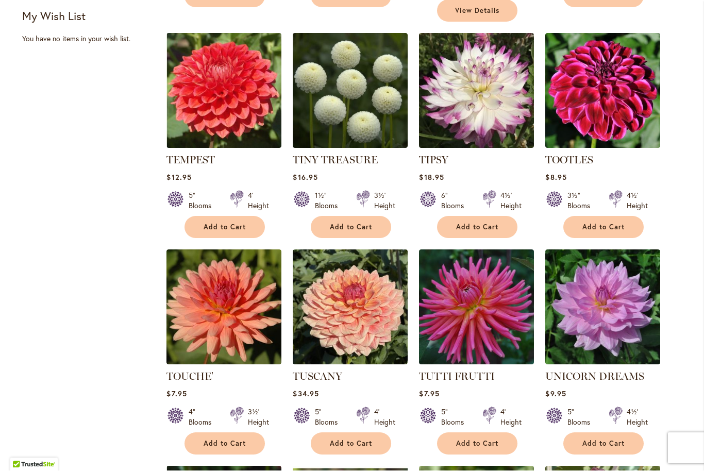
scroll to position [650, 0]
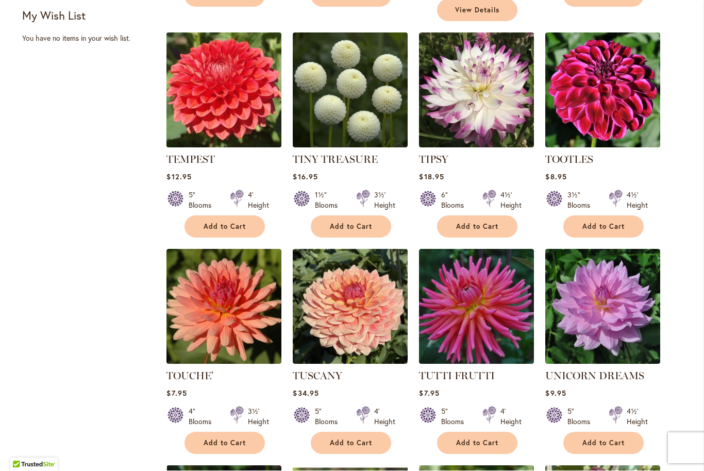
click at [217, 97] on img at bounding box center [224, 90] width 121 height 121
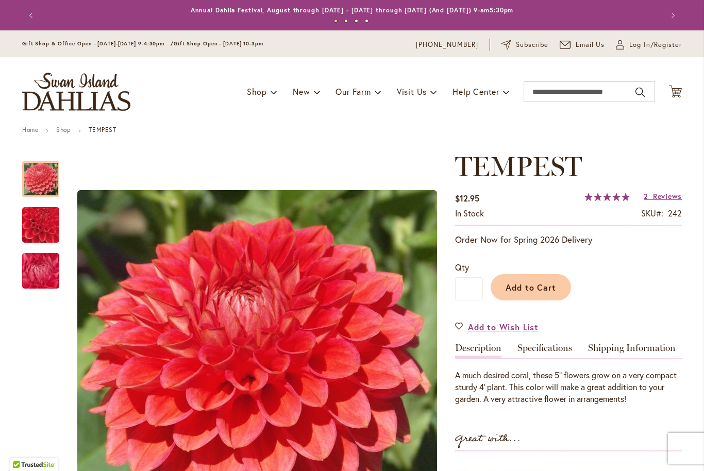
click at [34, 282] on img "TEMPEST" at bounding box center [41, 271] width 74 height 56
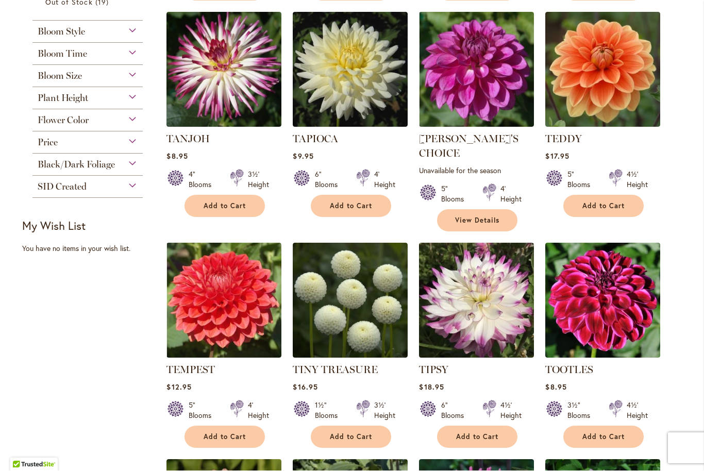
scroll to position [449, 0]
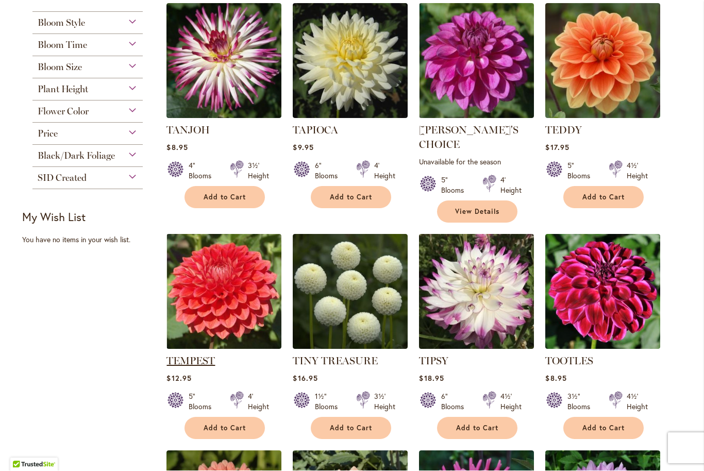
click at [189, 355] on link "TEMPEST" at bounding box center [191, 361] width 48 height 12
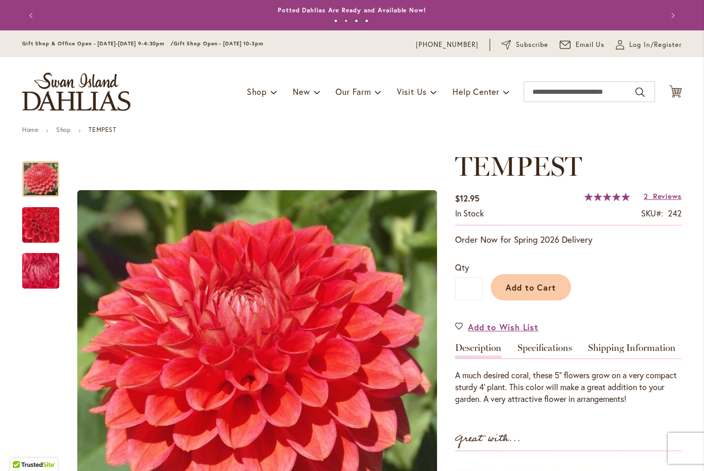
click at [45, 187] on div at bounding box center [40, 179] width 37 height 36
click at [37, 183] on div at bounding box center [40, 179] width 37 height 36
click at [39, 229] on img "TEMPEST" at bounding box center [41, 225] width 72 height 71
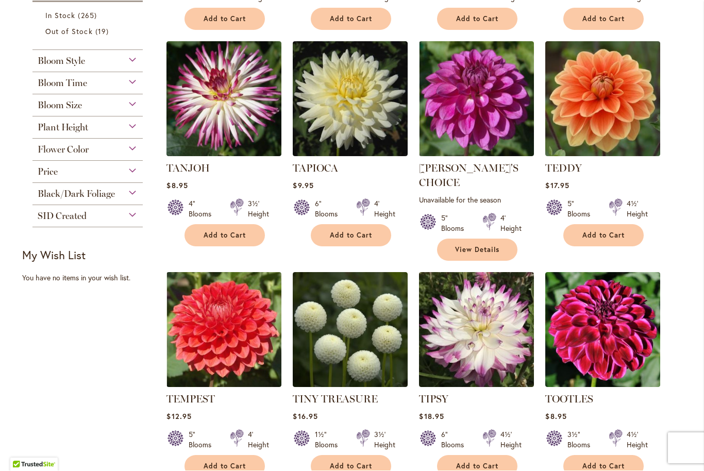
scroll to position [412, 0]
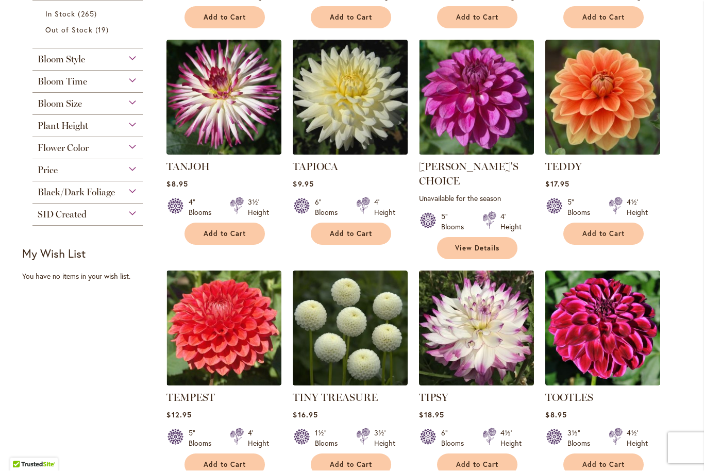
click at [346, 110] on img at bounding box center [350, 97] width 121 height 121
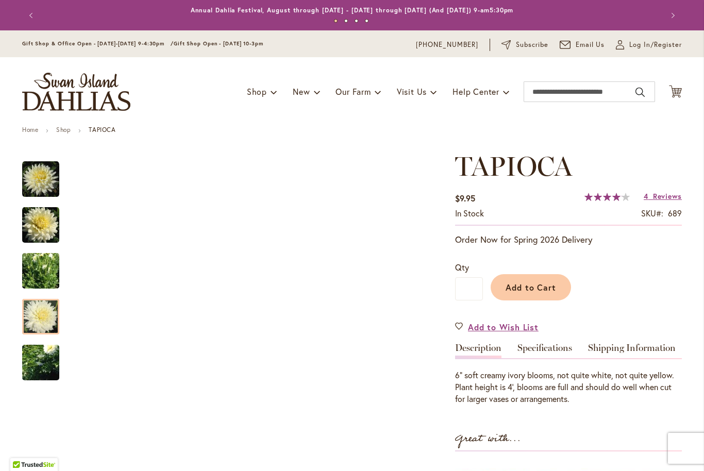
click at [40, 332] on img "TAPIOCA" at bounding box center [40, 317] width 37 height 40
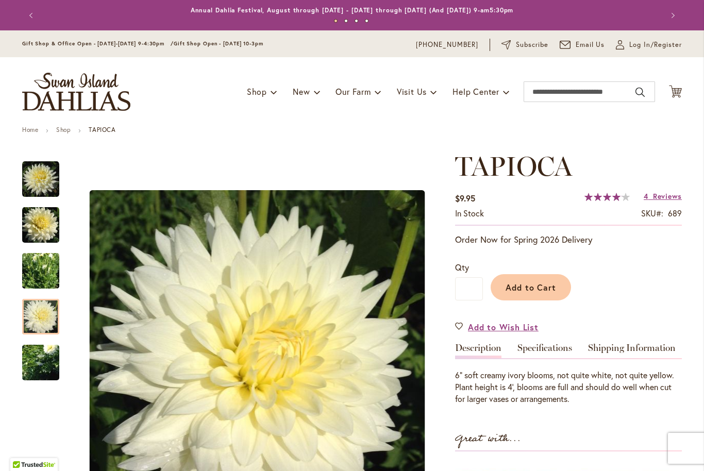
click at [36, 369] on img "TAPIOCA" at bounding box center [41, 363] width 74 height 56
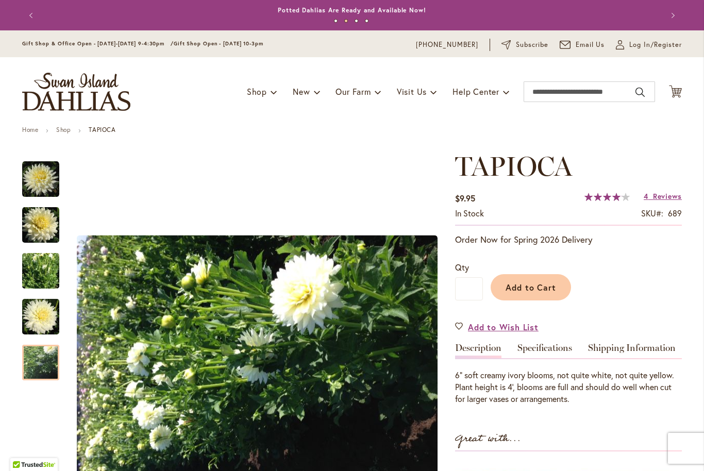
click at [32, 225] on img "TAPIOCA" at bounding box center [40, 225] width 37 height 38
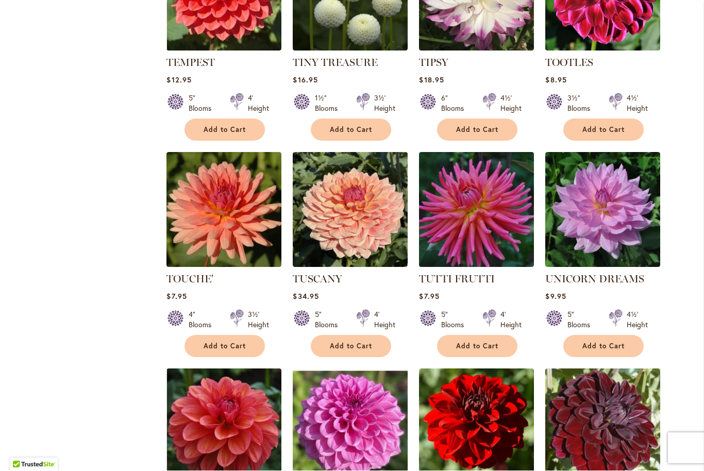
scroll to position [752, 0]
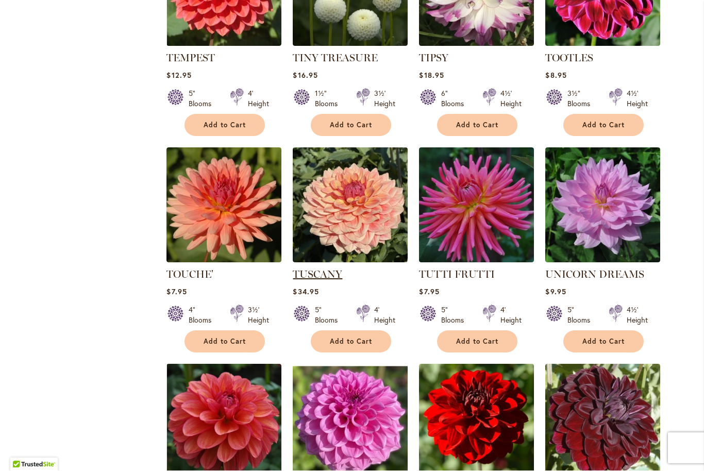
click at [334, 269] on link "TUSCANY" at bounding box center [318, 275] width 50 height 12
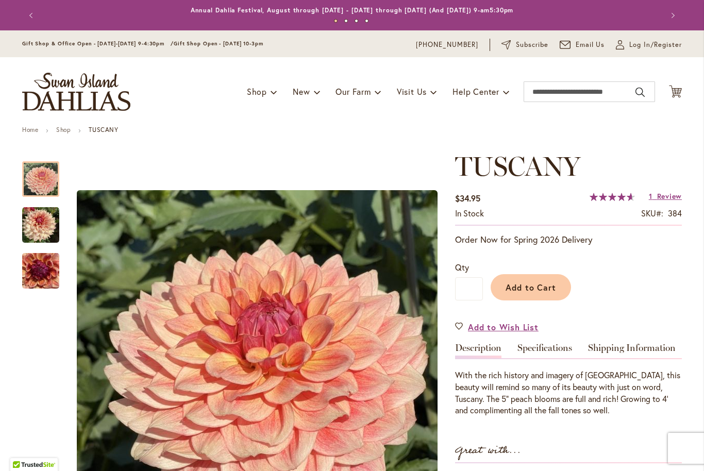
click at [40, 279] on img "TUSCANY" at bounding box center [40, 272] width 37 height 50
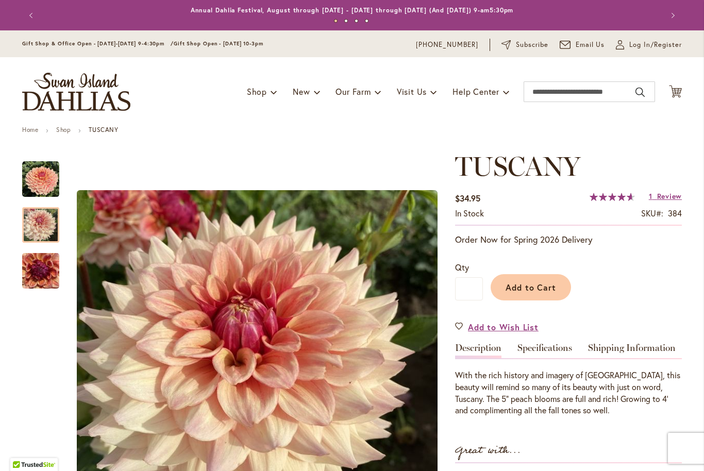
click at [38, 236] on div at bounding box center [40, 225] width 37 height 36
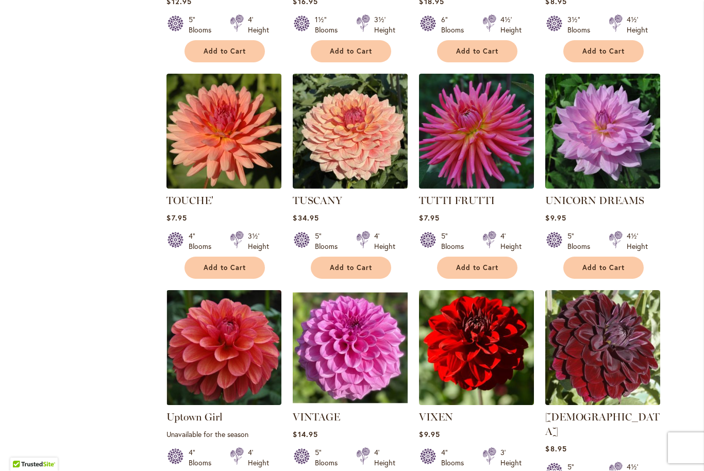
scroll to position [851, 0]
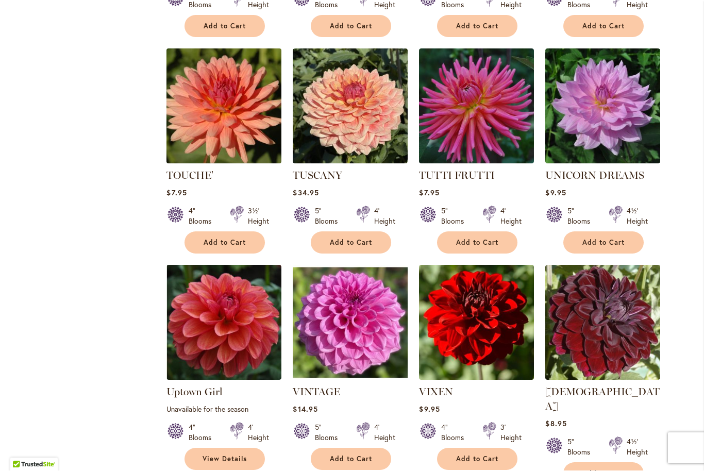
click at [205, 105] on img at bounding box center [224, 106] width 121 height 121
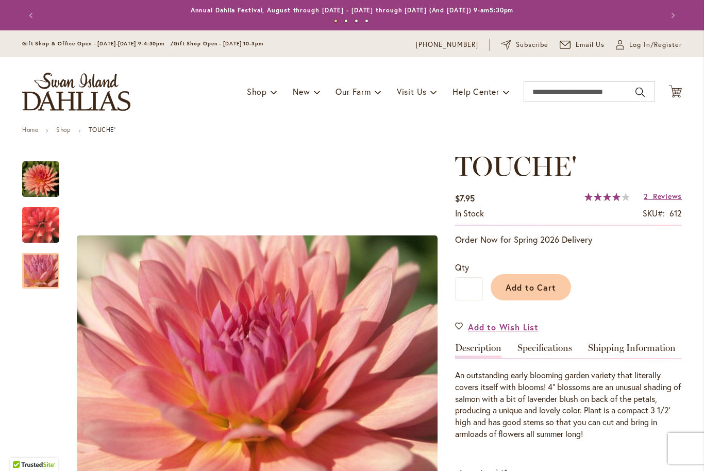
click at [39, 278] on img "TOUCHE'" at bounding box center [41, 271] width 74 height 56
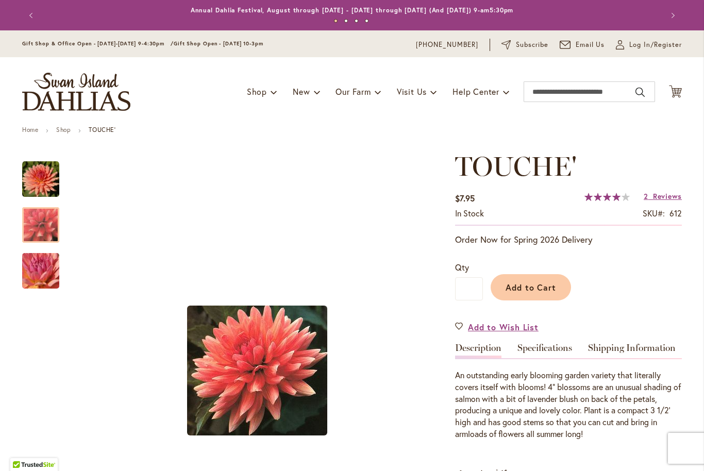
click at [29, 226] on img "TOUCHE'" at bounding box center [41, 225] width 74 height 69
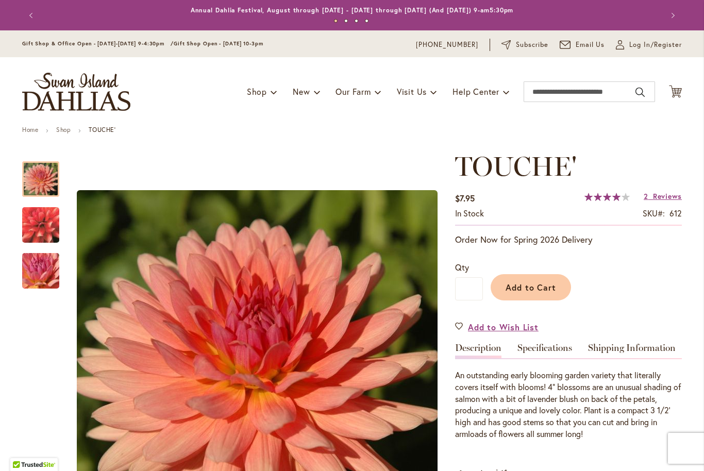
click at [33, 190] on div at bounding box center [40, 179] width 37 height 36
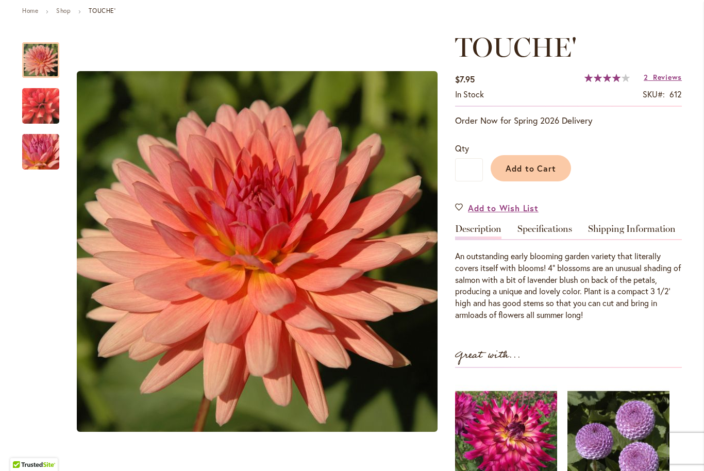
scroll to position [120, 0]
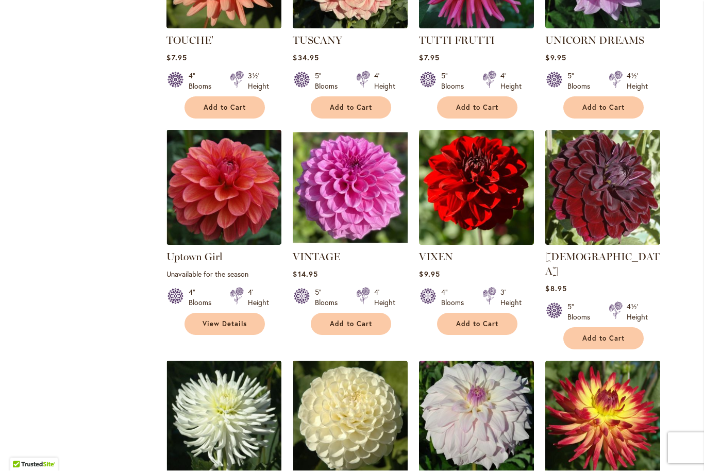
scroll to position [987, 0]
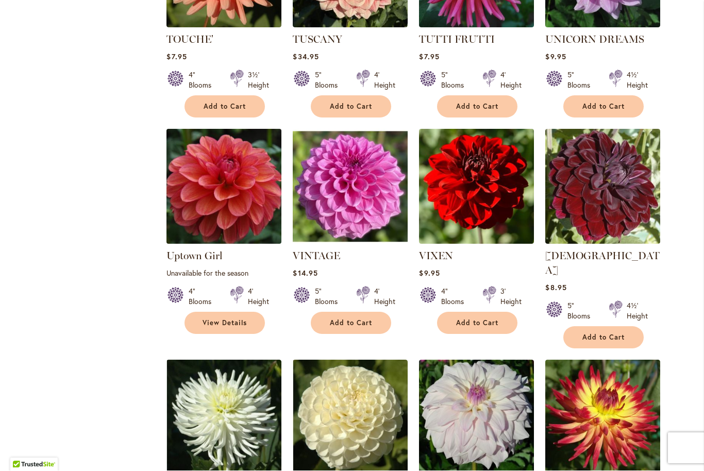
click at [208, 203] on img at bounding box center [224, 186] width 121 height 121
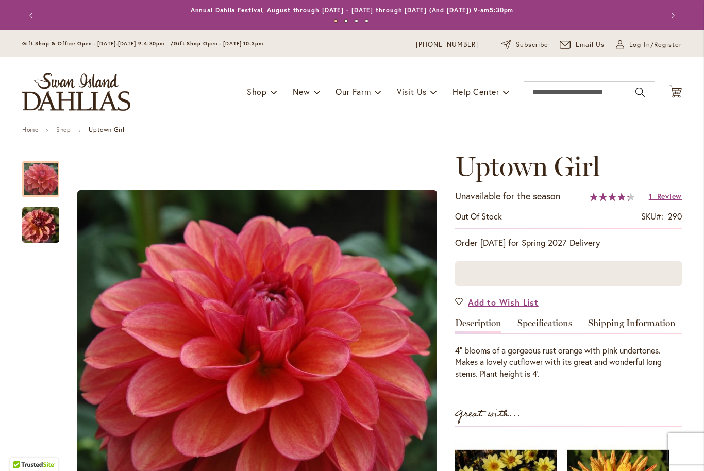
click at [33, 242] on img "Uptown Girl" at bounding box center [41, 226] width 74 height 50
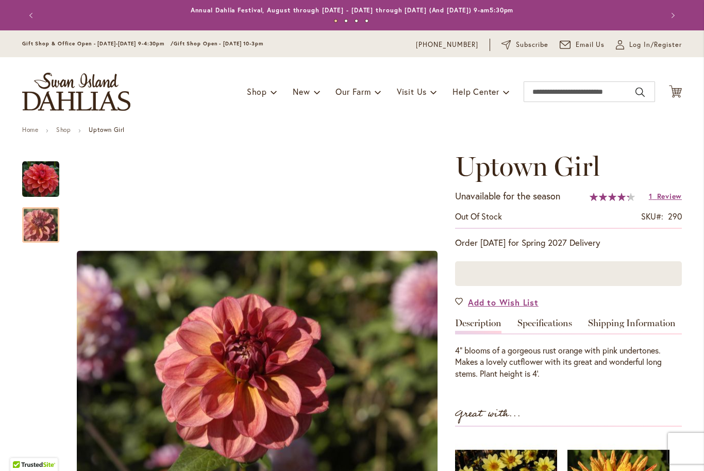
click at [54, 232] on img "Uptown Girl" at bounding box center [41, 226] width 74 height 50
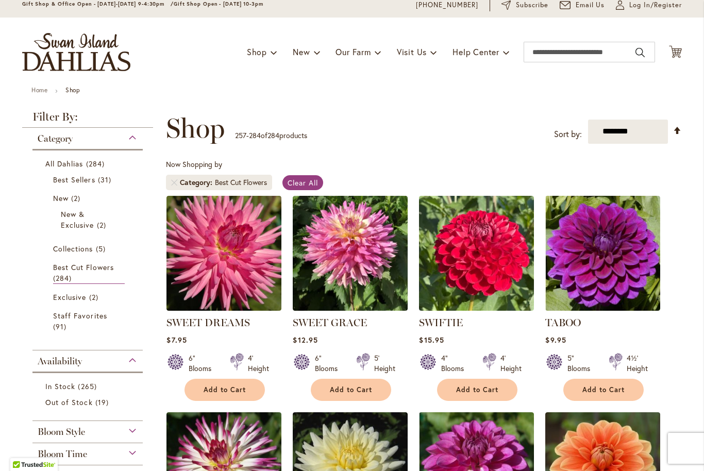
scroll to position [38, 0]
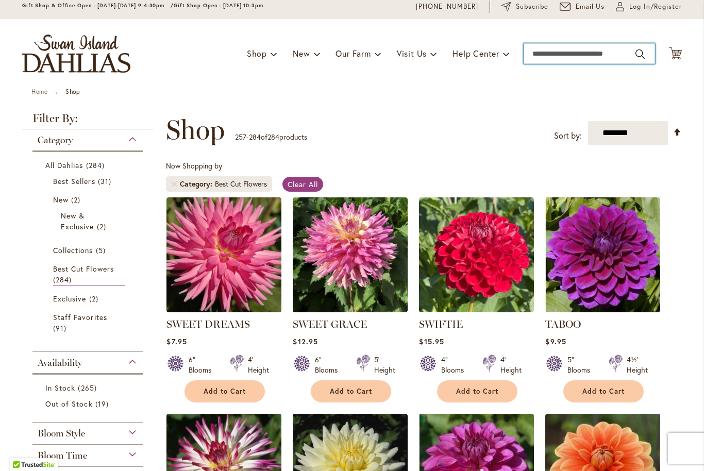
click at [544, 55] on input "Search" at bounding box center [590, 53] width 132 height 21
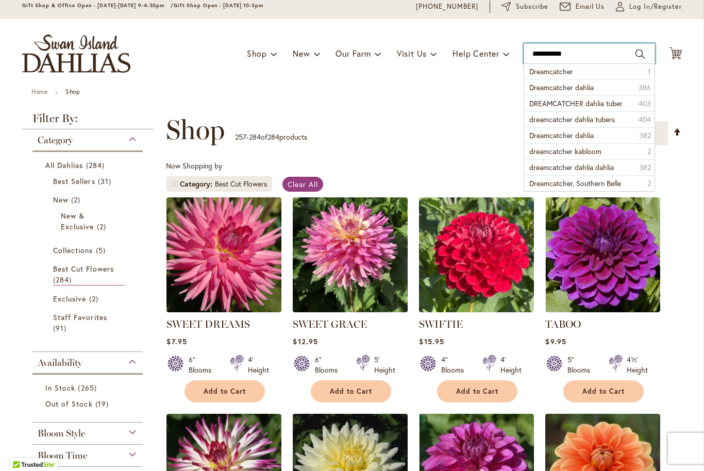
type input "**********"
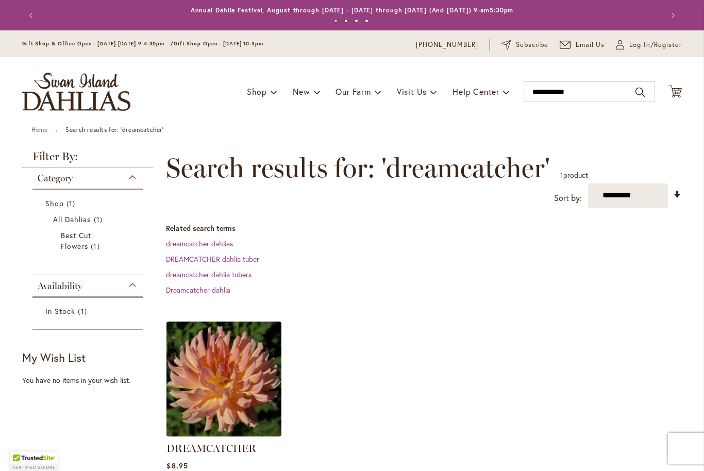
click at [212, 374] on img at bounding box center [224, 379] width 121 height 121
